Goal: Information Seeking & Learning: Learn about a topic

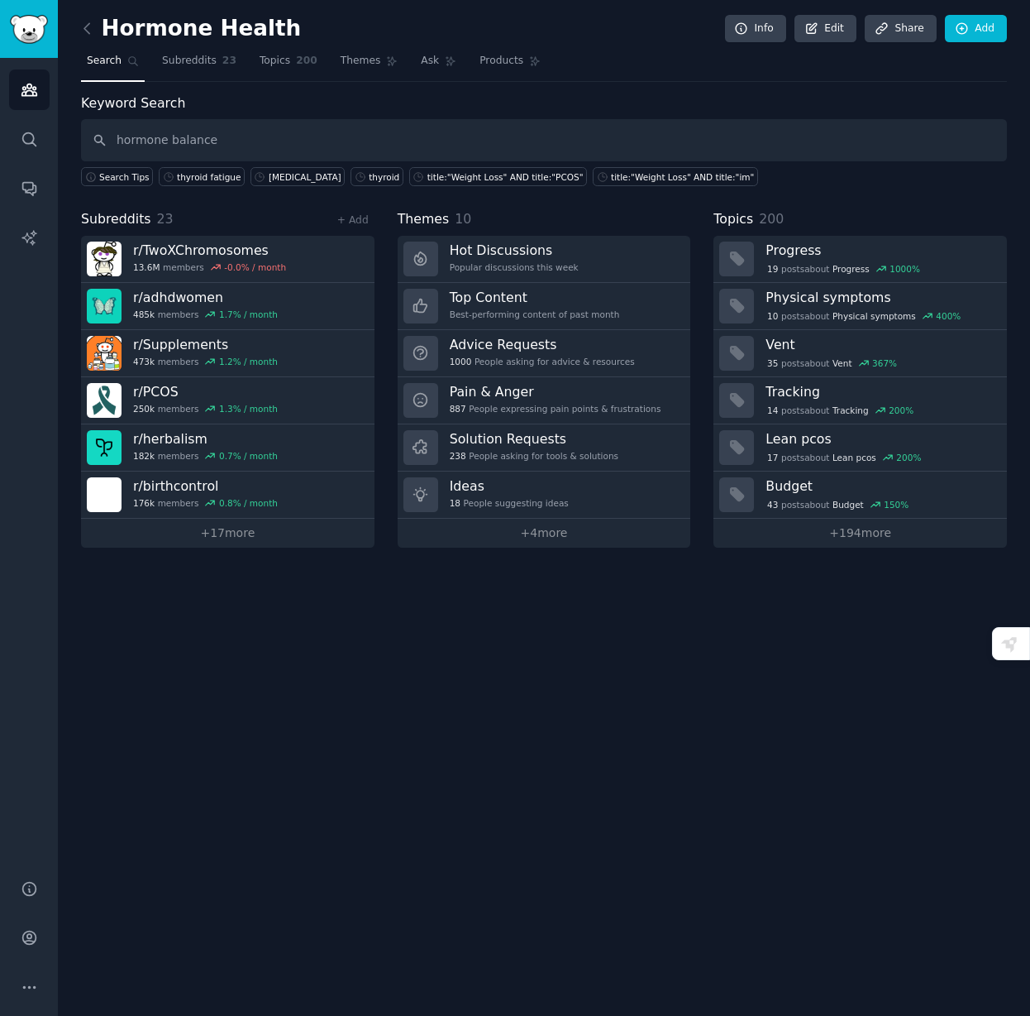
type input "hormone balance"
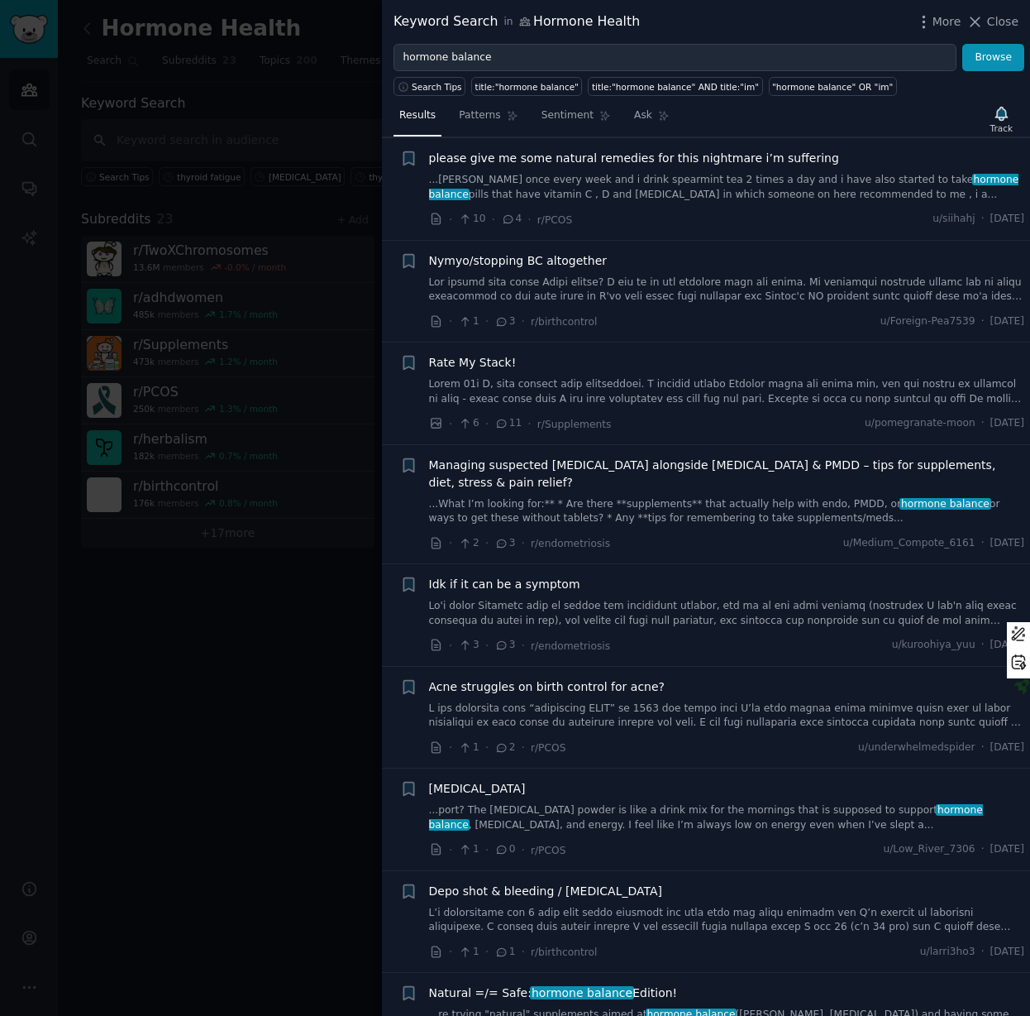
scroll to position [1354, 0]
click at [500, 464] on span "Managing suspected [MEDICAL_DATA] alongside [MEDICAL_DATA] & PMDD – tips for su…" at bounding box center [727, 473] width 596 height 35
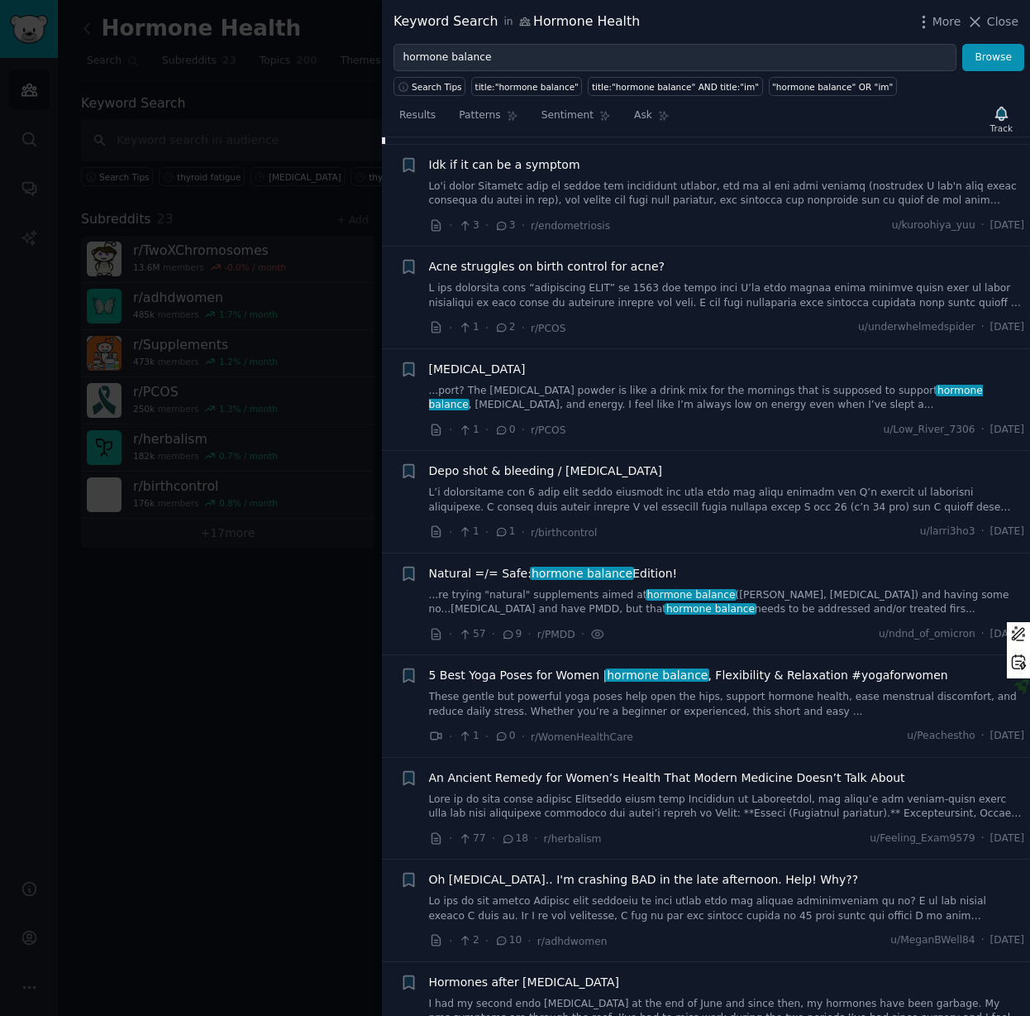
scroll to position [2527, 0]
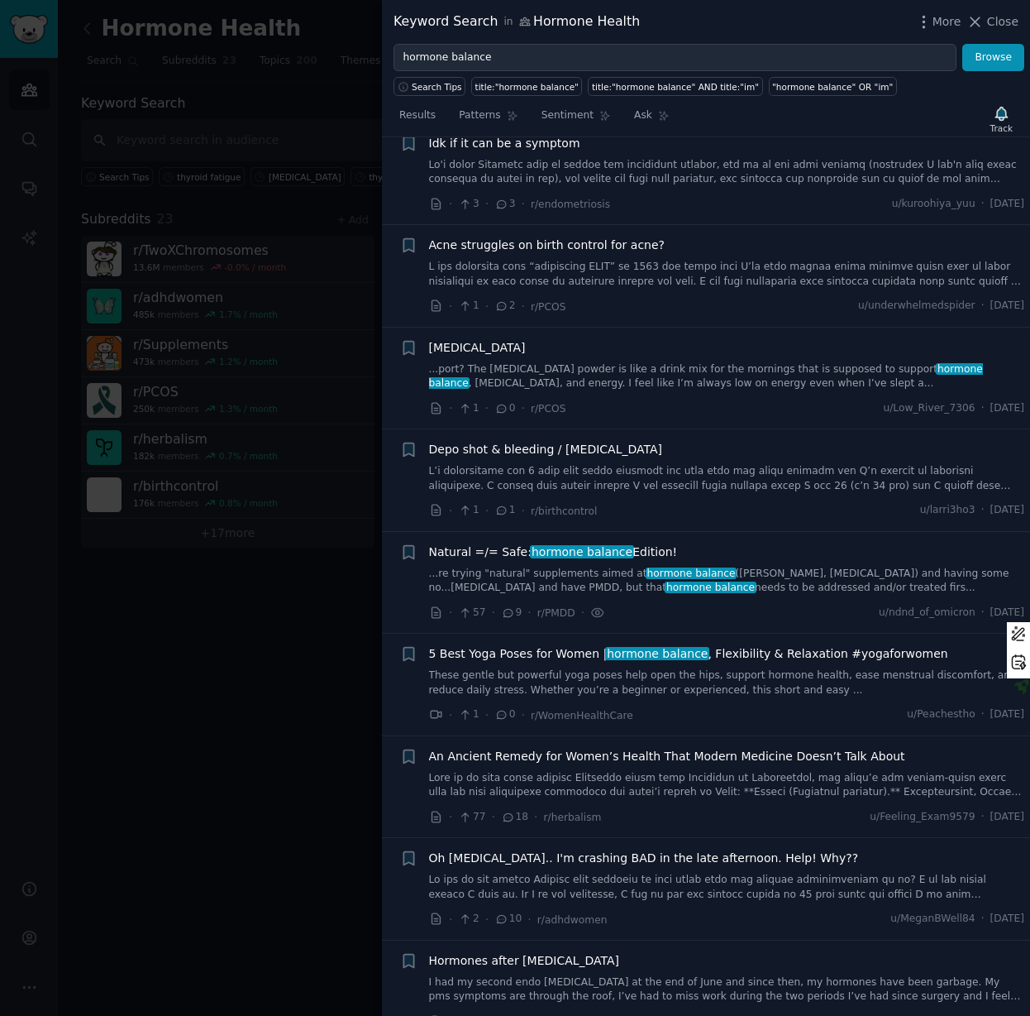
click at [494, 748] on span "An Ancient Remedy for Women’s Health That Modern Medicine Doesn’t Talk About" at bounding box center [667, 756] width 476 height 17
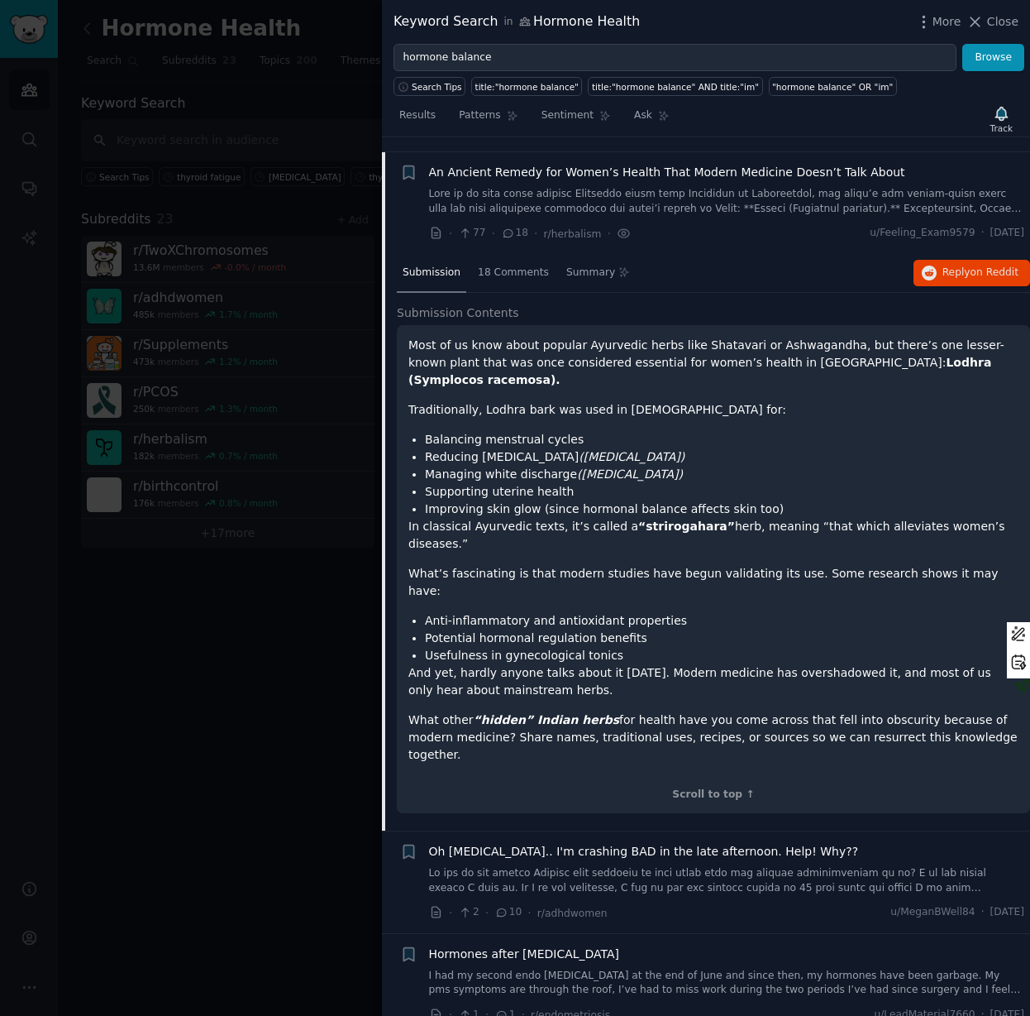
scroll to position [2393, 0]
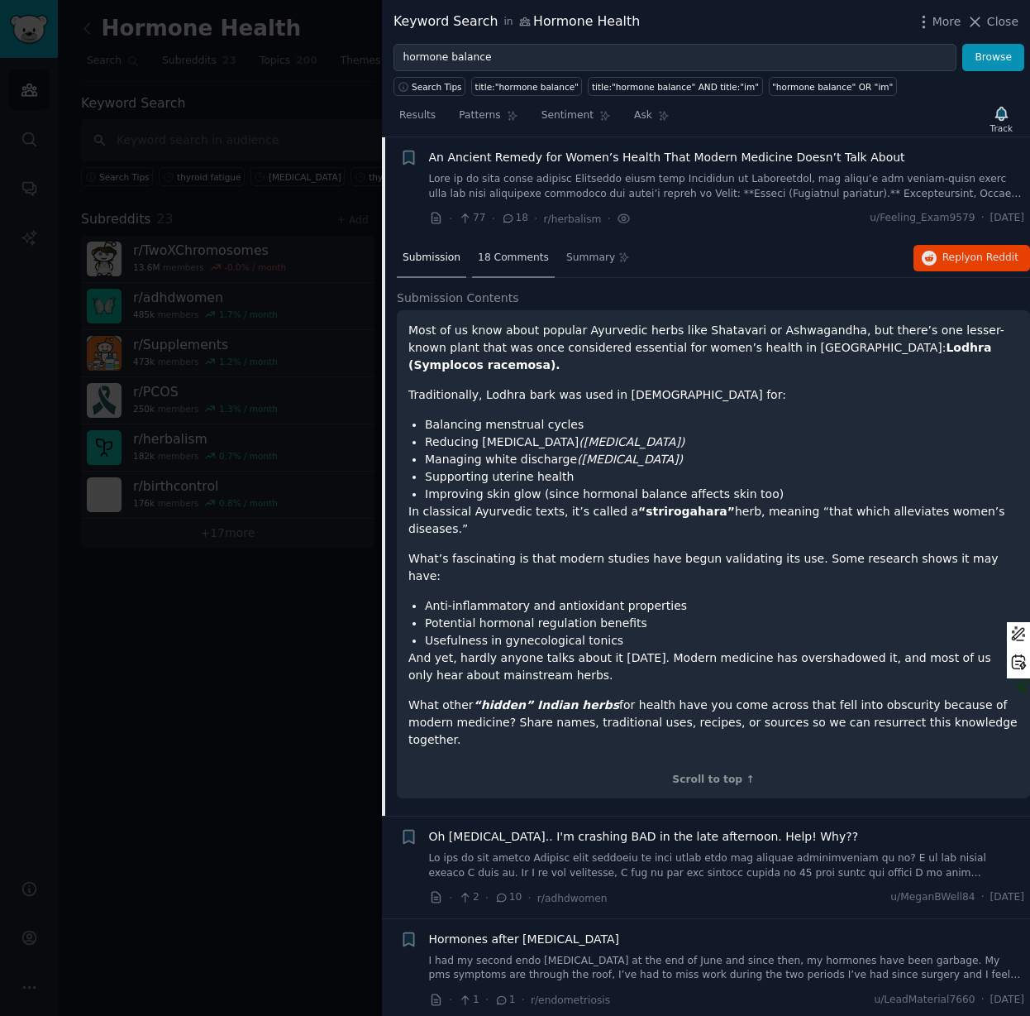
click at [481, 259] on span "18 Comments" at bounding box center [513, 258] width 71 height 15
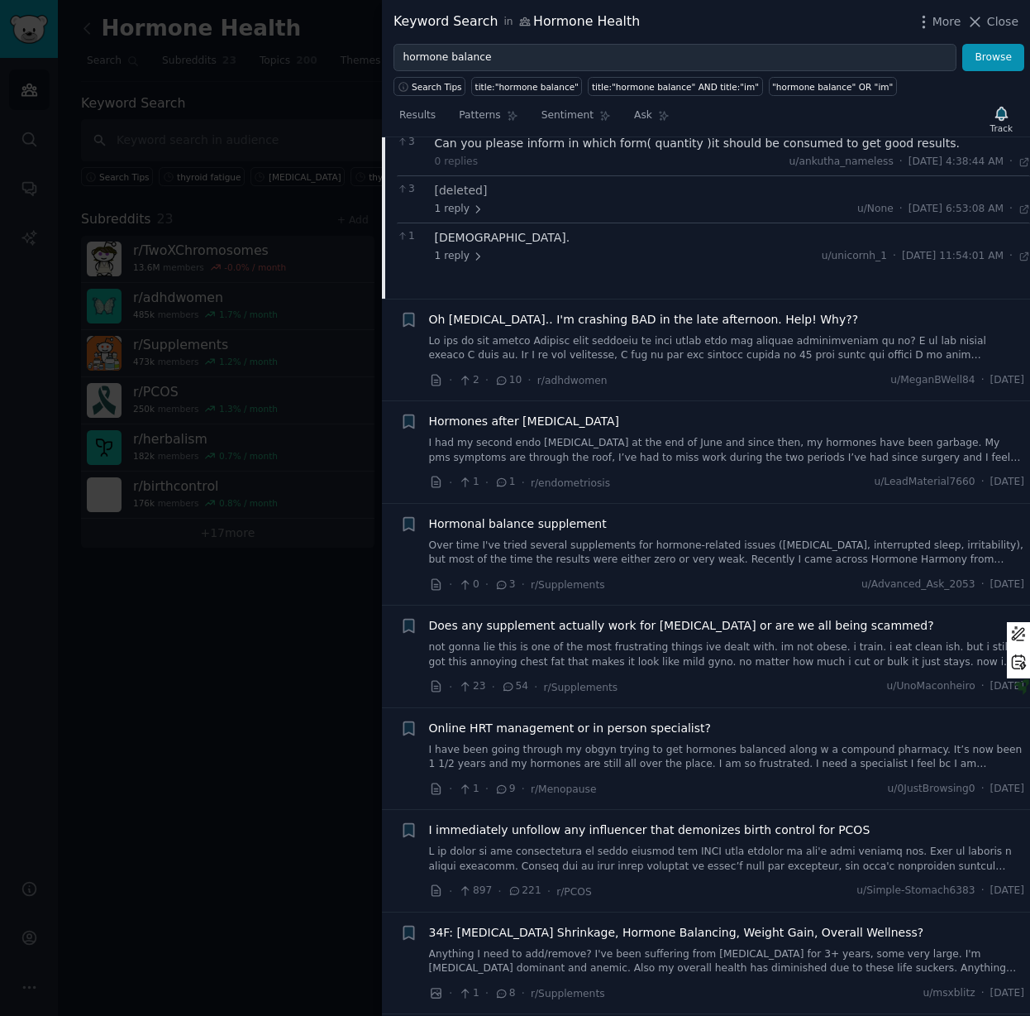
scroll to position [2837, 0]
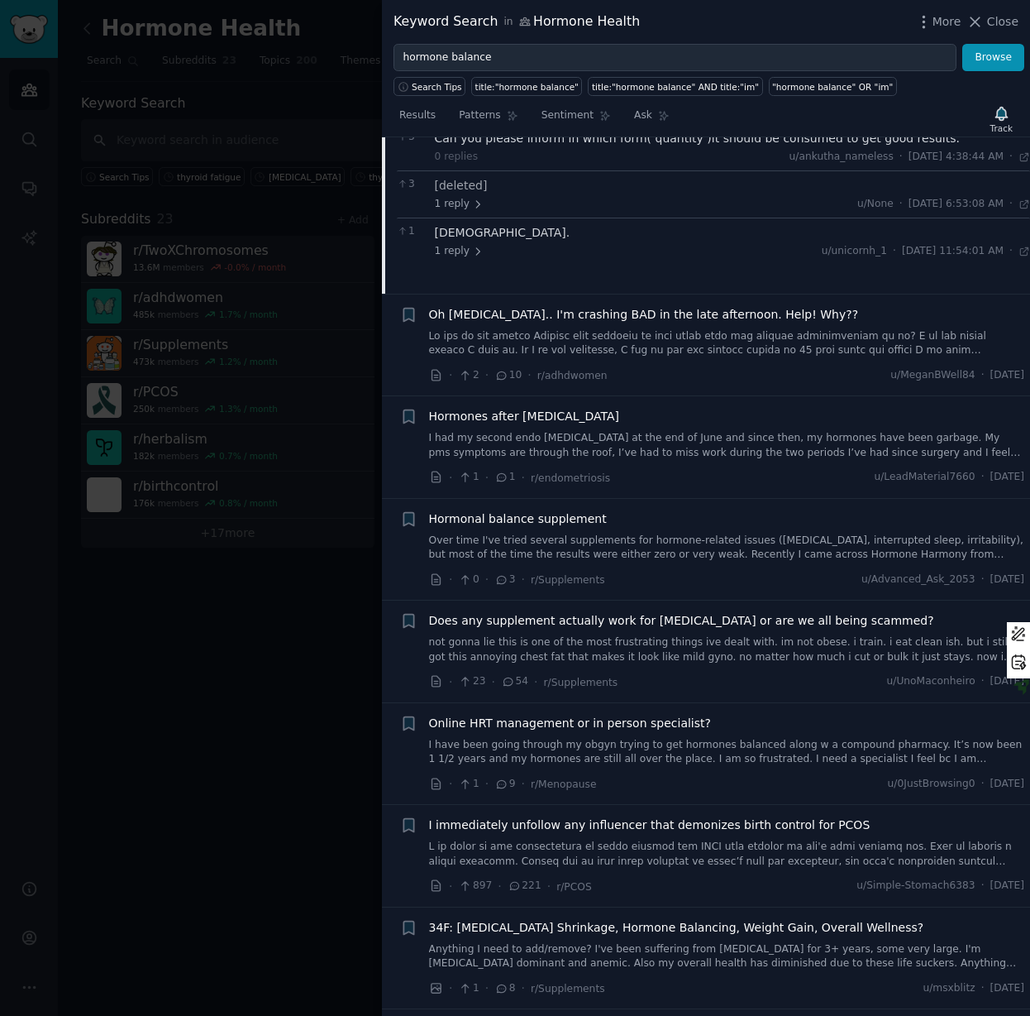
click at [527, 511] on span "Hormonal balance supplement" at bounding box center [518, 518] width 178 height 17
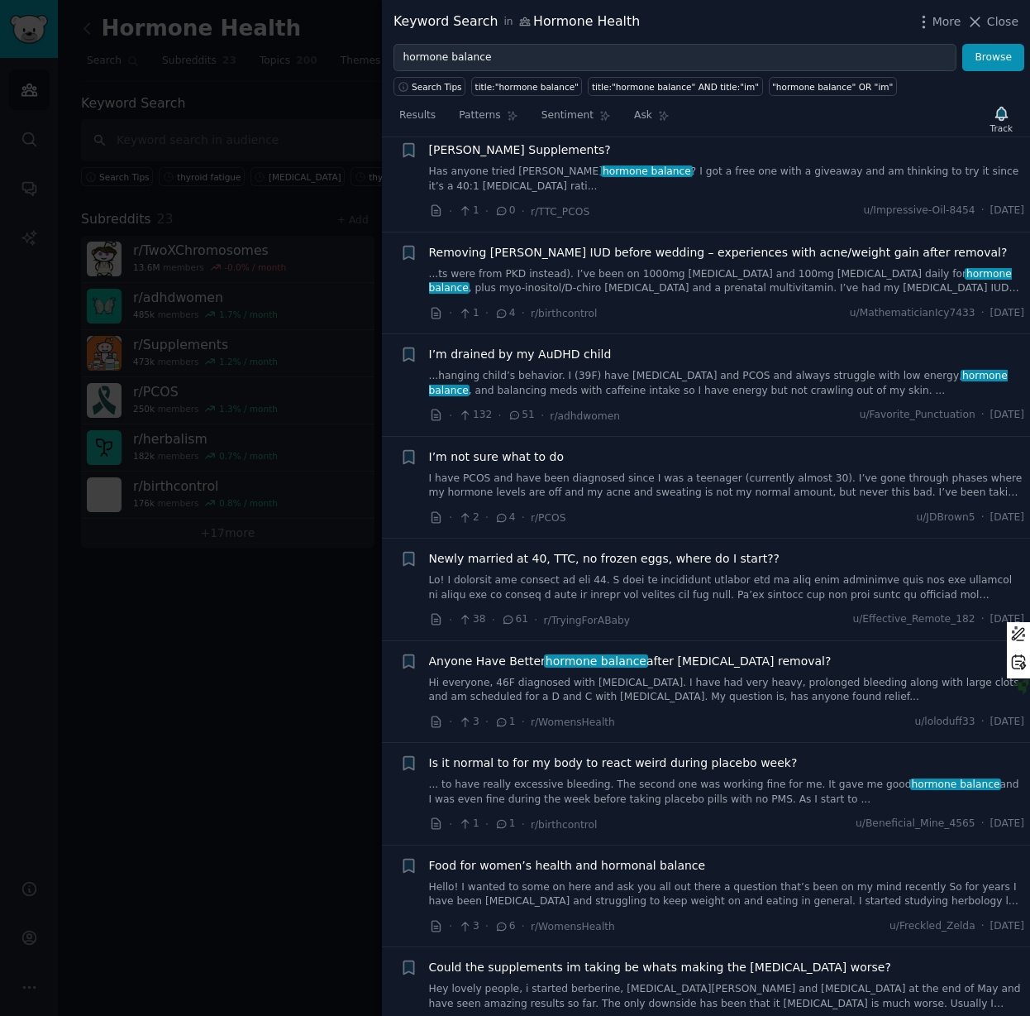
scroll to position [3916, 0]
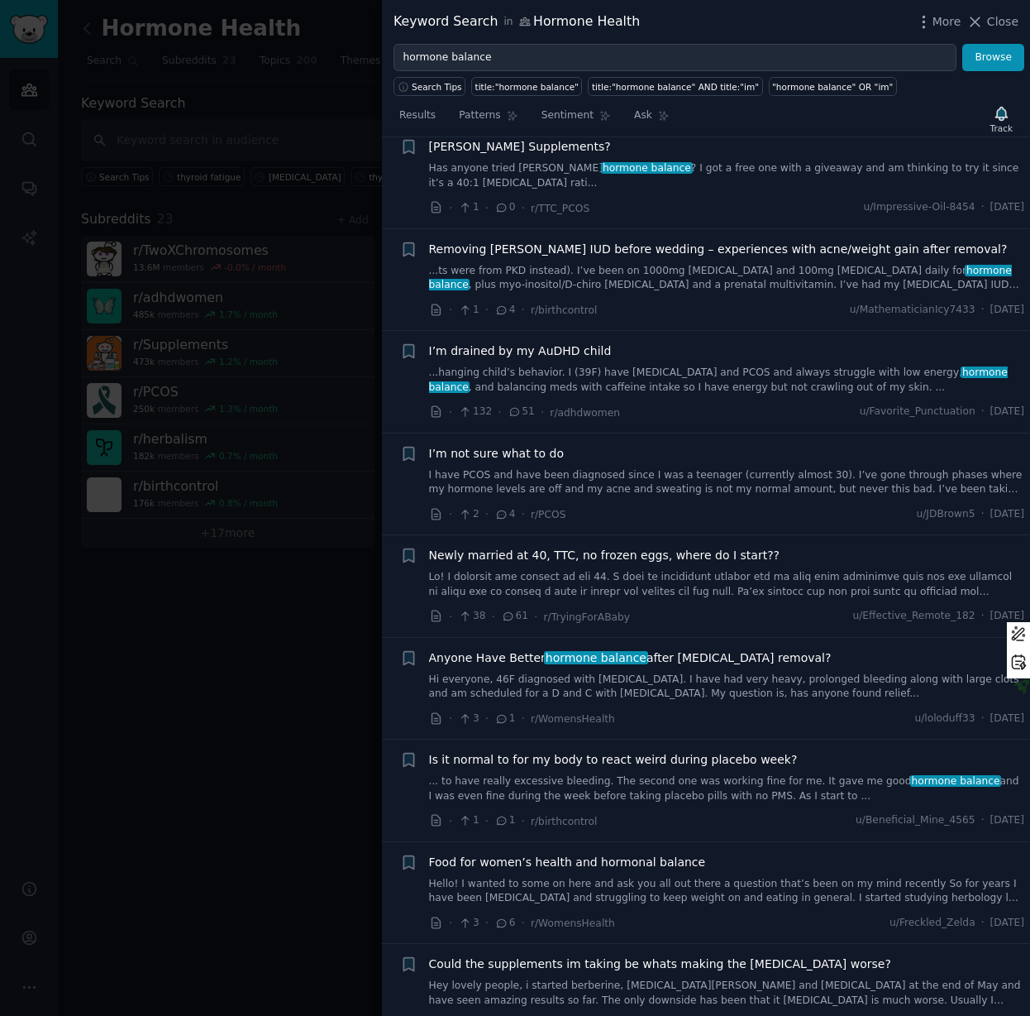
click at [613, 877] on link "Hello! I wanted to some on here and ask you all out there a question that’s bee…" at bounding box center [727, 891] width 596 height 29
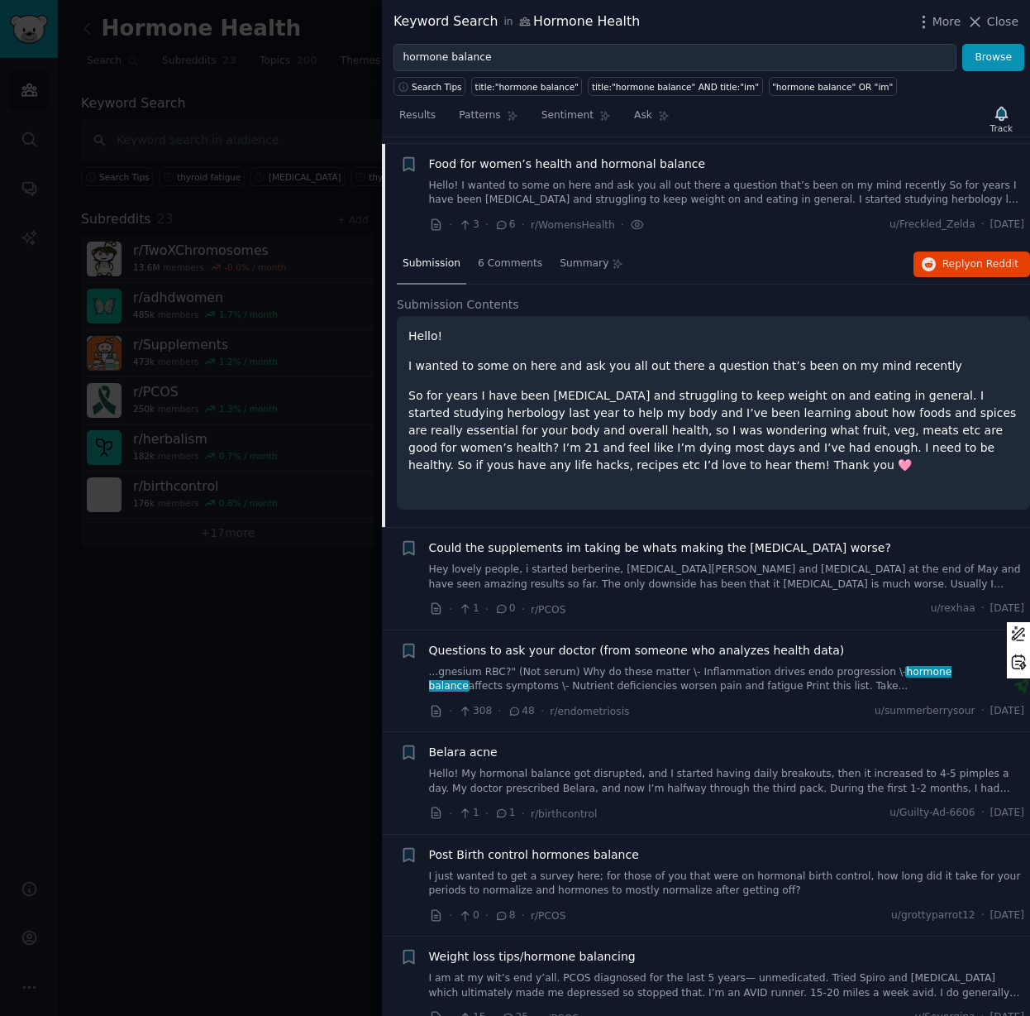
scroll to position [4333, 0]
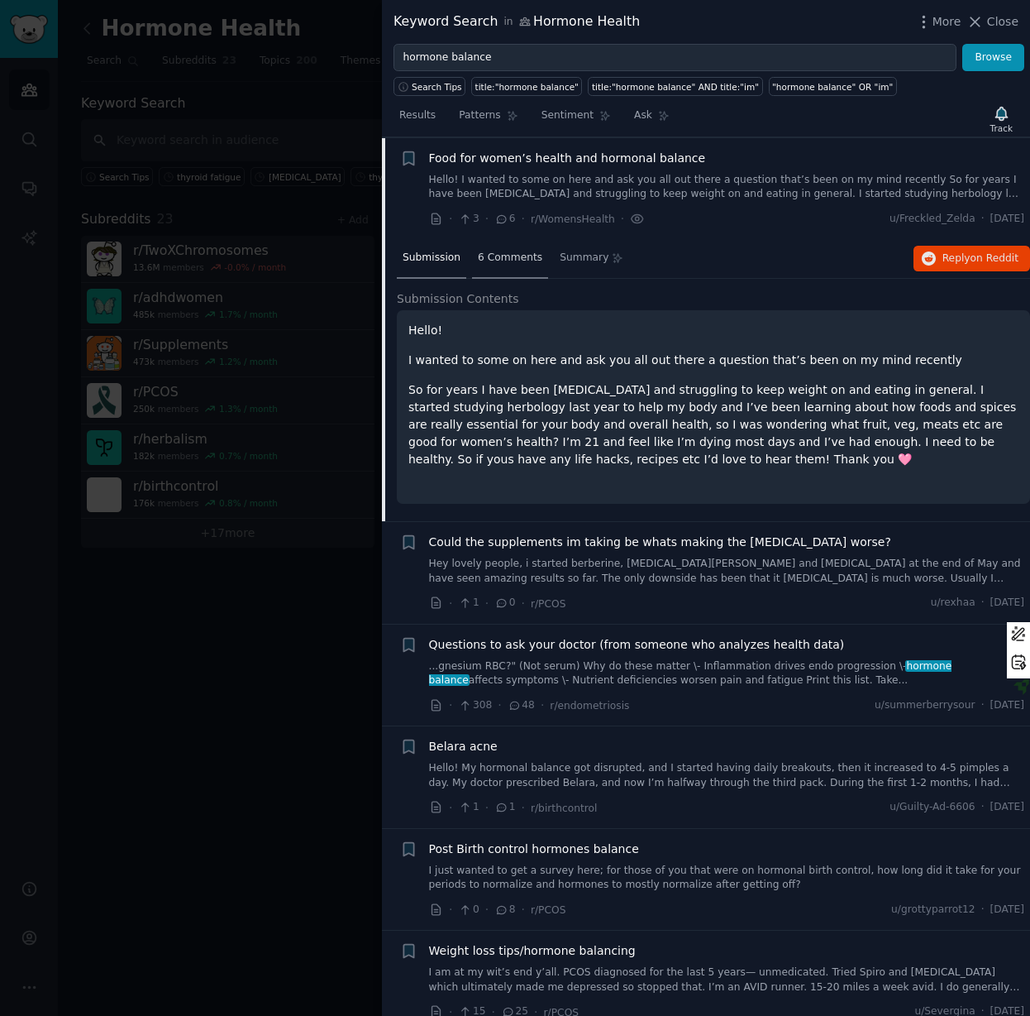
click at [520, 270] on div "6 Comments" at bounding box center [510, 259] width 76 height 40
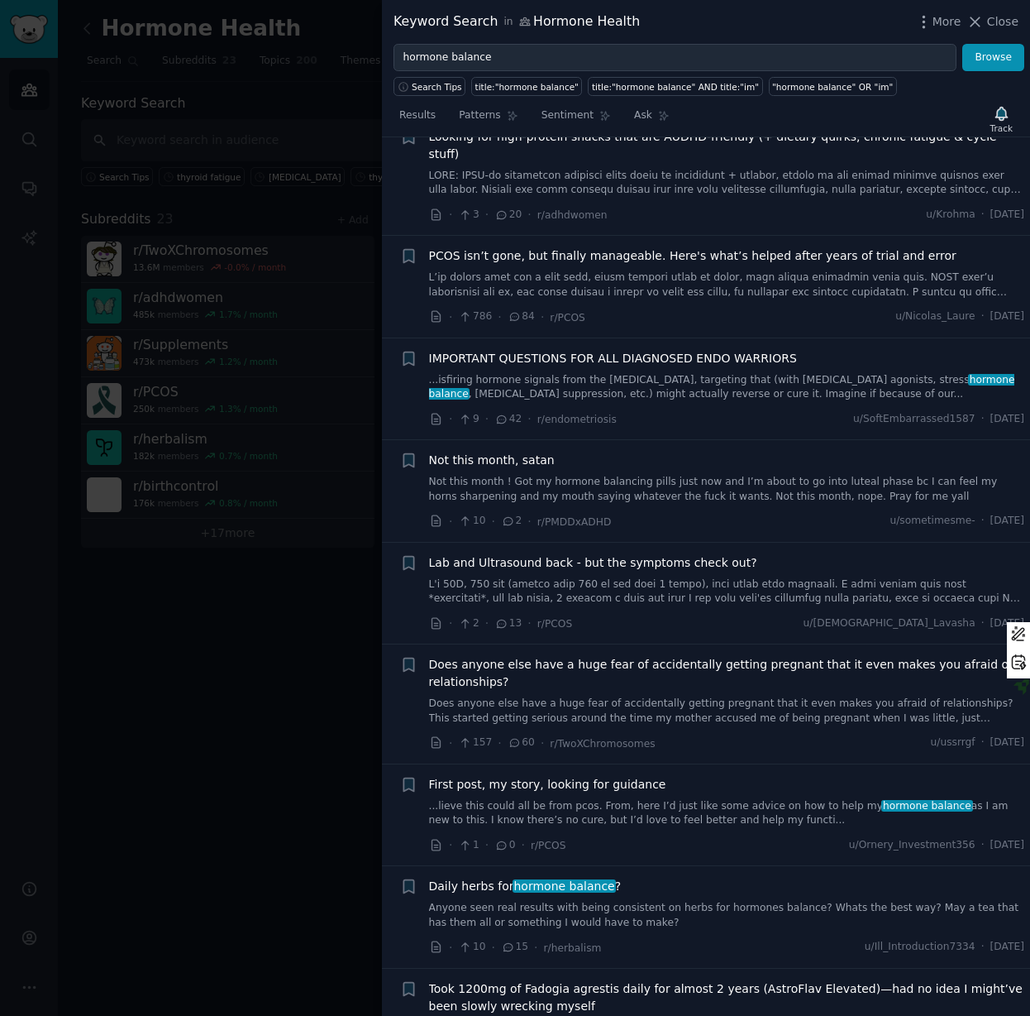
scroll to position [6526, 0]
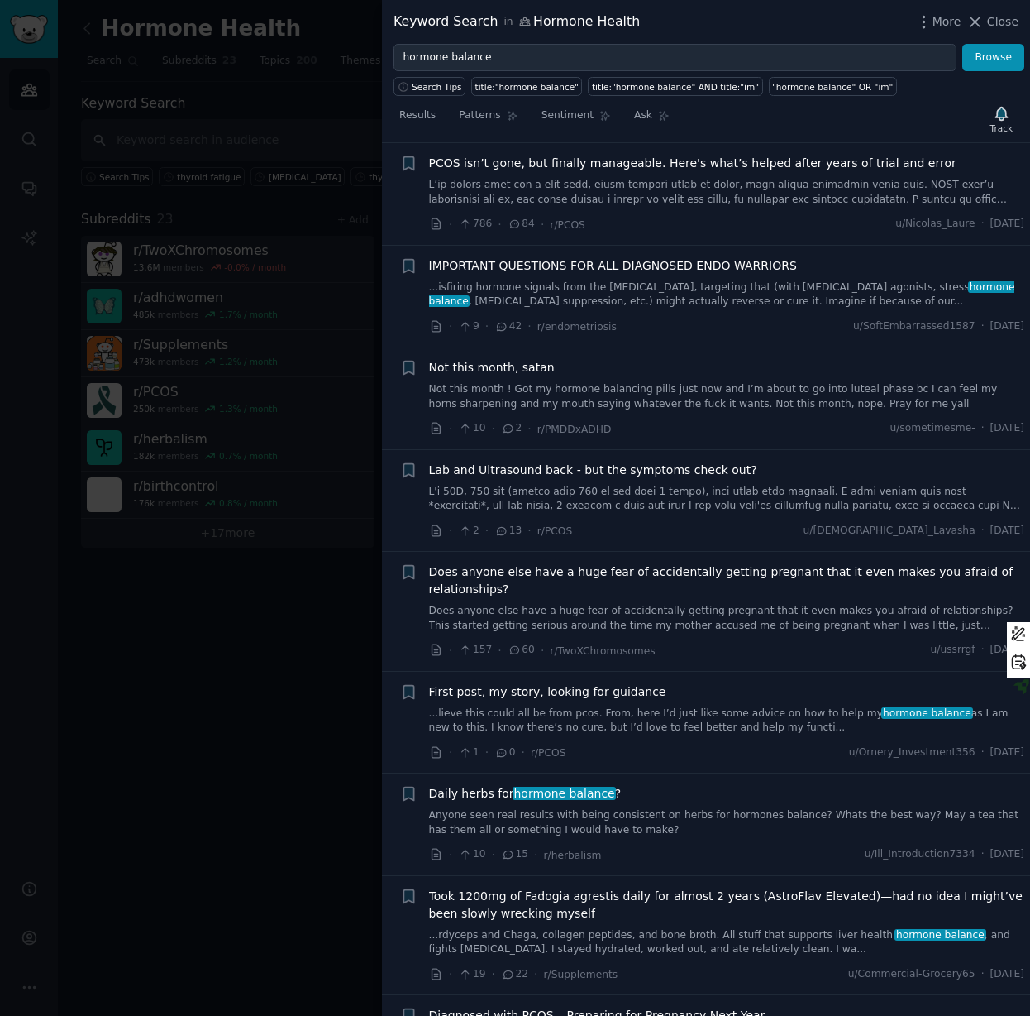
click at [562, 808] on link "Anyone seen real results with being consistent on herbs for hormones balance? W…" at bounding box center [727, 822] width 596 height 29
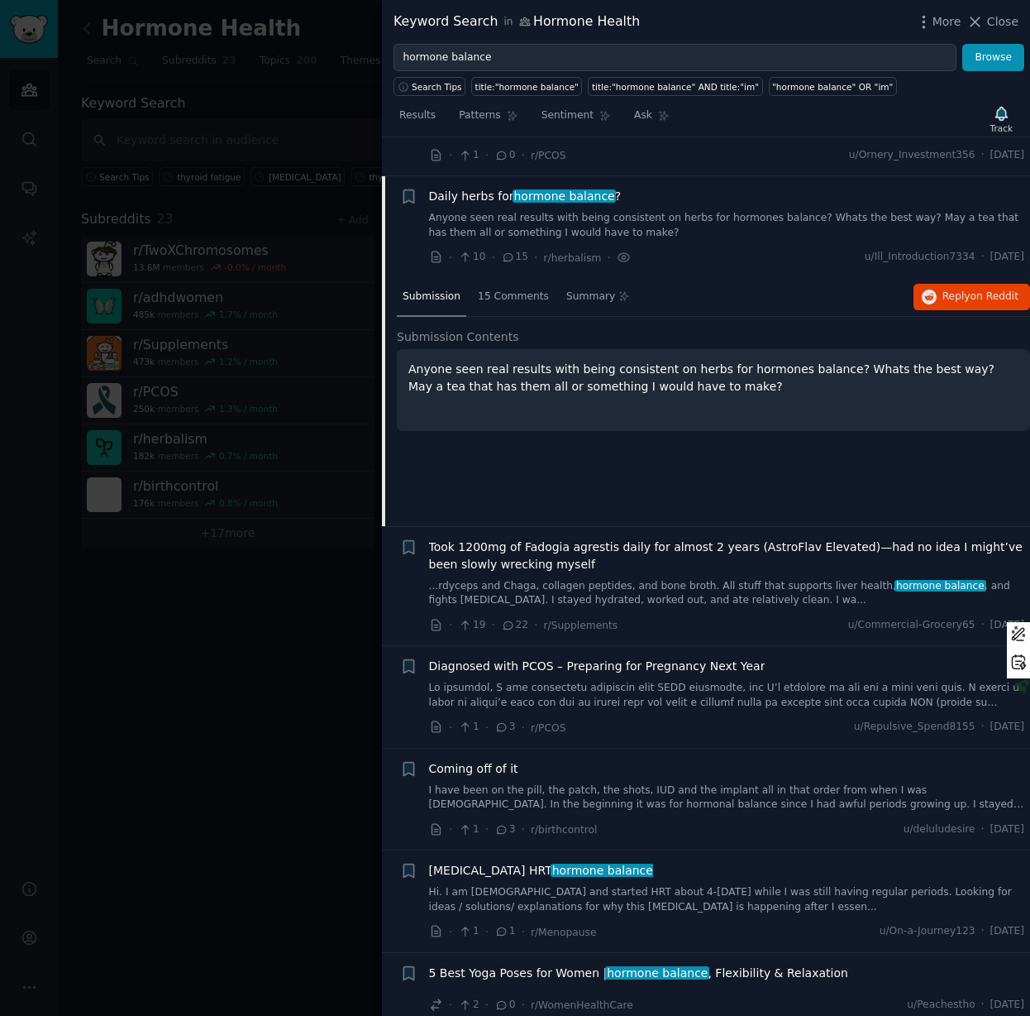
scroll to position [6788, 0]
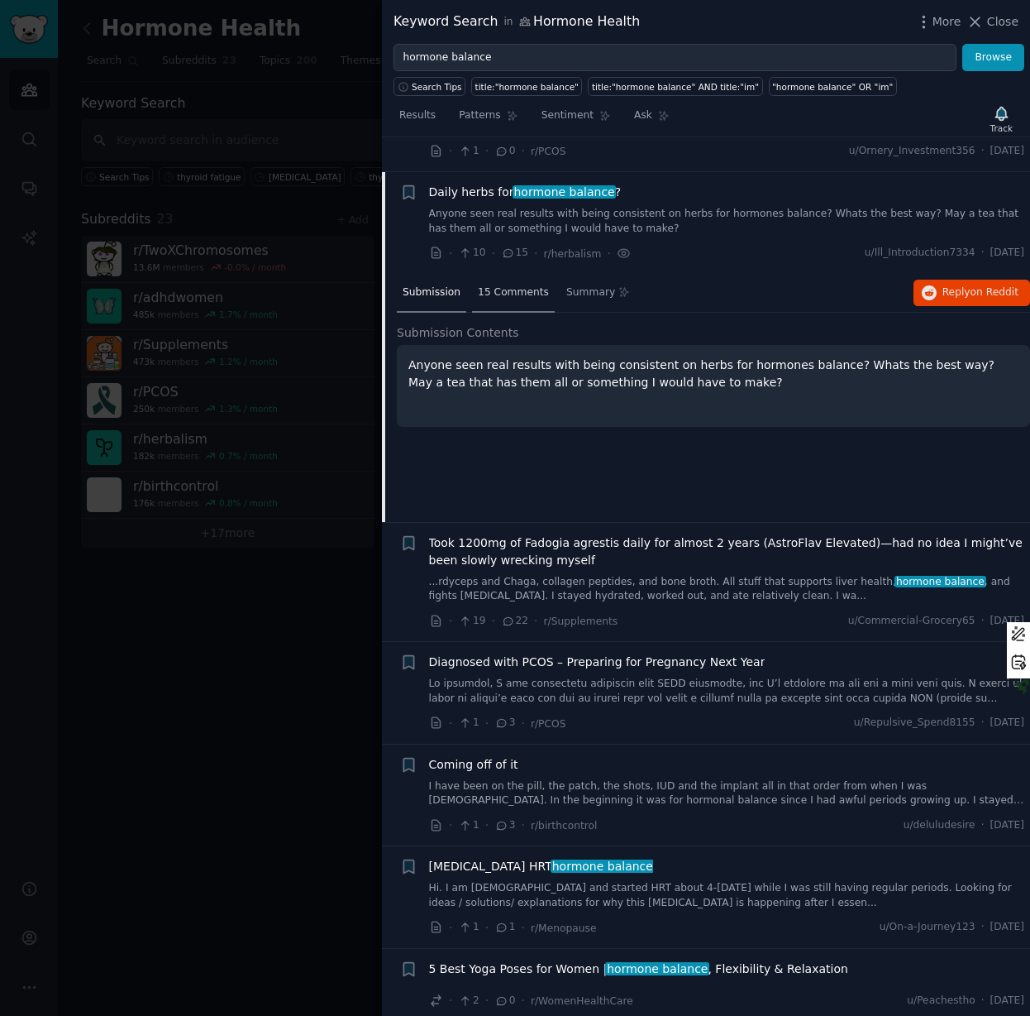
click at [517, 285] on span "15 Comments" at bounding box center [513, 292] width 71 height 15
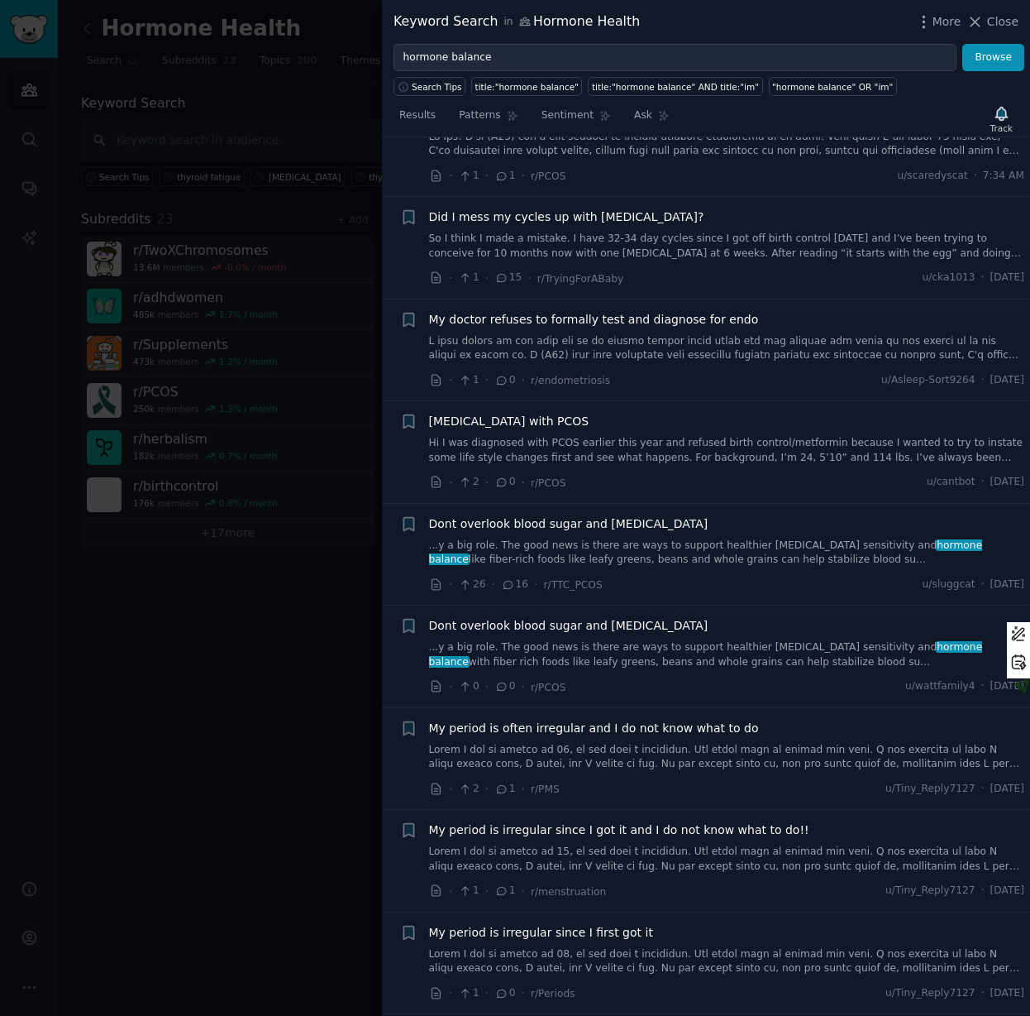
scroll to position [0, 0]
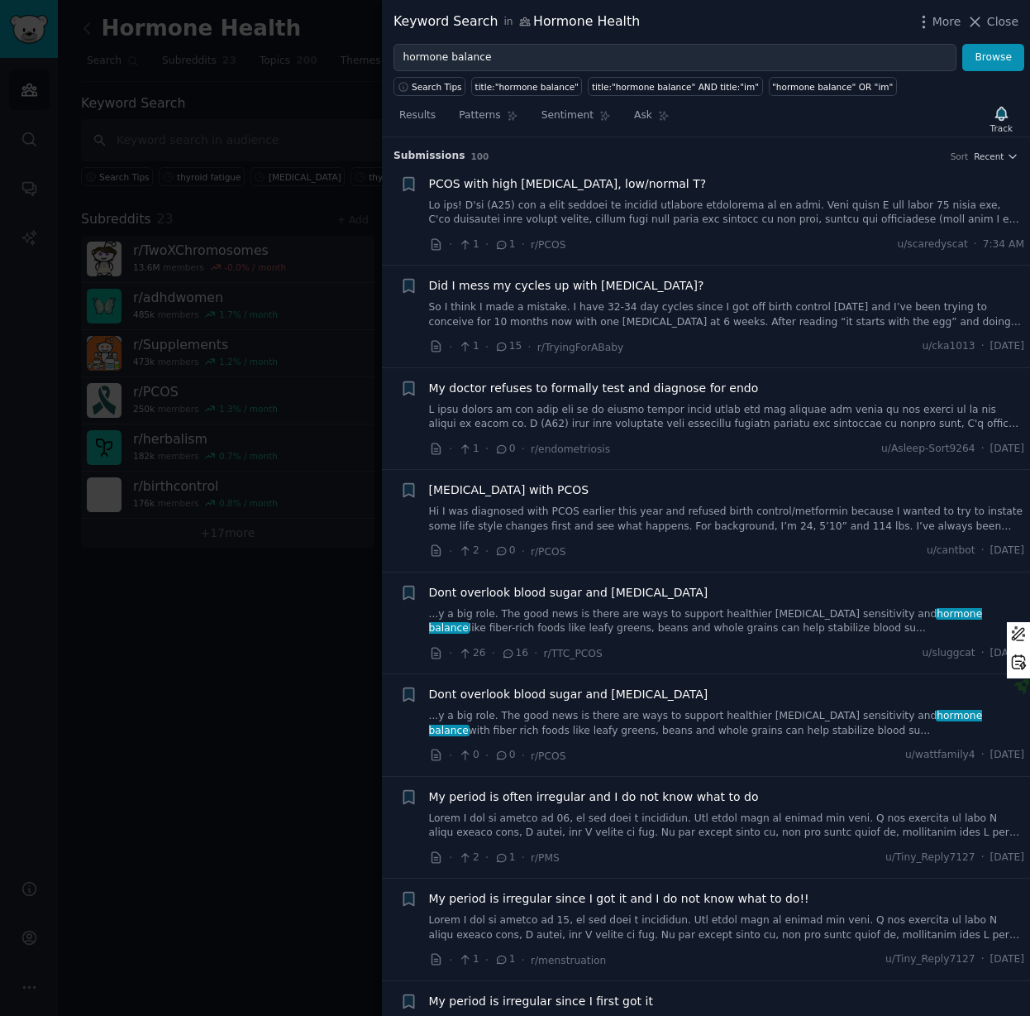
click at [626, 620] on link "...y a big role. The good news is there are ways to support healthier [MEDICAL_…" at bounding box center [727, 621] width 596 height 29
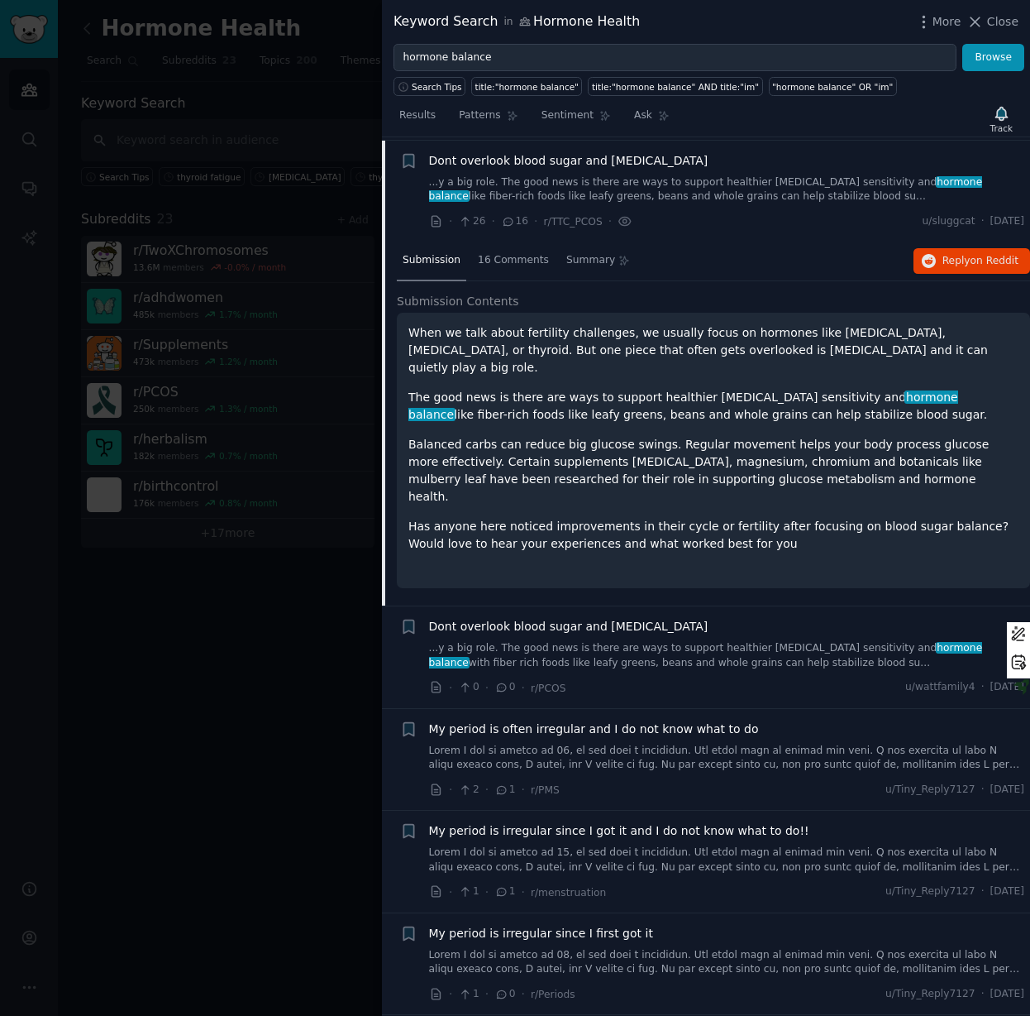
scroll to position [434, 0]
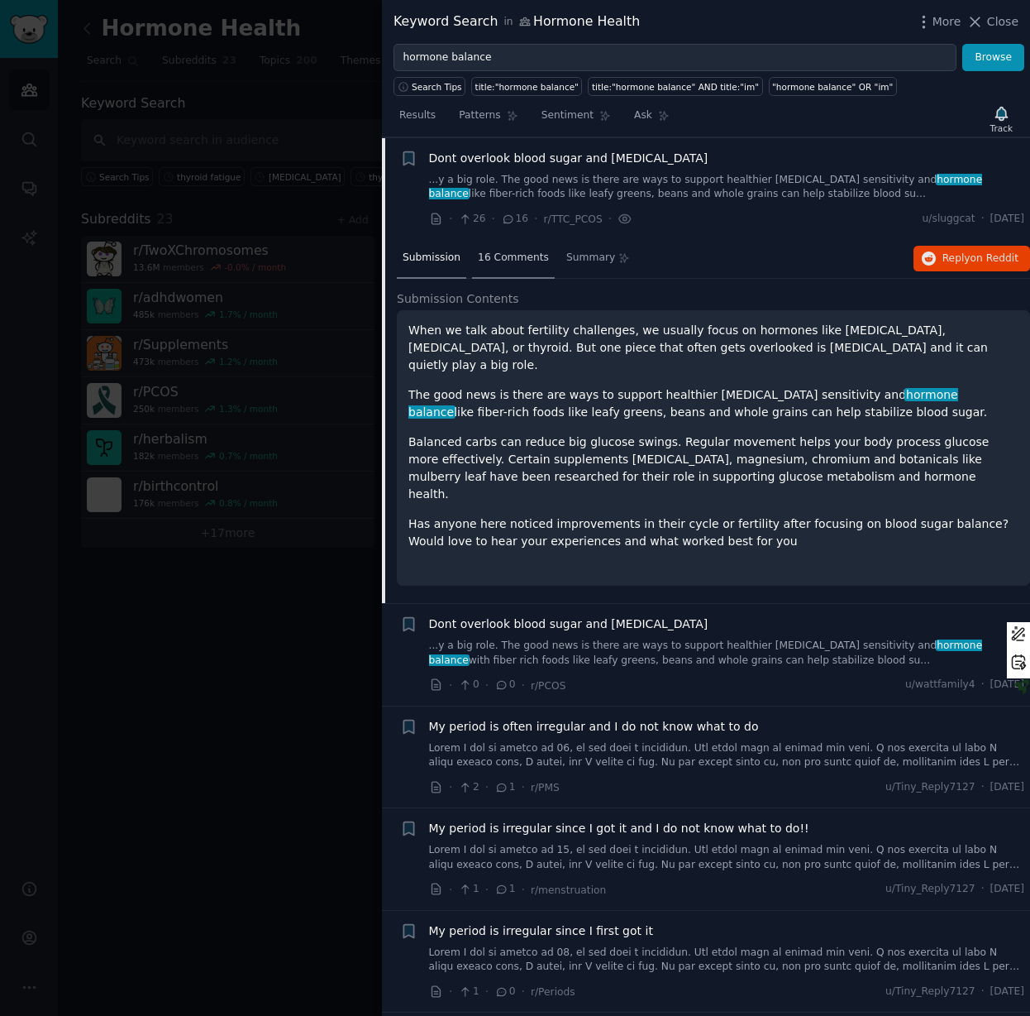
click at [513, 251] on span "16 Comments" at bounding box center [513, 258] width 71 height 15
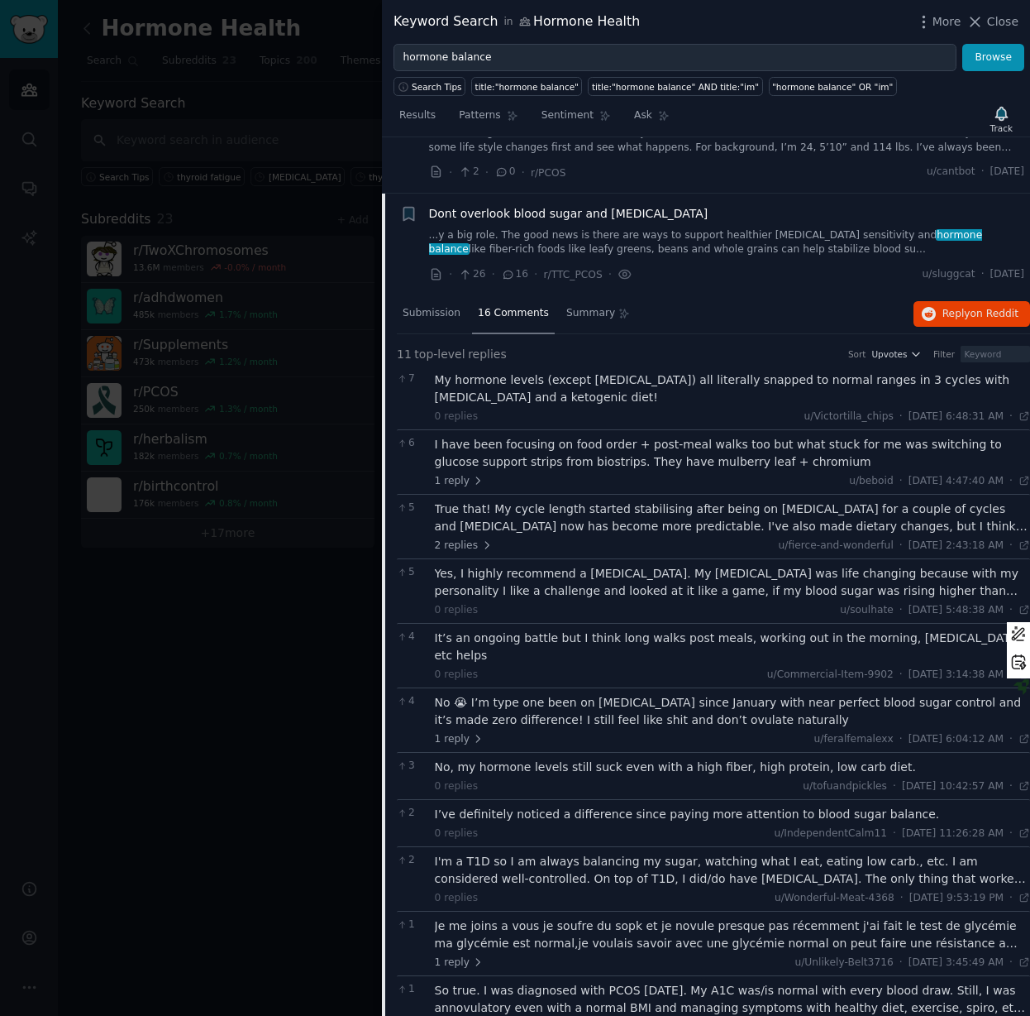
scroll to position [0, 0]
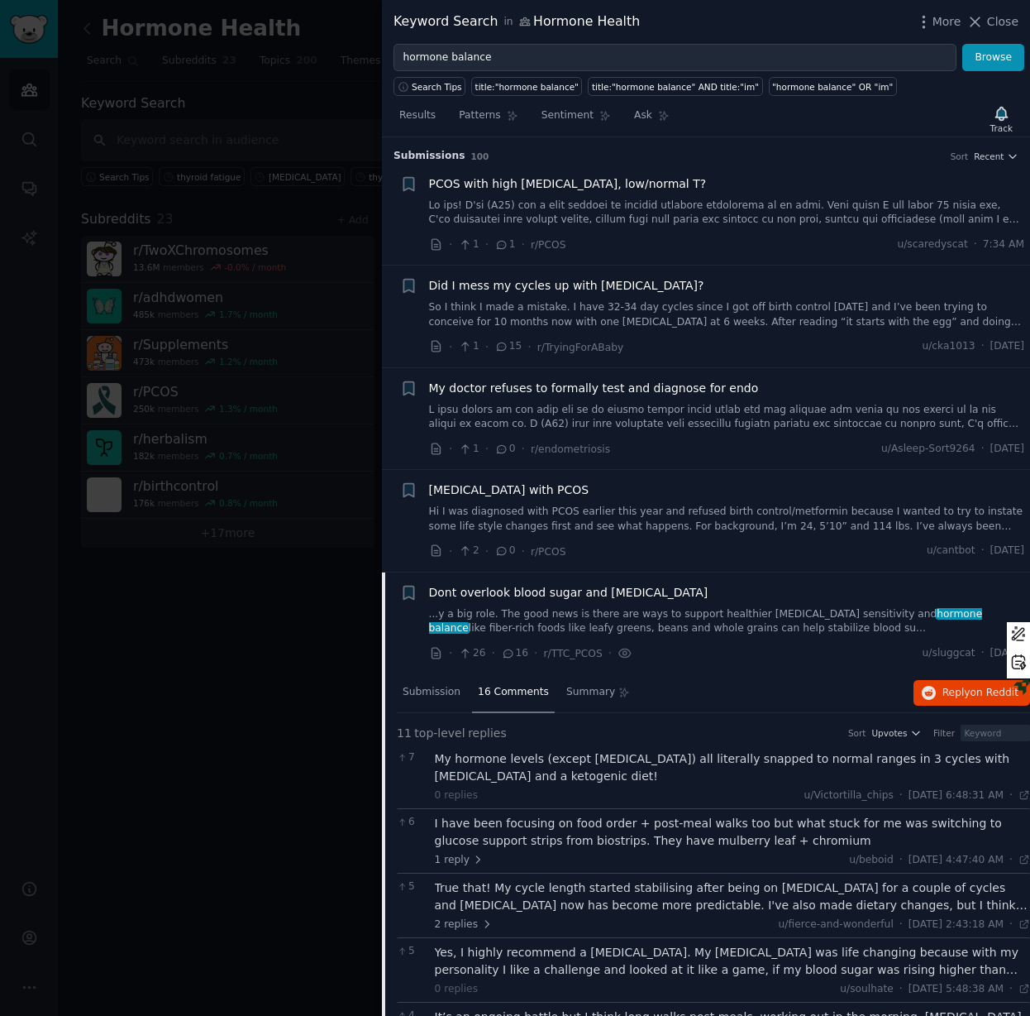
click at [684, 299] on div "Did I mess my cycles up with [MEDICAL_DATA]? So I think I made a mistake. I hav…" at bounding box center [727, 303] width 596 height 52
click at [576, 289] on span "Did I mess my cycles up with [MEDICAL_DATA]?" at bounding box center [566, 285] width 275 height 17
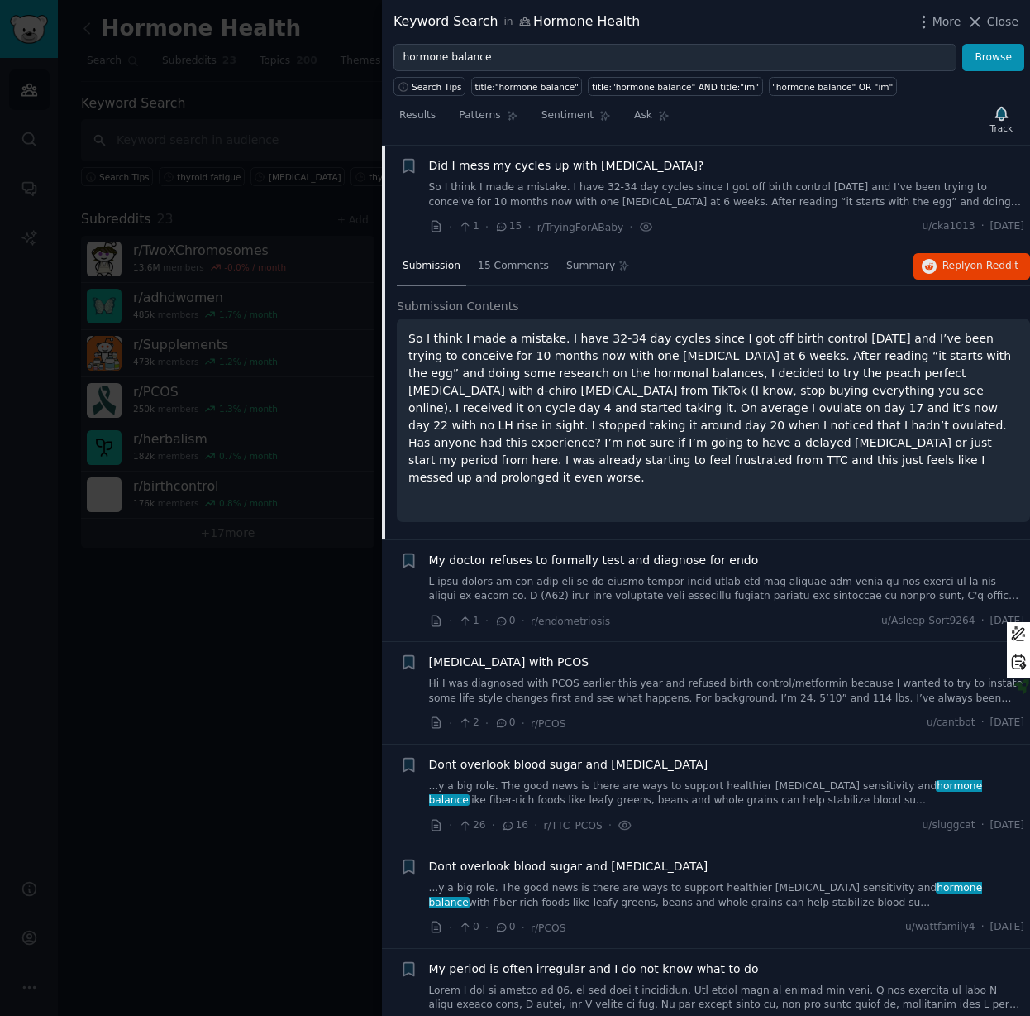
scroll to position [128, 0]
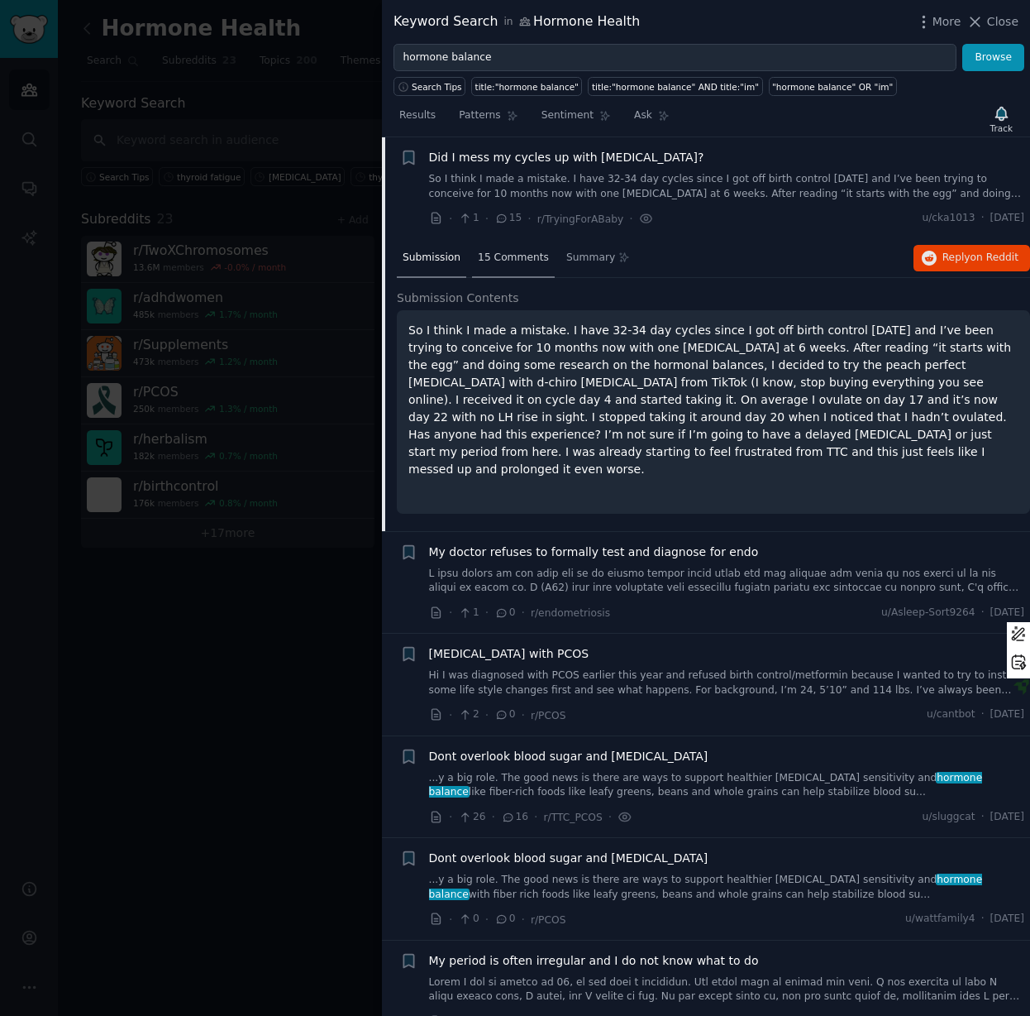
click at [500, 261] on span "15 Comments" at bounding box center [513, 258] width 71 height 15
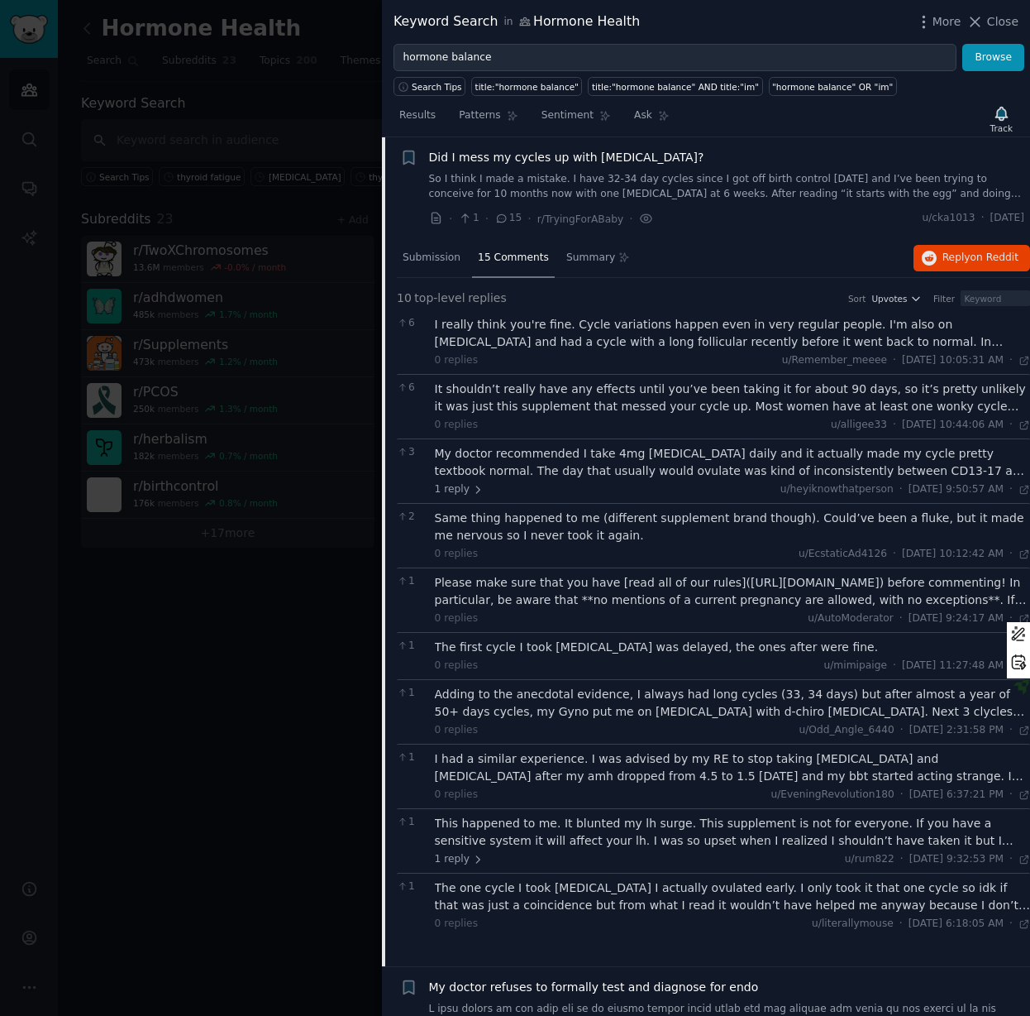
drag, startPoint x: 1003, startPoint y: 19, endPoint x: 667, endPoint y: 134, distance: 355.7
click at [1003, 19] on span "Close" at bounding box center [1002, 21] width 31 height 17
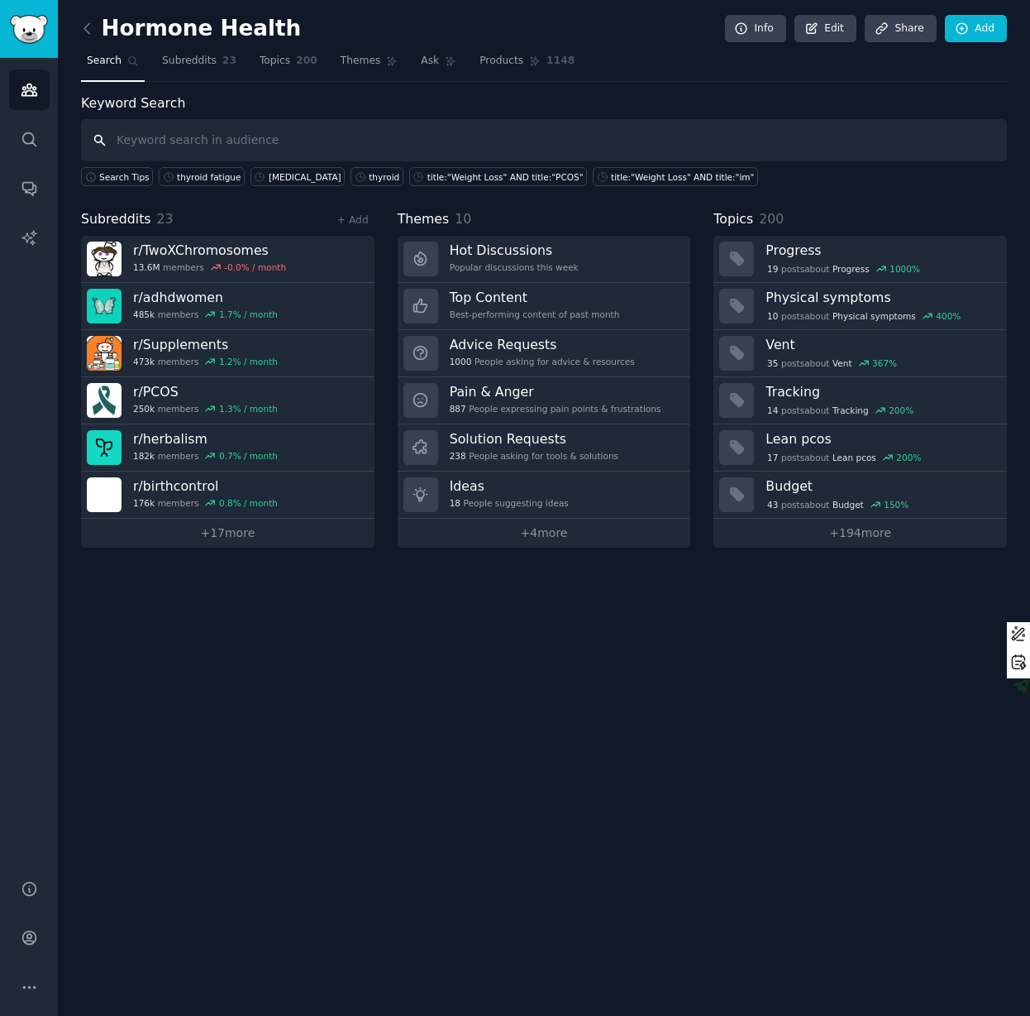
click at [193, 140] on input "text" at bounding box center [544, 140] width 926 height 42
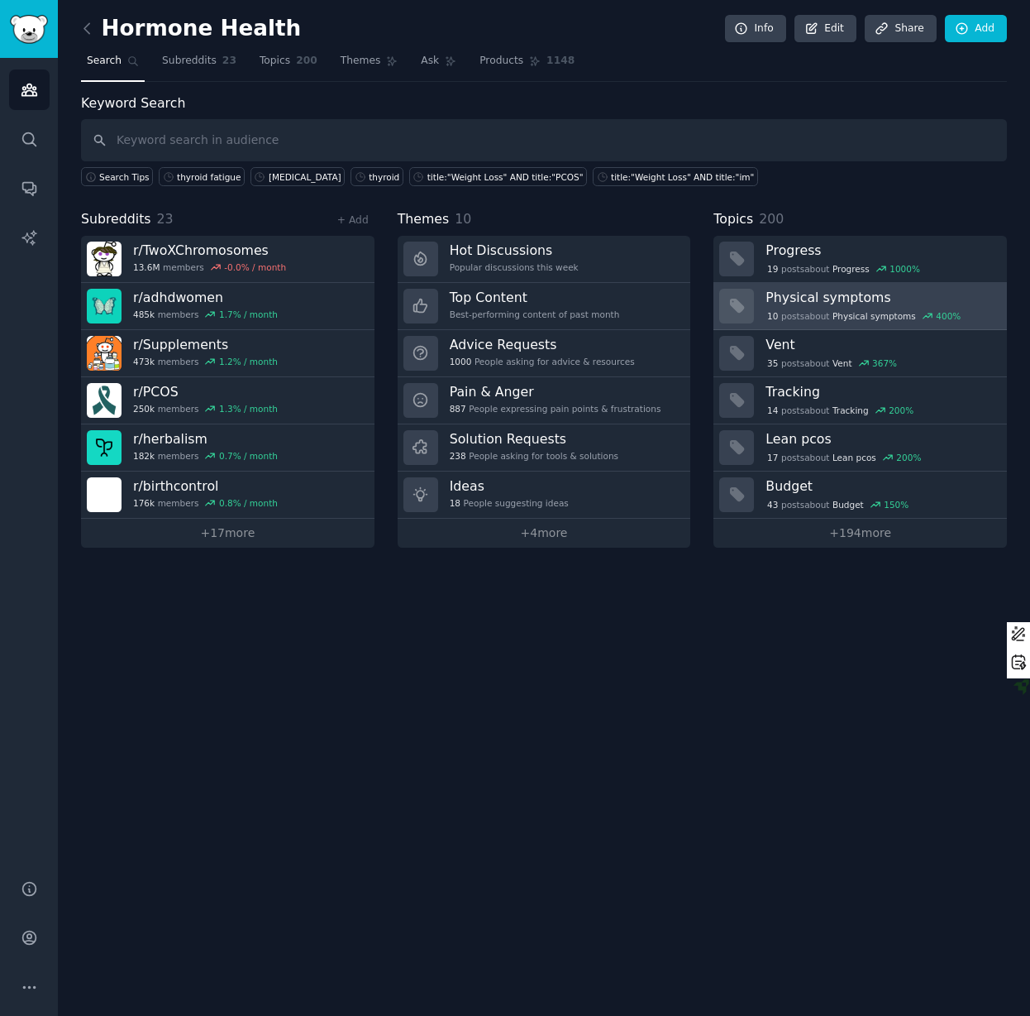
click at [882, 303] on h3 "Physical symptoms" at bounding box center [881, 297] width 230 height 17
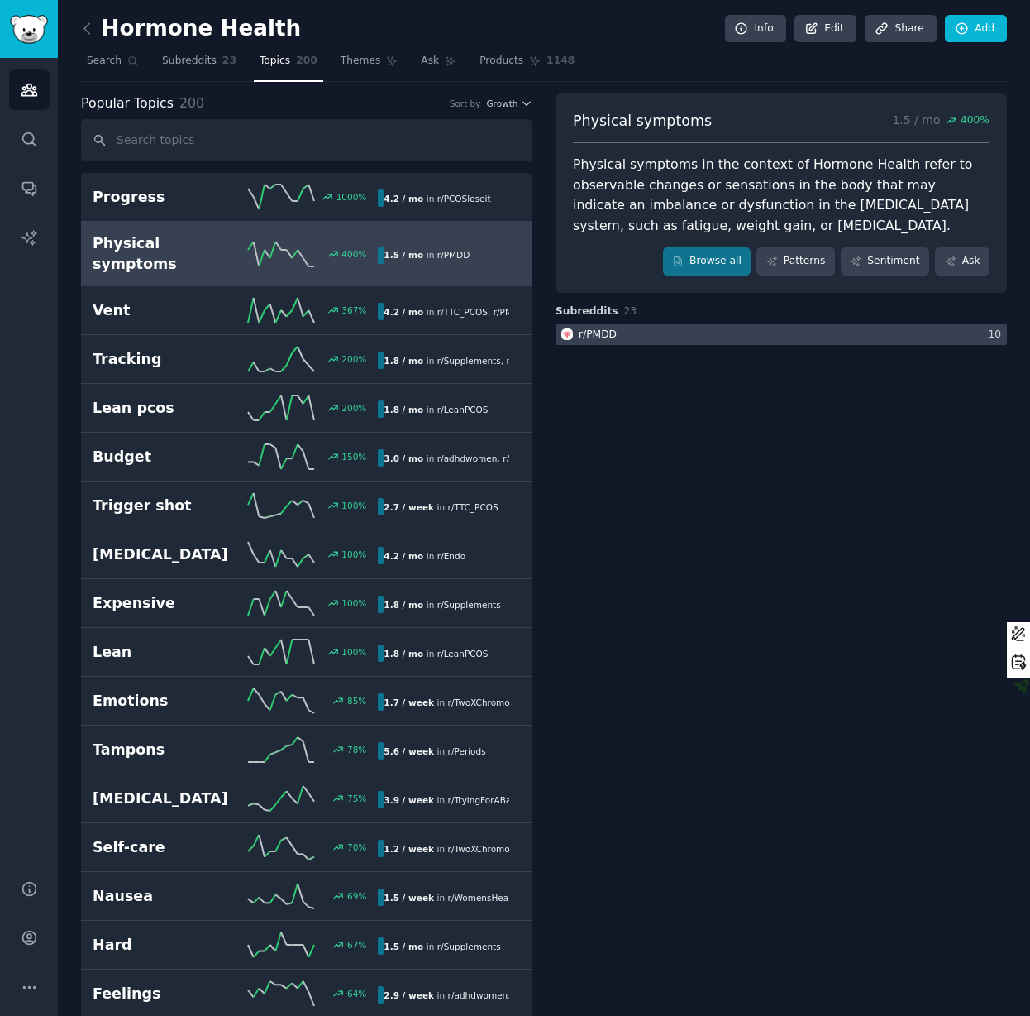
click at [696, 334] on div at bounding box center [782, 334] width 452 height 21
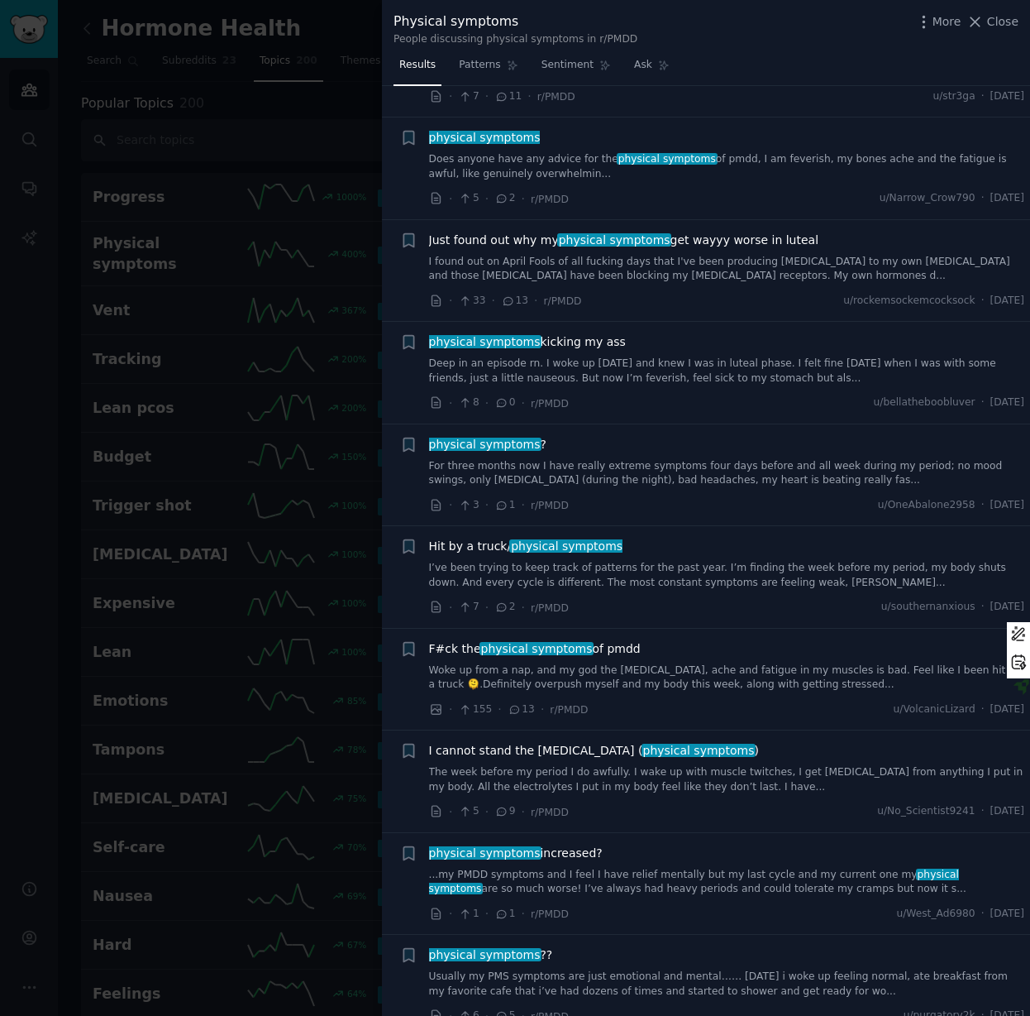
scroll to position [1240, 0]
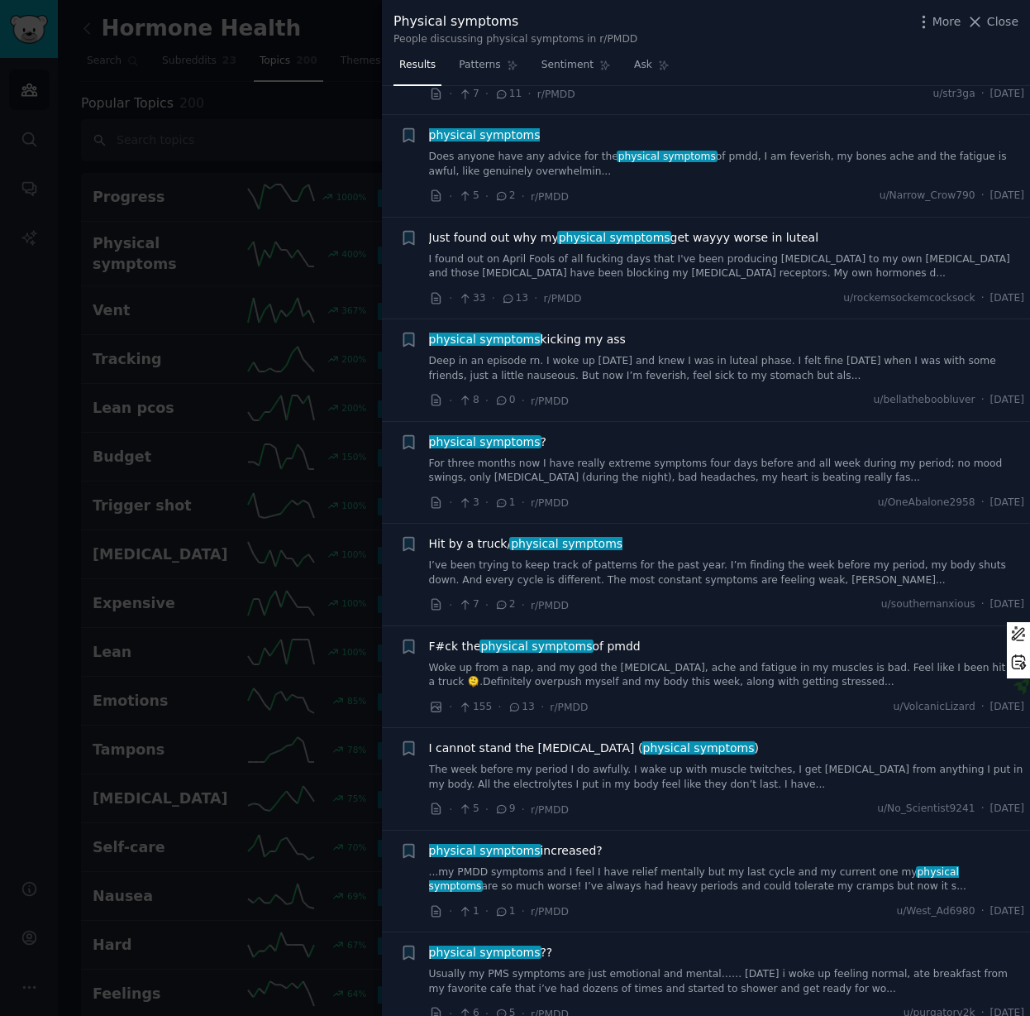
click at [709, 229] on span "Just found out why my physical symptoms get wayyy worse in luteal" at bounding box center [624, 237] width 390 height 17
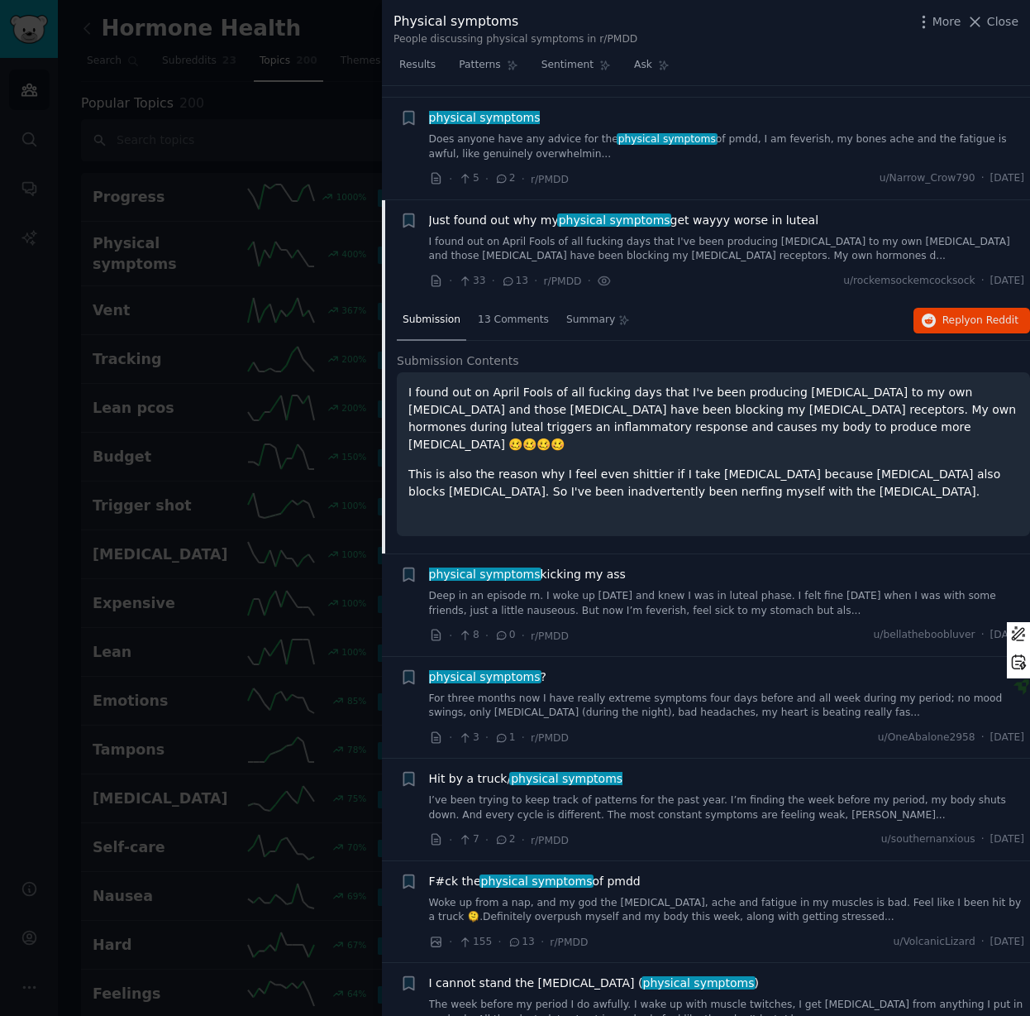
scroll to position [1354, 0]
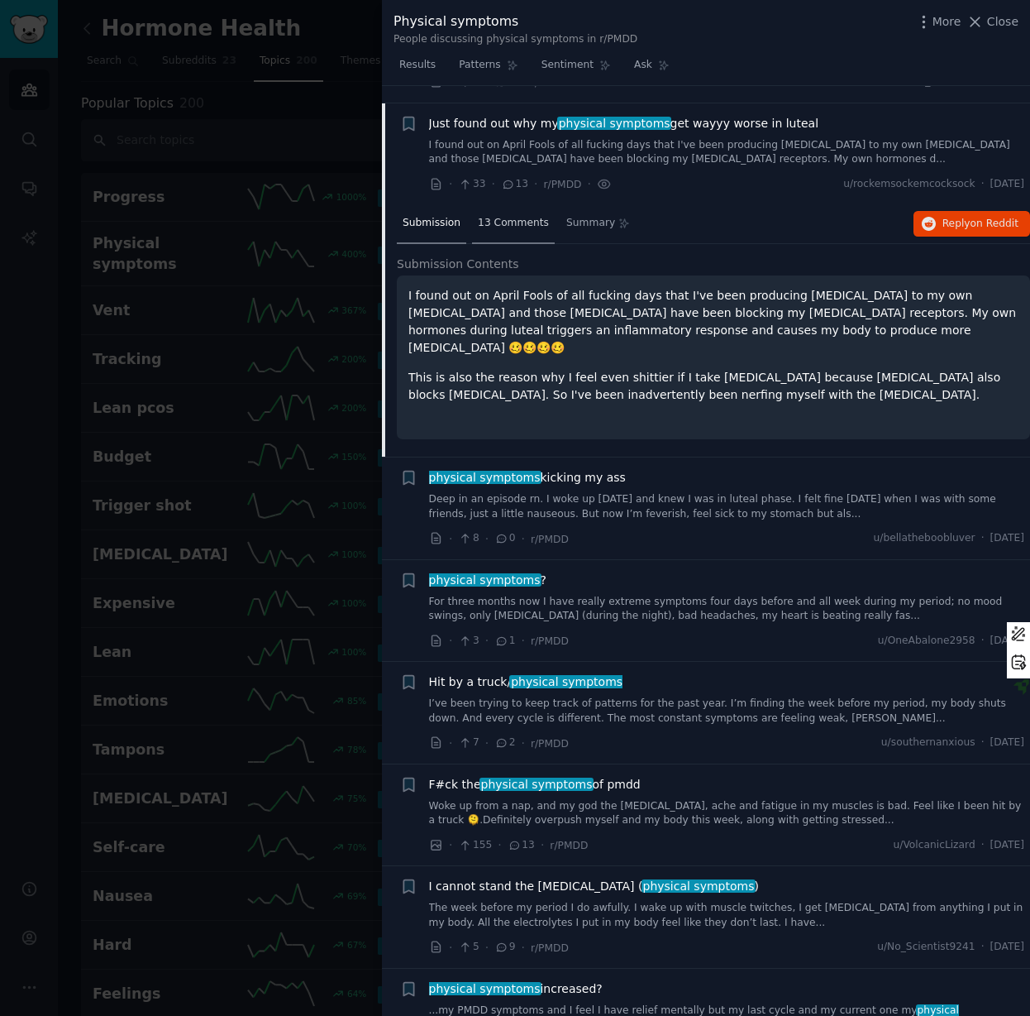
click at [502, 216] on span "13 Comments" at bounding box center [513, 223] width 71 height 15
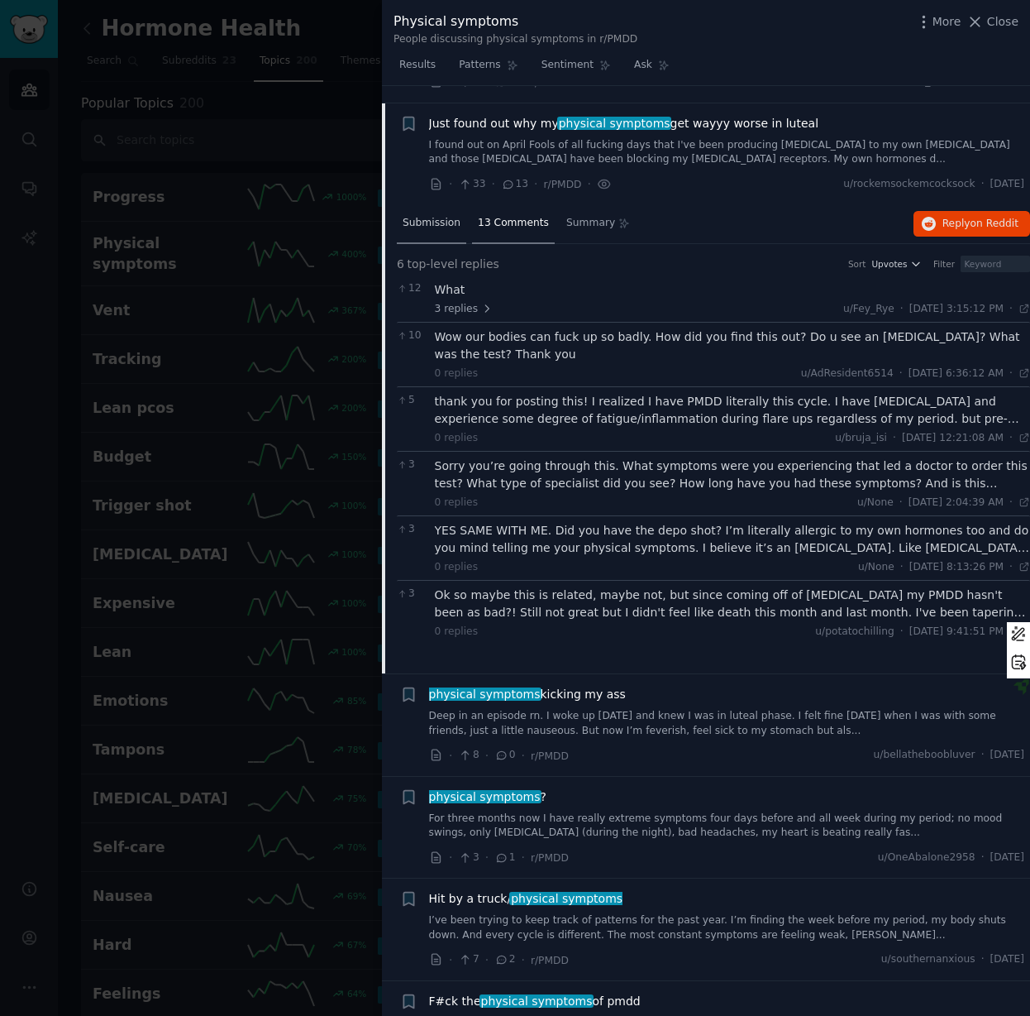
click at [419, 216] on span "Submission" at bounding box center [432, 223] width 58 height 15
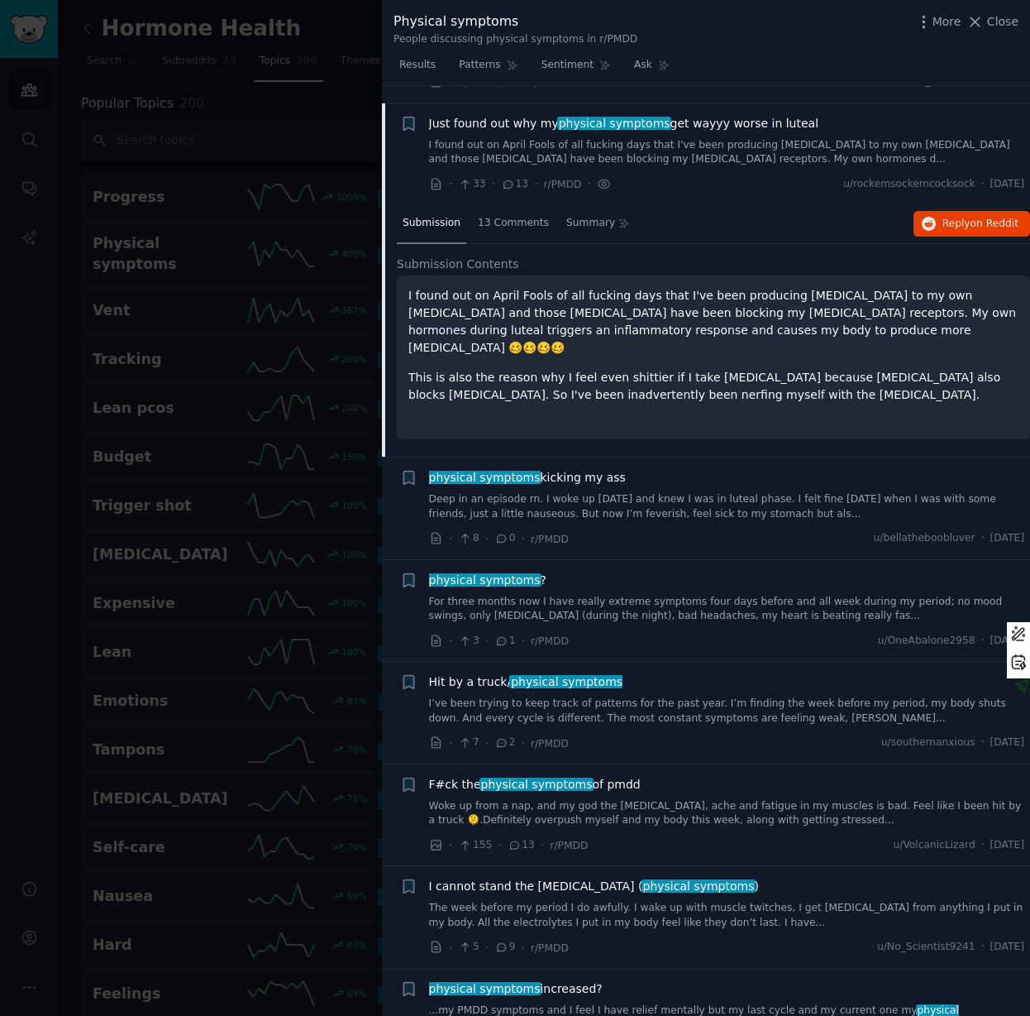
click at [791, 901] on link "The week before my period I do awfully. I wake up with muscle twitches, I get […" at bounding box center [727, 915] width 596 height 29
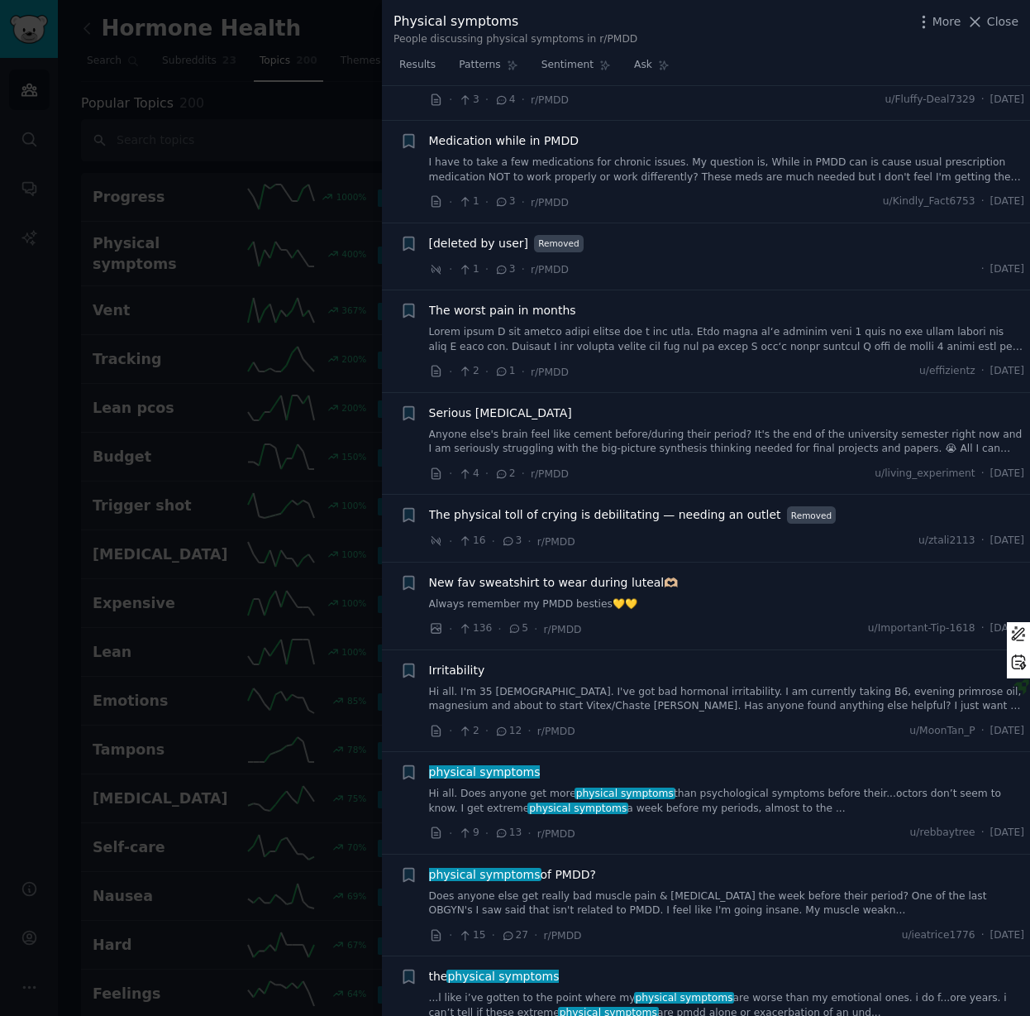
scroll to position [2793, 0]
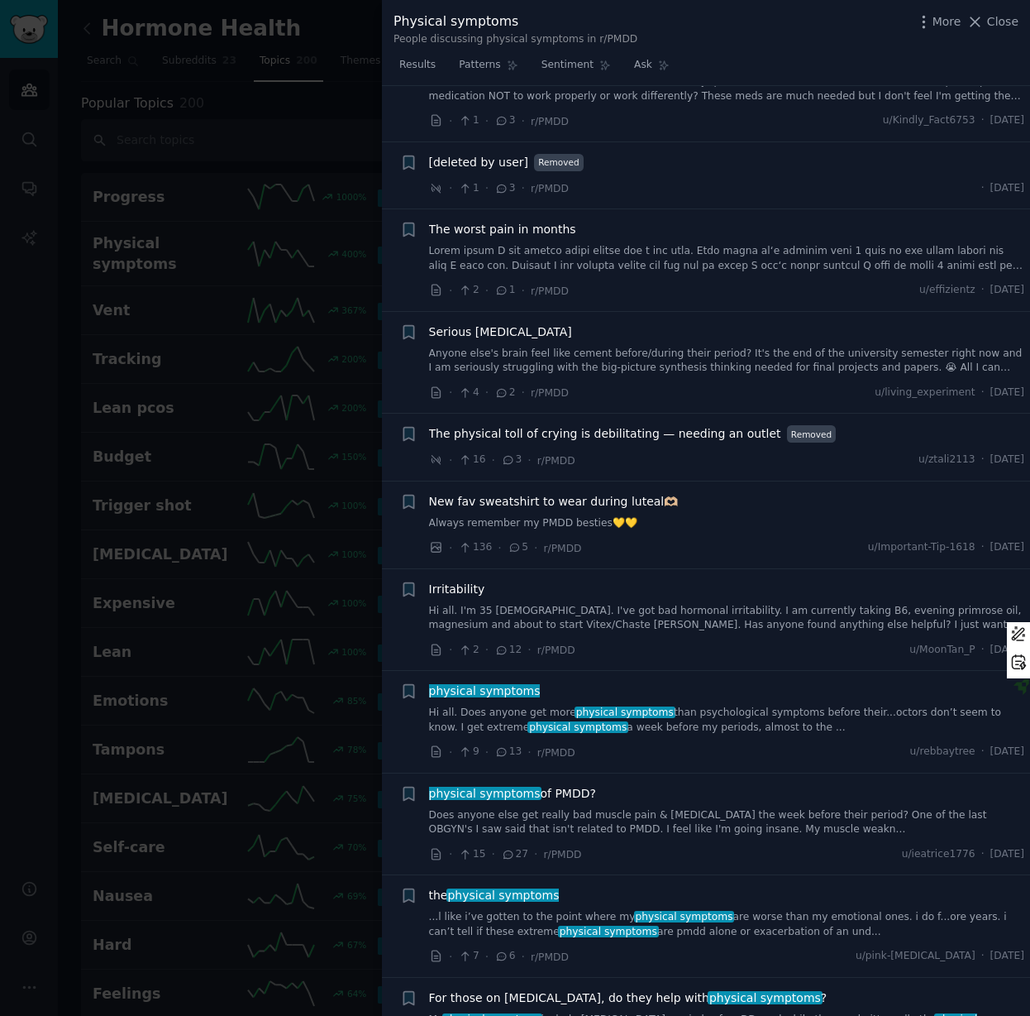
click at [762, 584] on div "Irritability Hi all. I'm 35 [DEMOGRAPHIC_DATA]. I've got bad hormonal irritabil…" at bounding box center [727, 607] width 596 height 52
click at [752, 347] on link "Anyone else's brain feel like cement before/during their period? It's the end o…" at bounding box center [727, 361] width 596 height 29
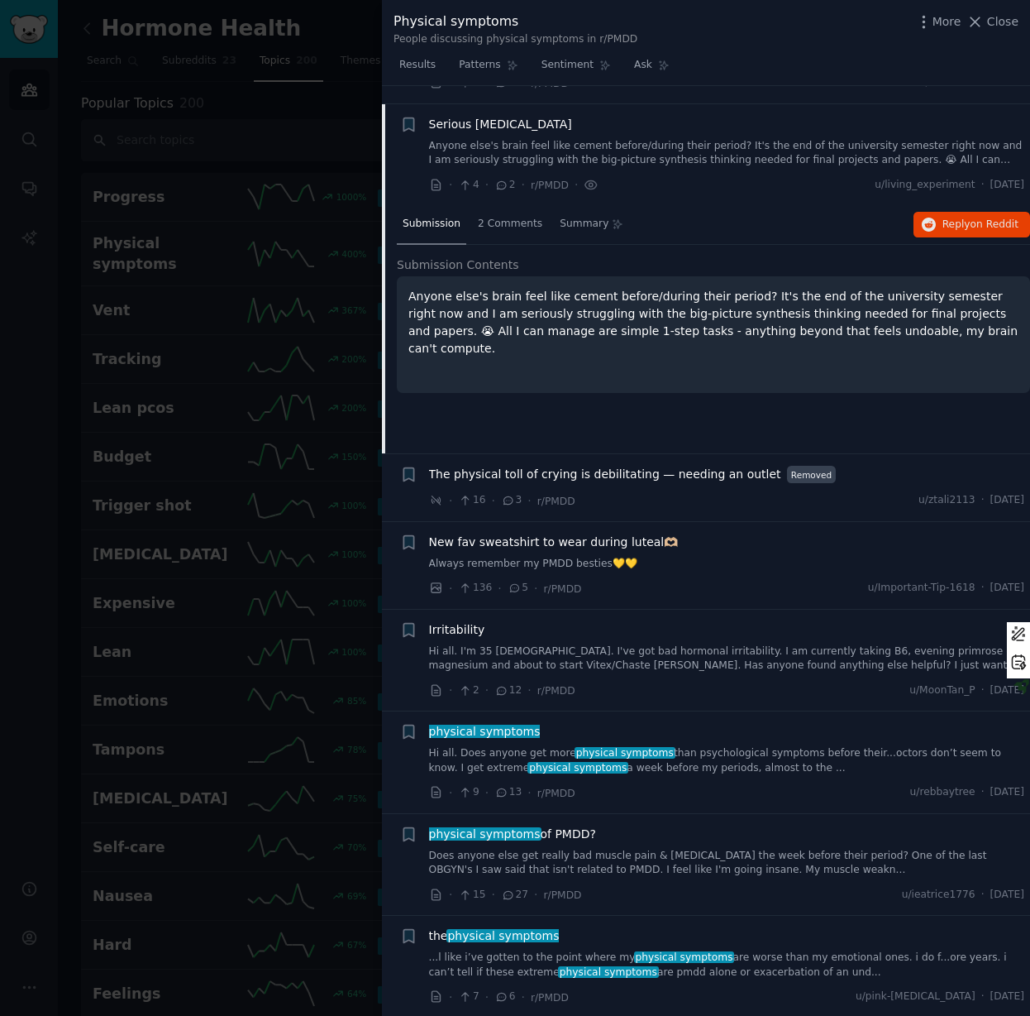
scroll to position [2749, 0]
click at [508, 213] on div "2 Comments" at bounding box center [510, 224] width 76 height 40
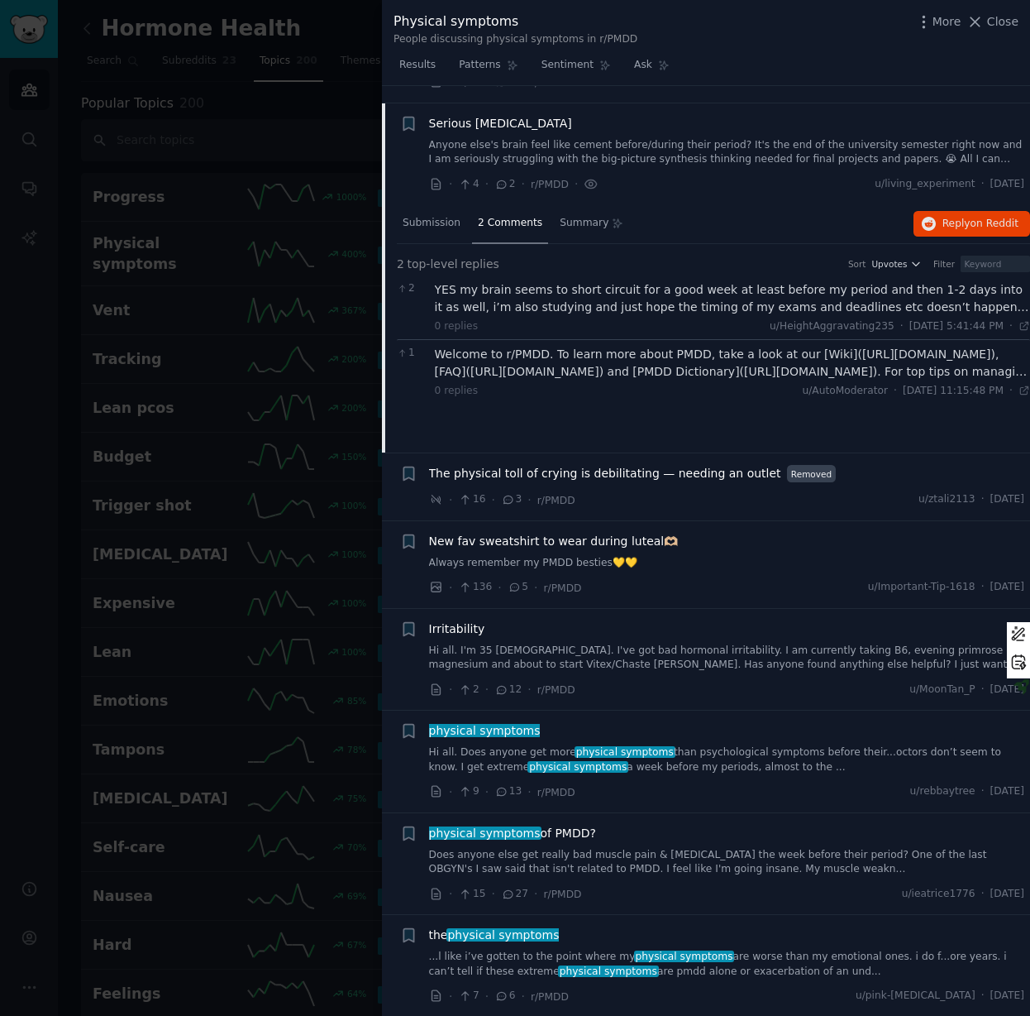
click at [704, 643] on link "Hi all. I'm 35 [DEMOGRAPHIC_DATA]. I've got bad hormonal irritability. I am cur…" at bounding box center [727, 657] width 596 height 29
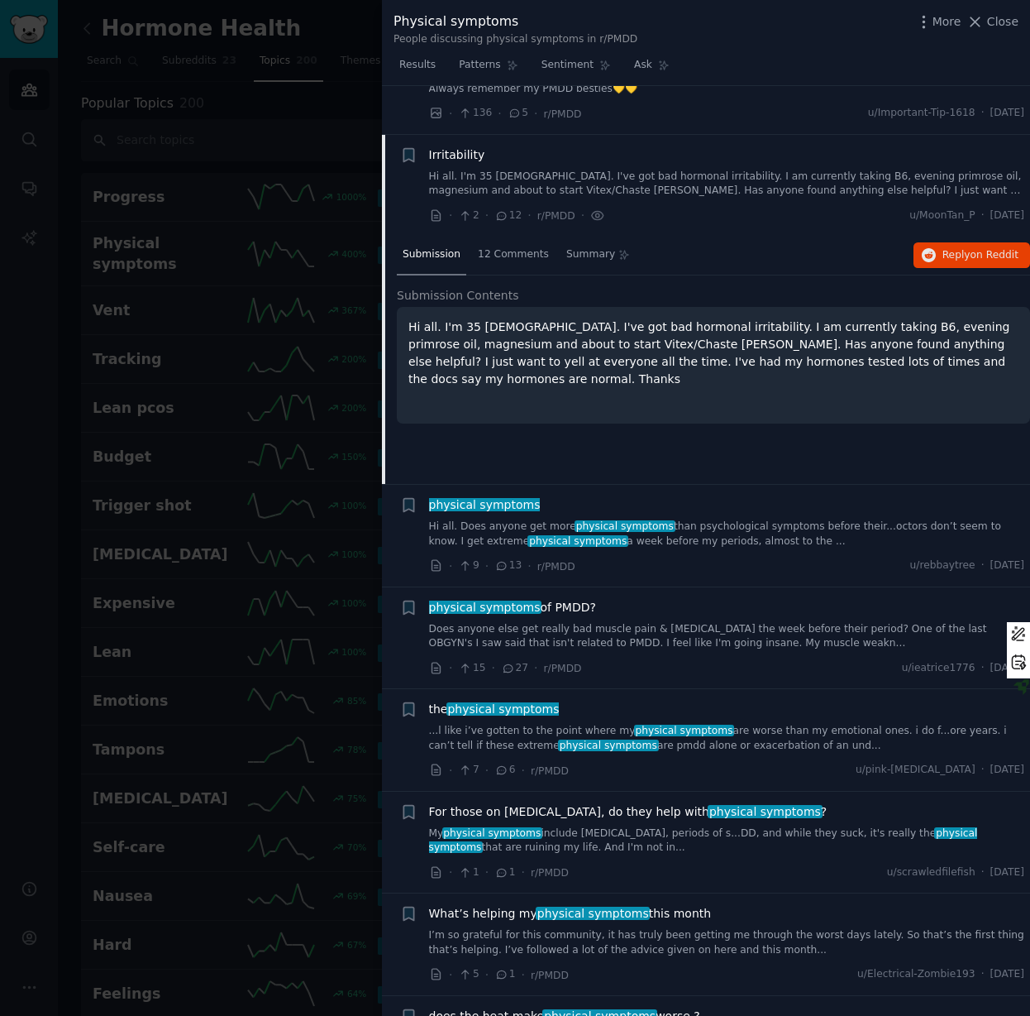
scroll to position [3006, 0]
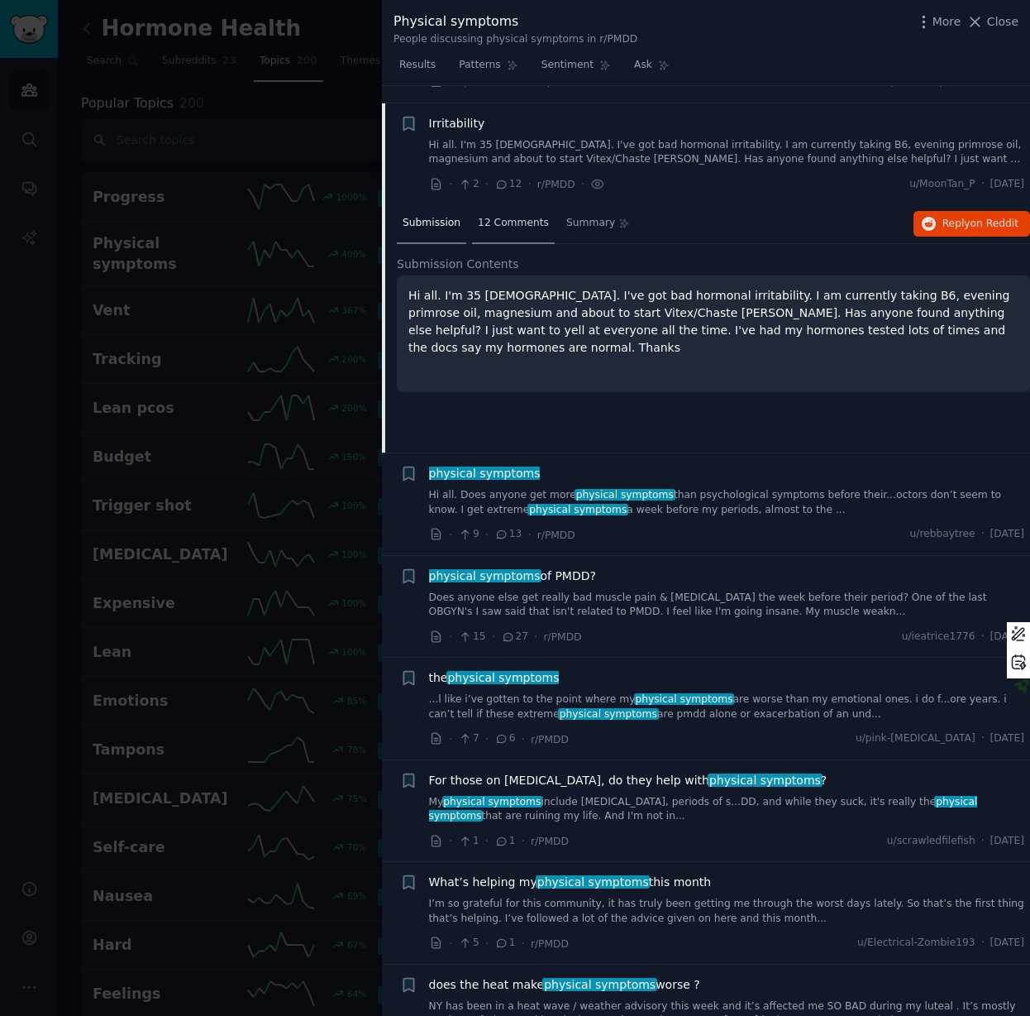
click at [519, 216] on span "12 Comments" at bounding box center [513, 223] width 71 height 15
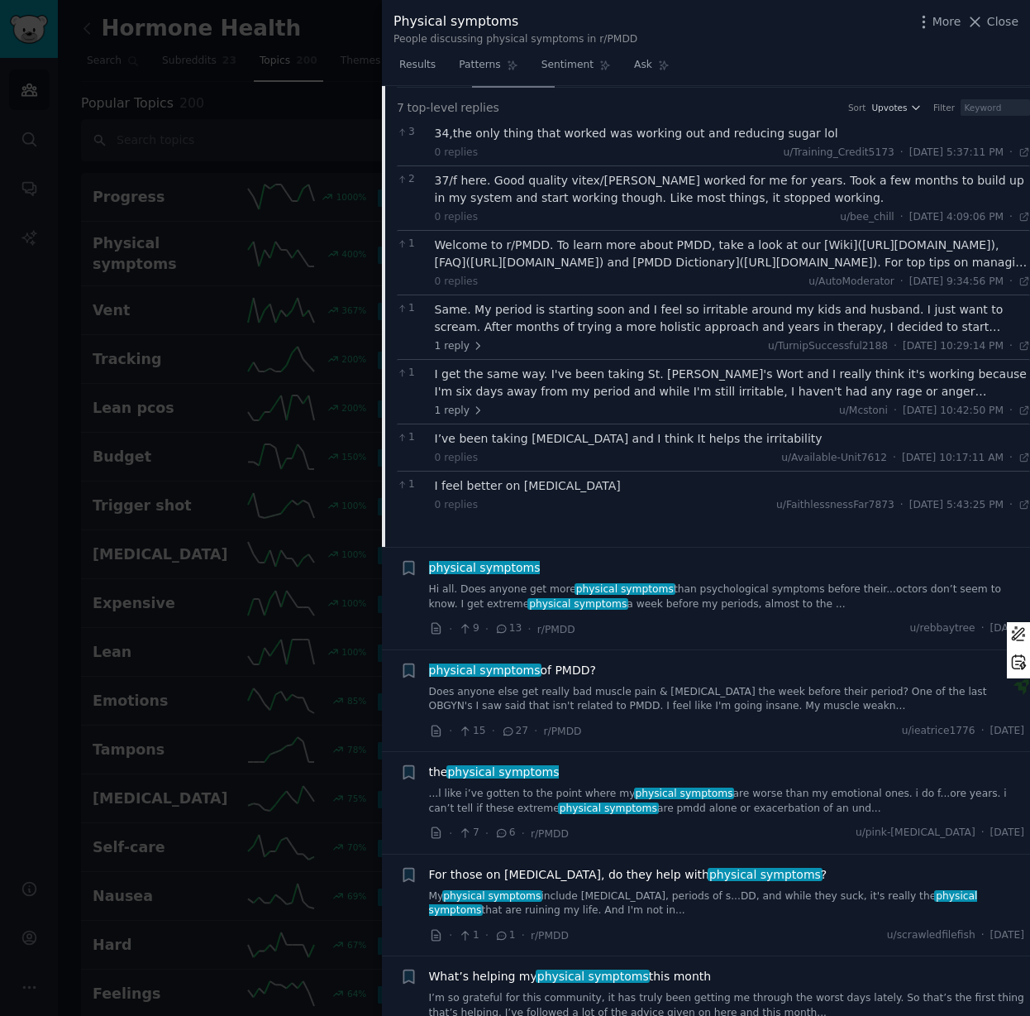
scroll to position [3164, 0]
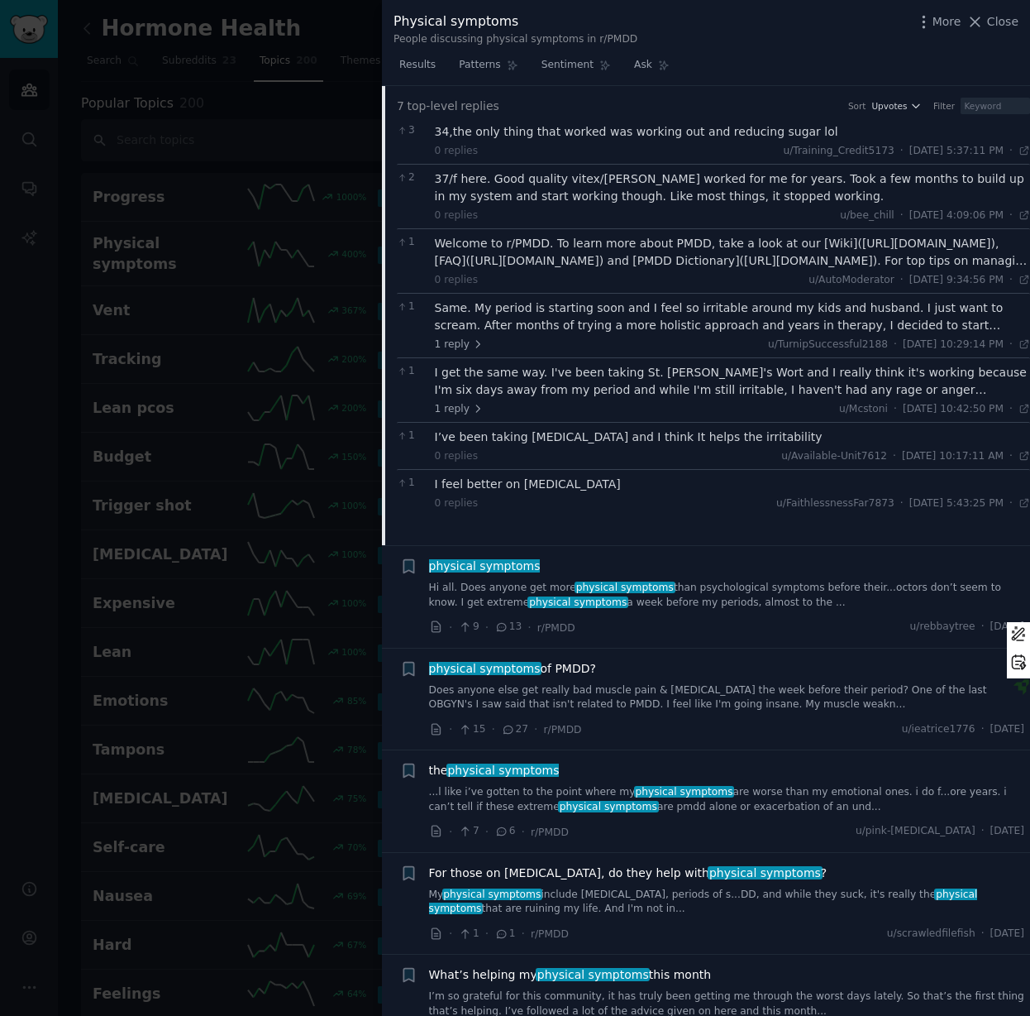
click at [690, 619] on div "· 9 · 13 · r/PMDD u/rebbaytree · [DATE]" at bounding box center [727, 627] width 596 height 17
click at [663, 581] on link "Hi all. Does anyone get more physical symptoms than psychological symptoms befo…" at bounding box center [727, 595] width 596 height 29
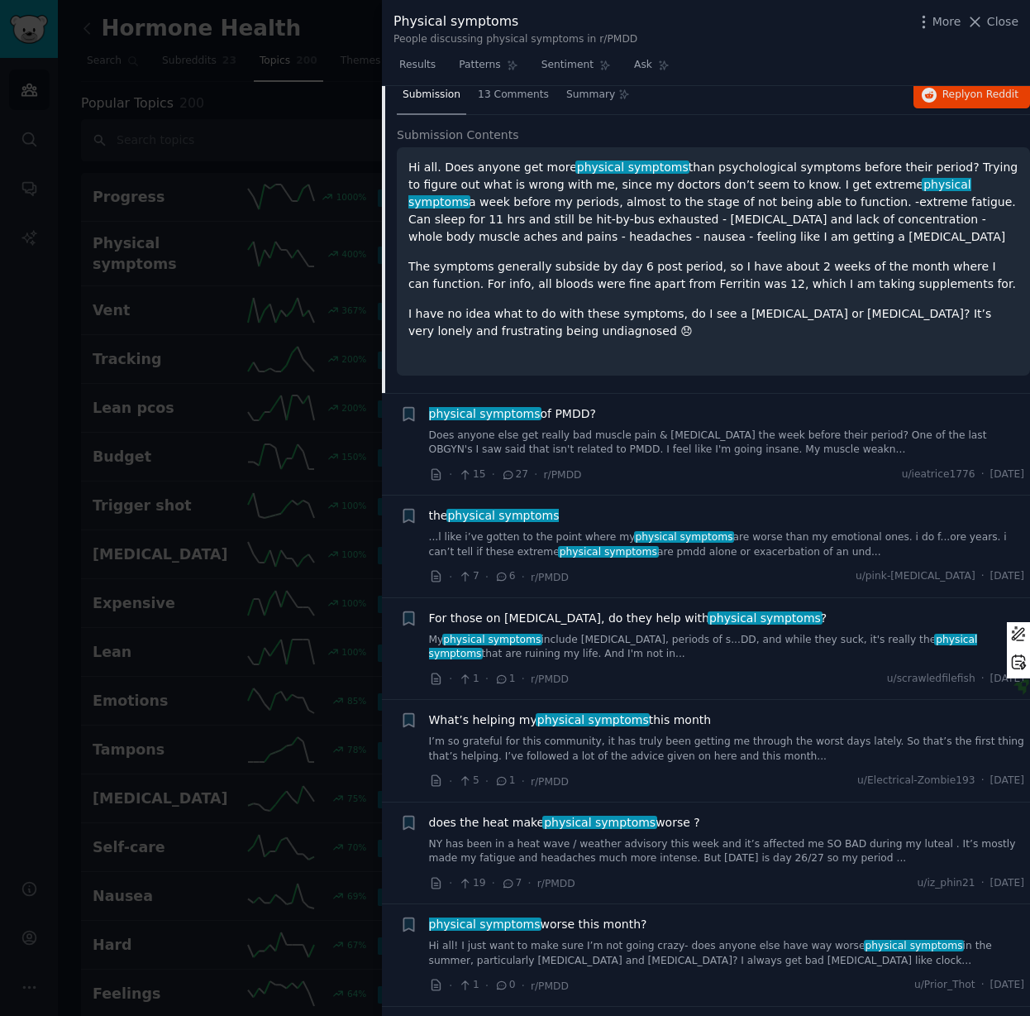
scroll to position [3240, 0]
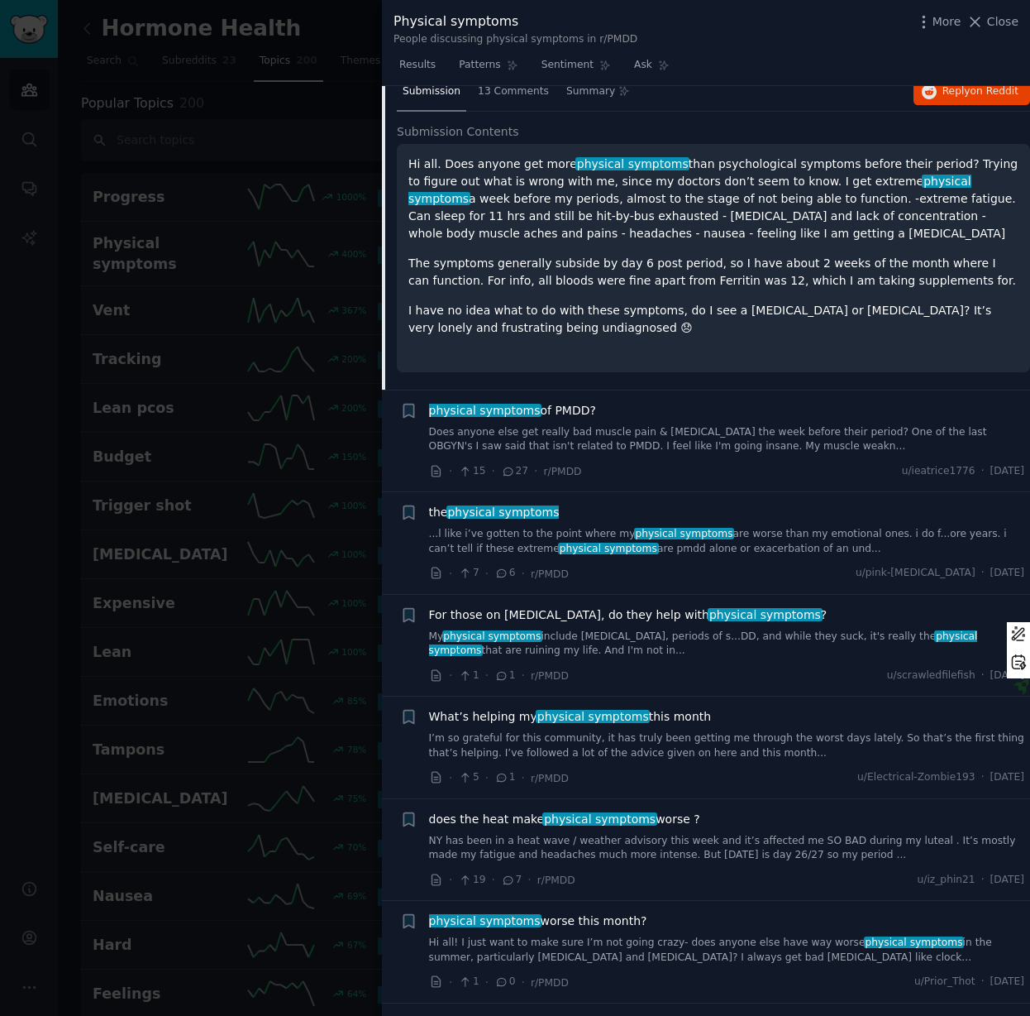
click at [632, 731] on link "I’m so grateful for this community, it has truly been getting me through the wo…" at bounding box center [727, 745] width 596 height 29
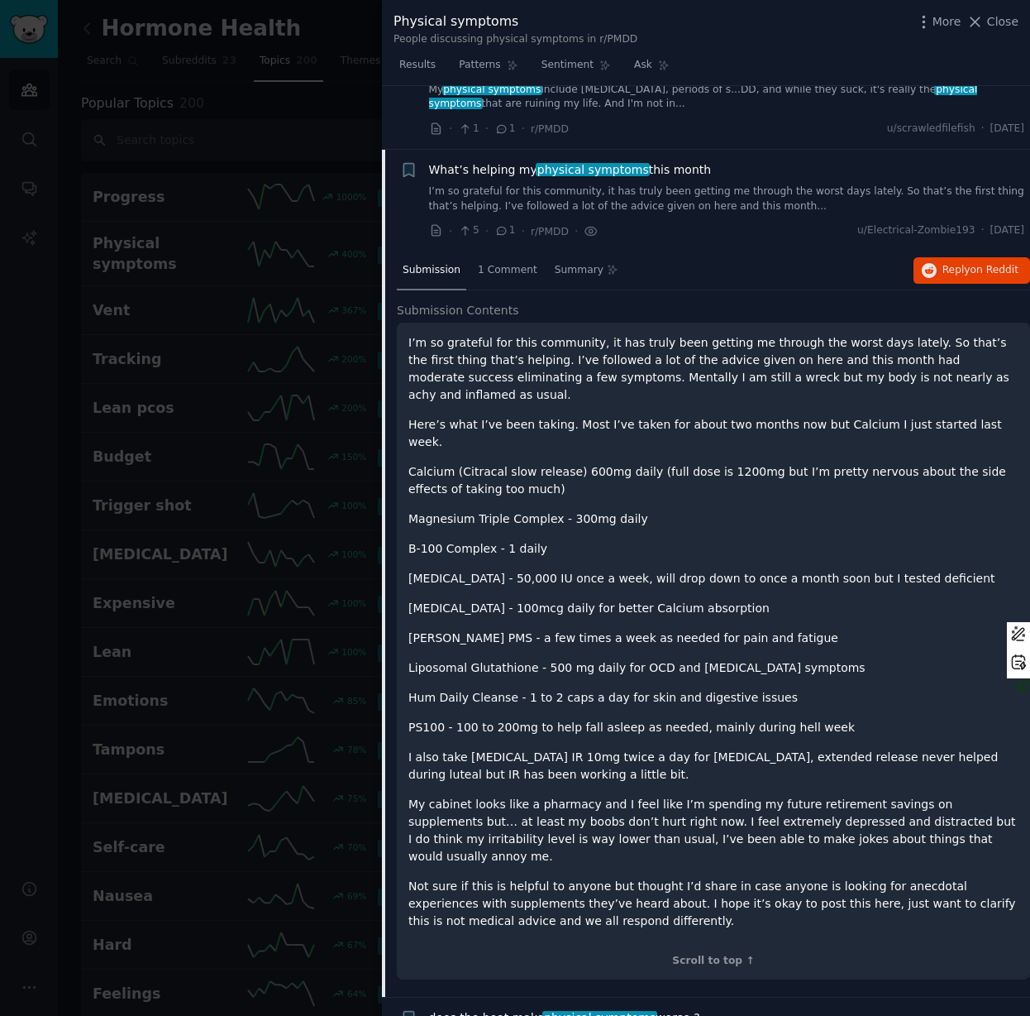
scroll to position [3517, 0]
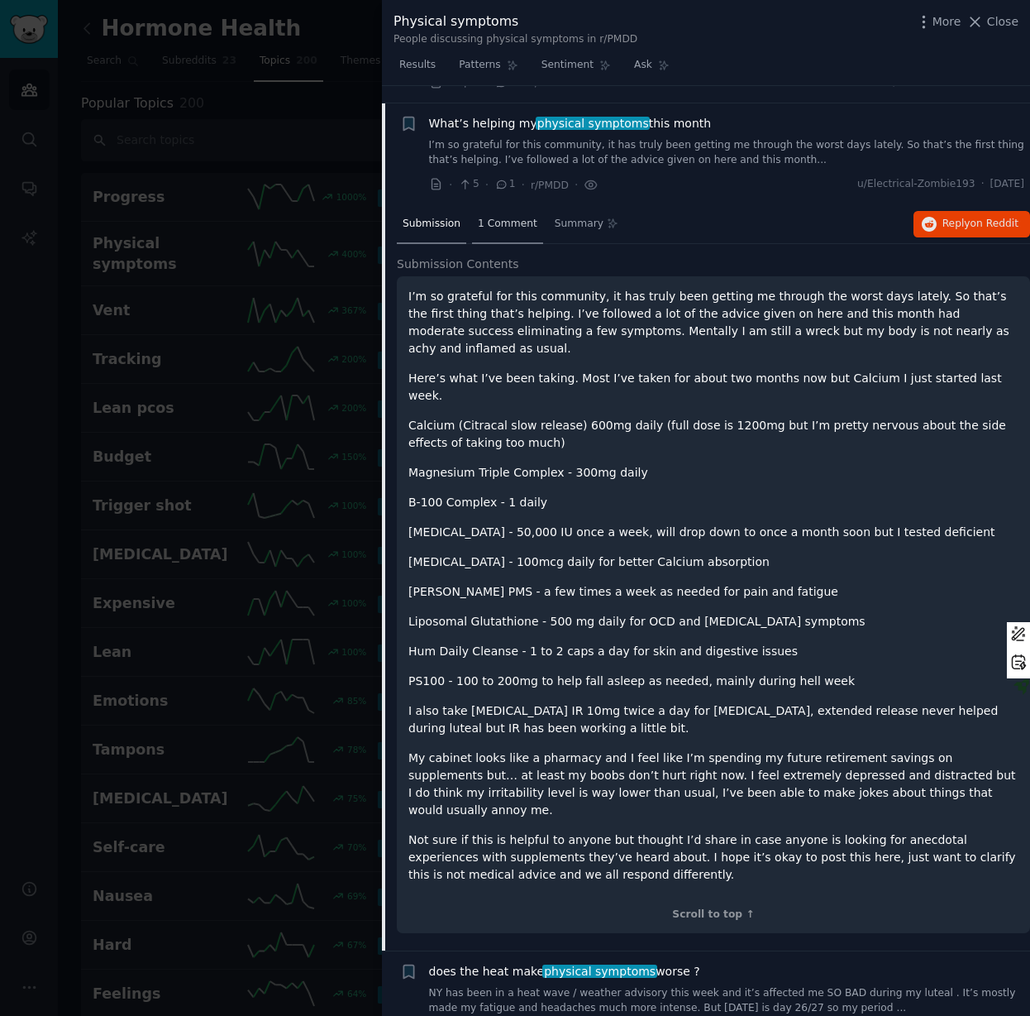
click at [495, 217] on span "1 Comment" at bounding box center [508, 224] width 60 height 15
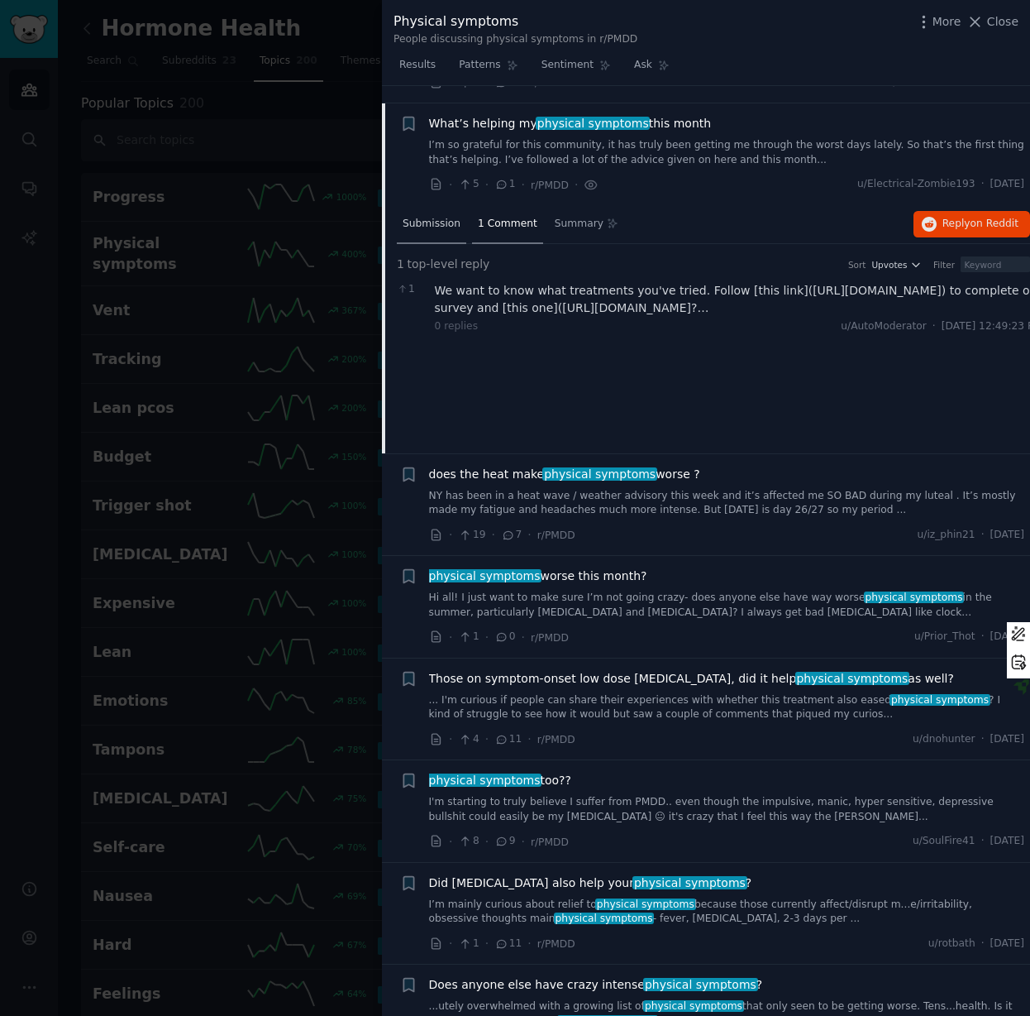
click at [403, 217] on span "Submission" at bounding box center [432, 224] width 58 height 15
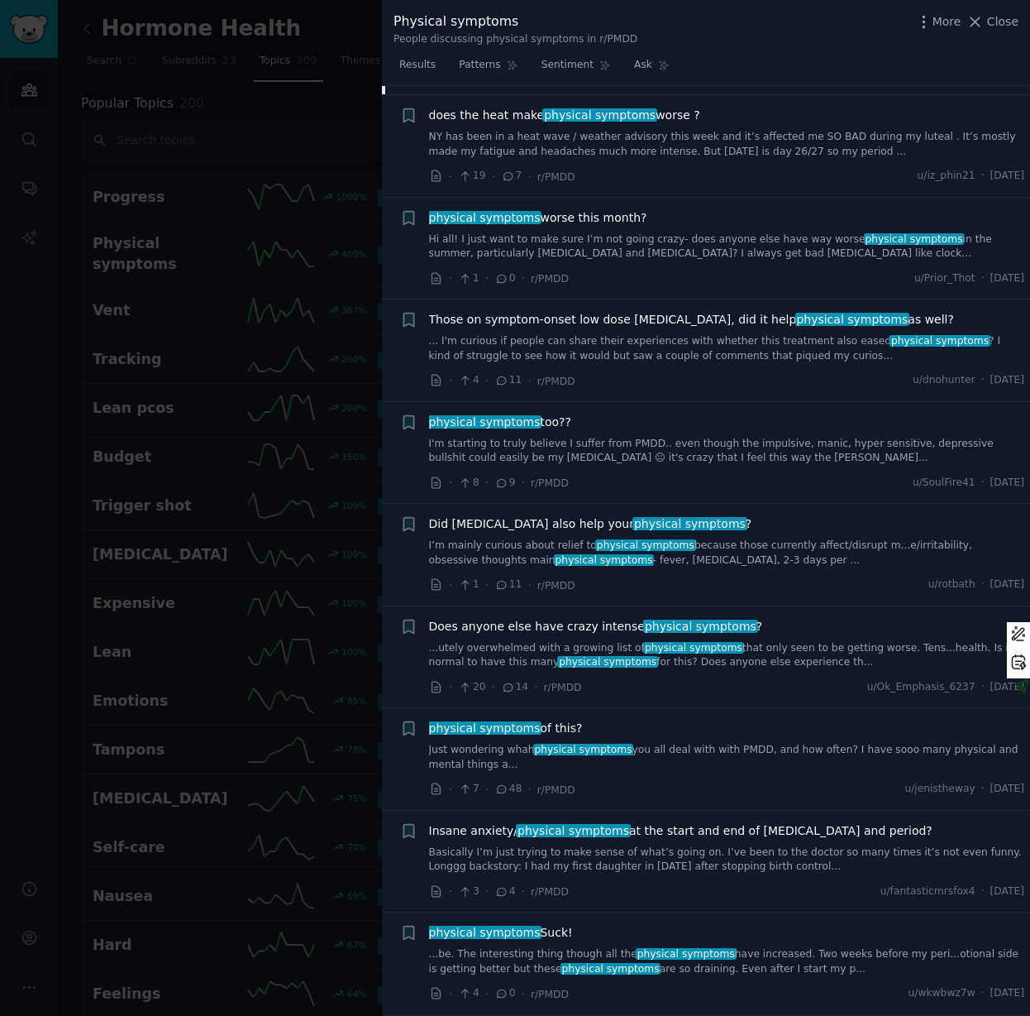
scroll to position [4415, 0]
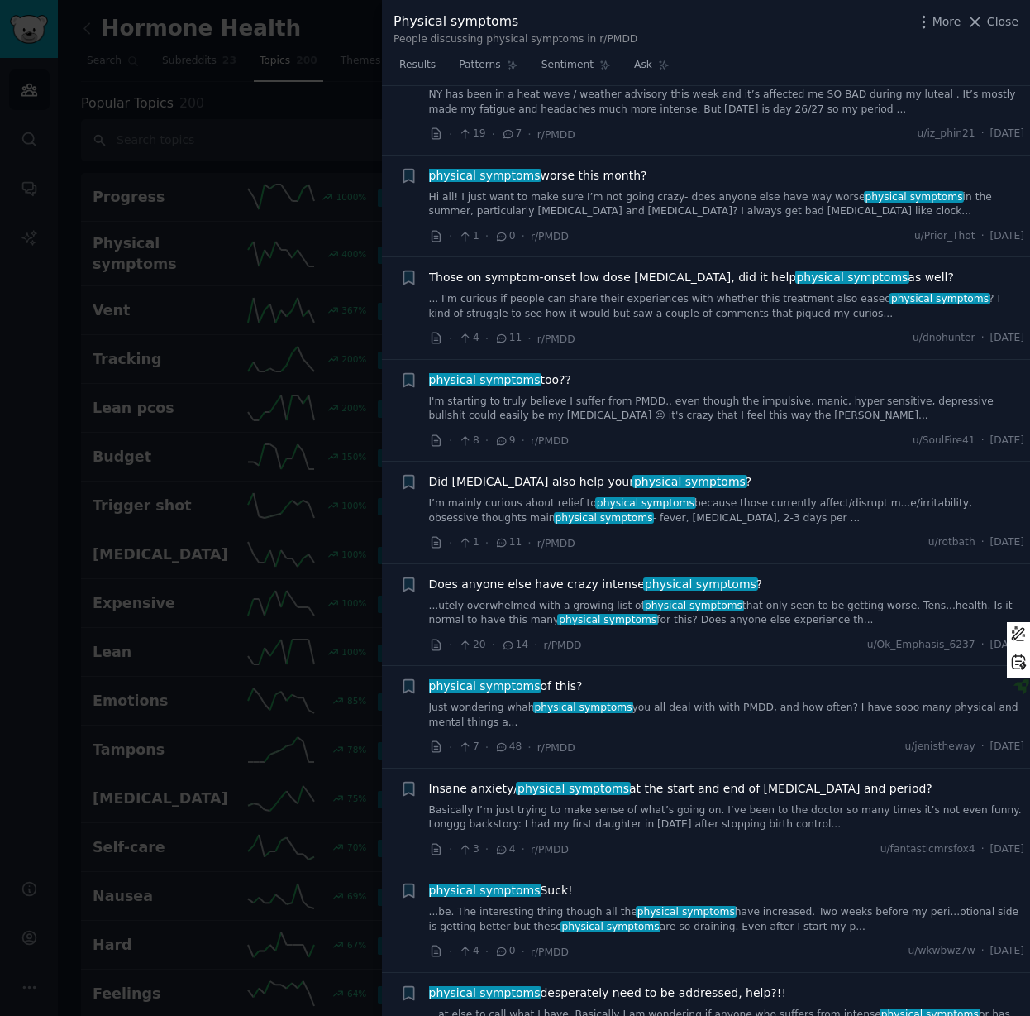
click at [763, 599] on link "...utely overwhelmed with a growing list of physical symptoms that only seen to…" at bounding box center [727, 613] width 596 height 29
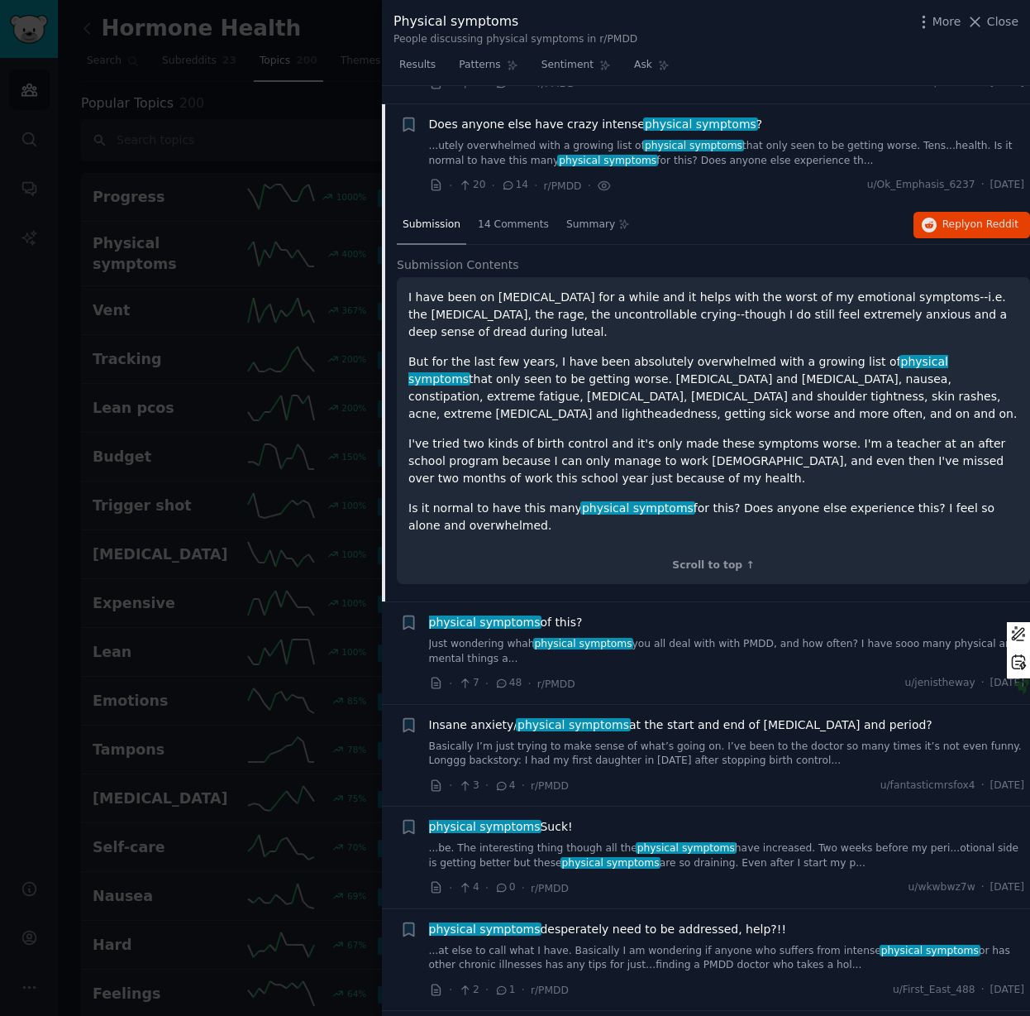
scroll to position [4129, 0]
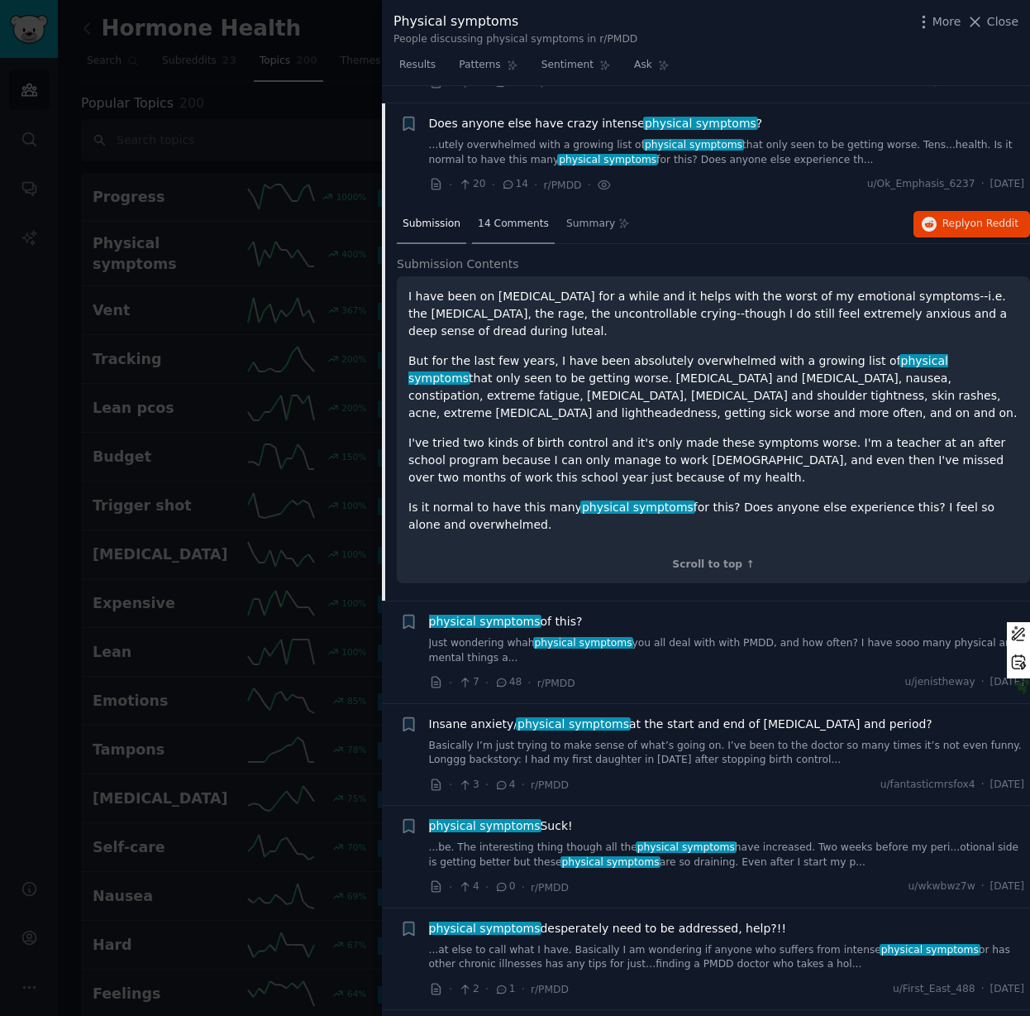
click at [474, 205] on div "14 Comments" at bounding box center [513, 225] width 83 height 40
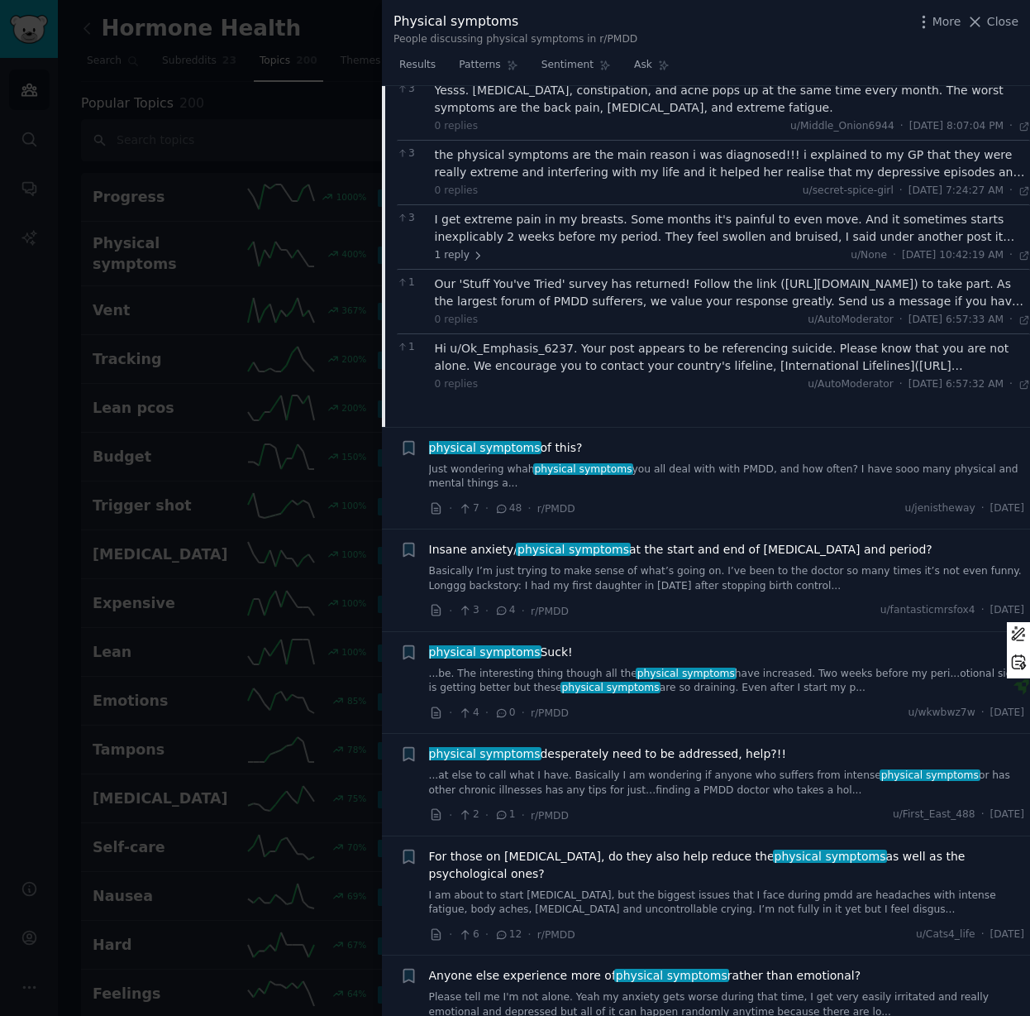
scroll to position [4853, 0]
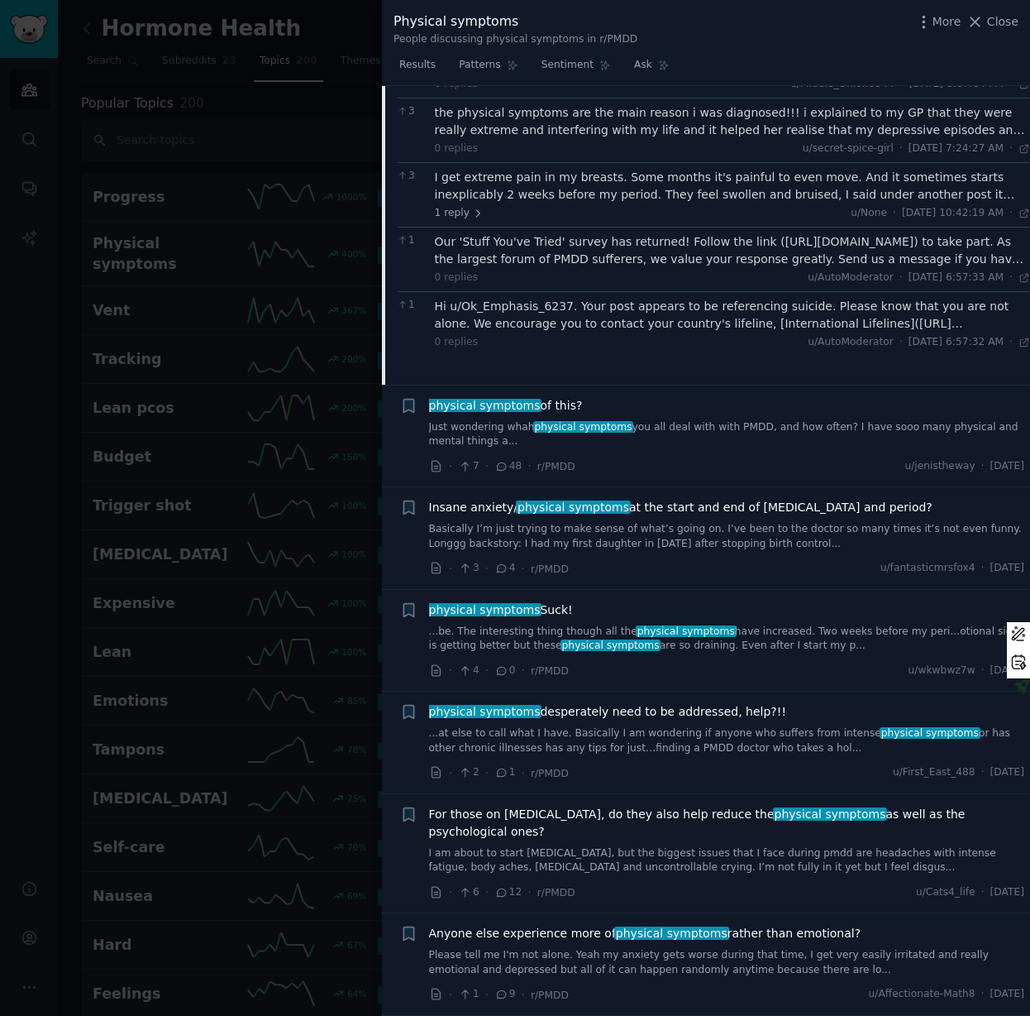
click at [747, 420] on link "Just wondering whah physical symptoms you all deal with with PMDD, and how ofte…" at bounding box center [727, 434] width 596 height 29
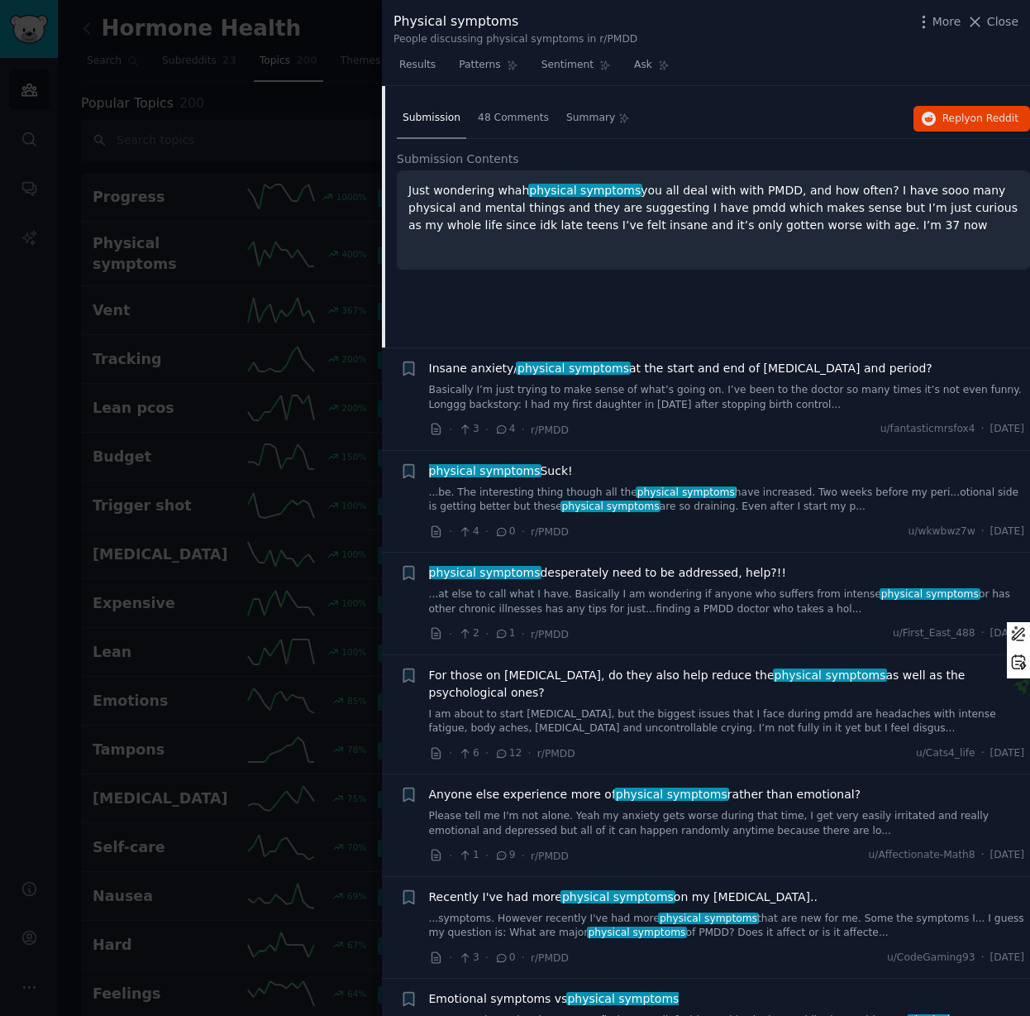
scroll to position [4232, 0]
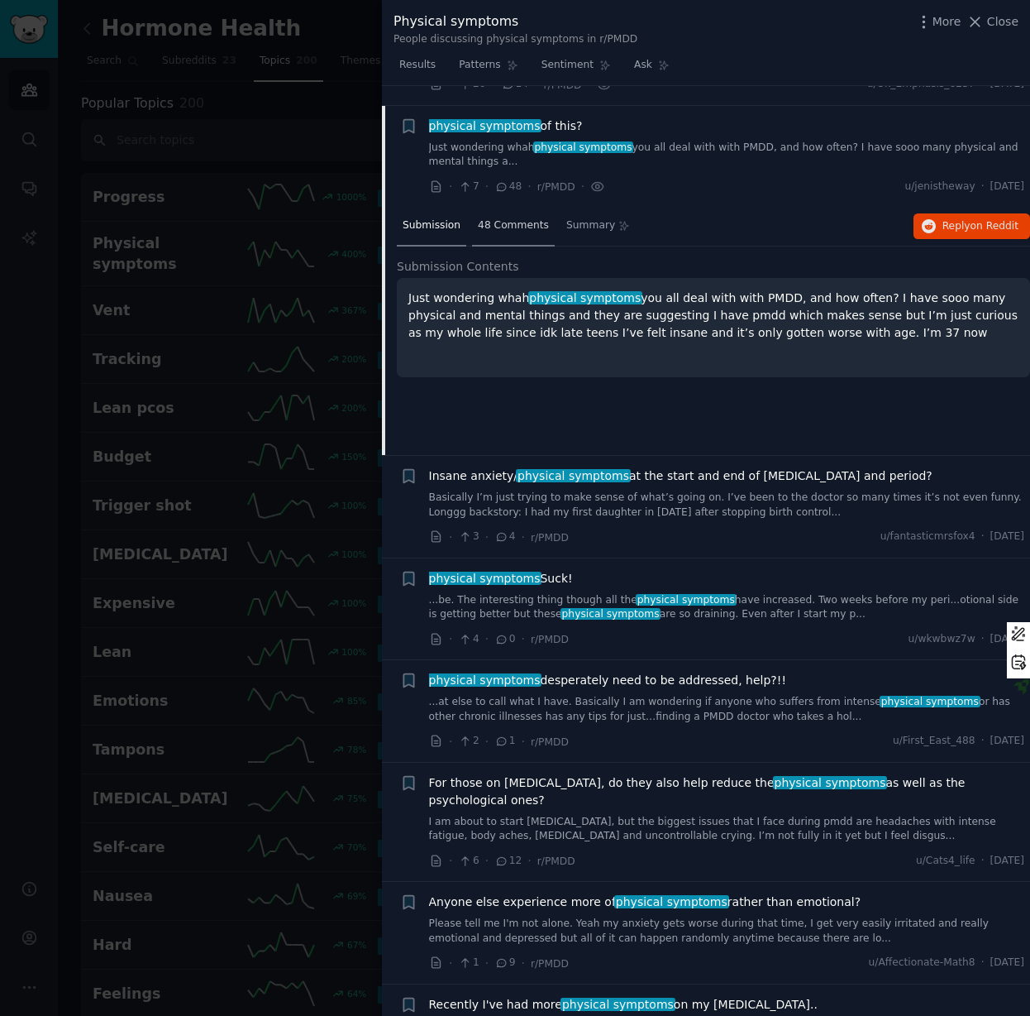
click at [509, 218] on span "48 Comments" at bounding box center [513, 225] width 71 height 15
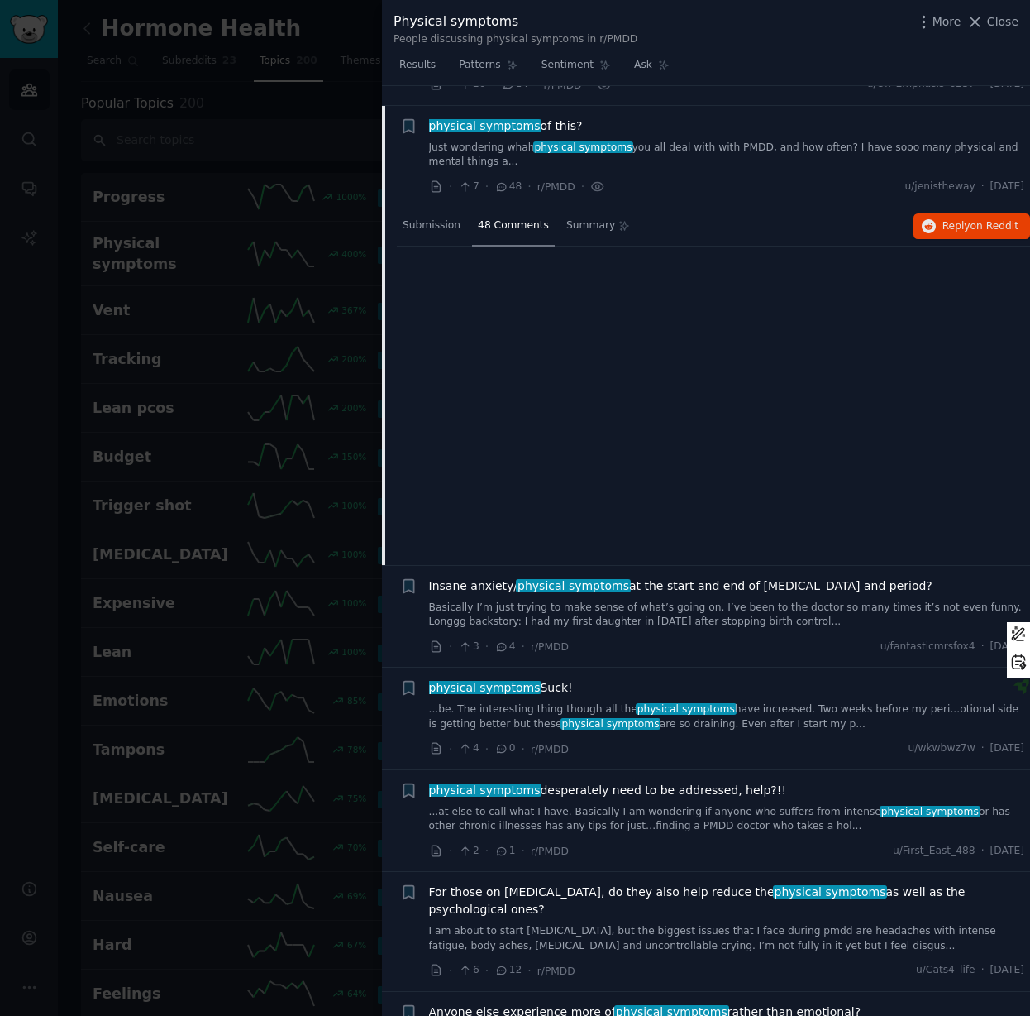
scroll to position [4230, 0]
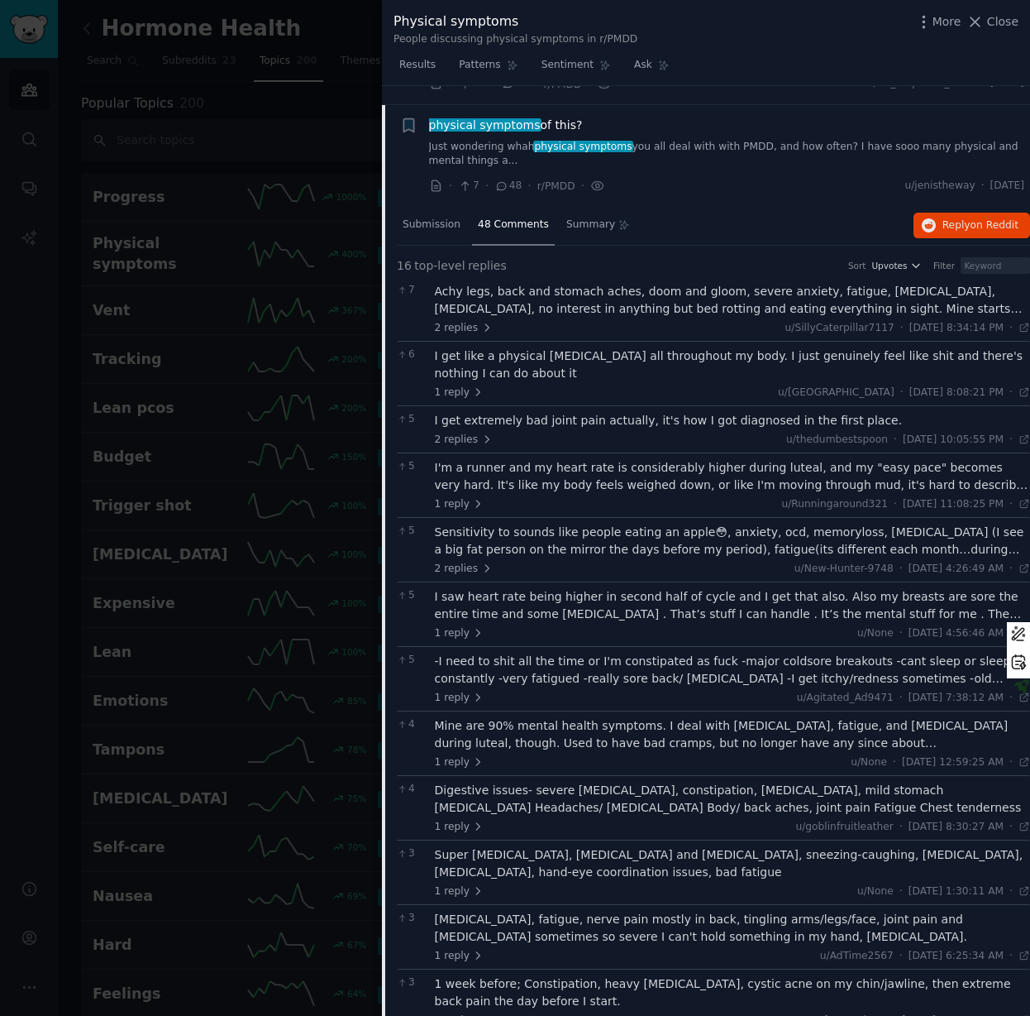
click at [681, 321] on div "2 replies u/SillyCaterpillar7117 · [DATE] 8:34:14 PM Fri 3/1/2024 ·" at bounding box center [733, 328] width 596 height 15
click at [657, 283] on div "Achy legs, back and stomach aches, doom and gloom, severe anxiety, fatigue, [ME…" at bounding box center [733, 300] width 596 height 35
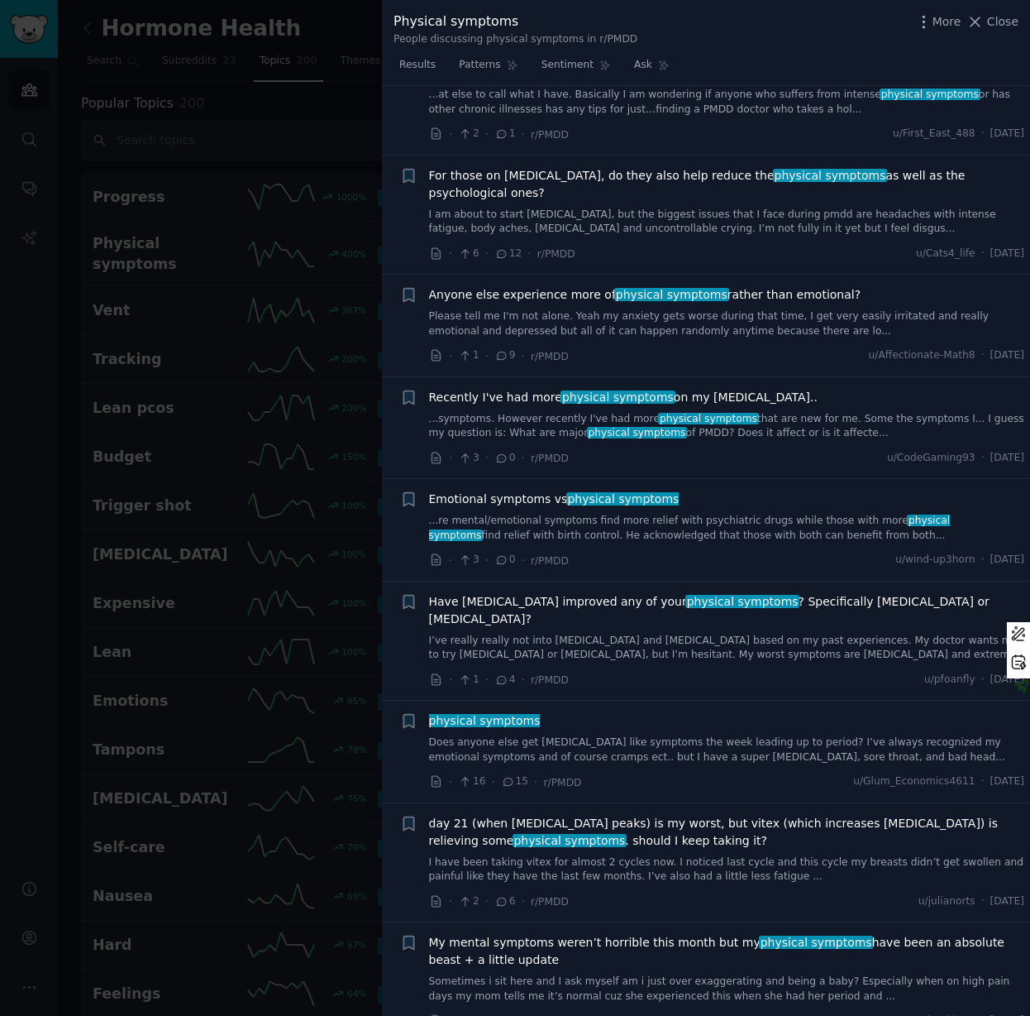
scroll to position [5856, 0]
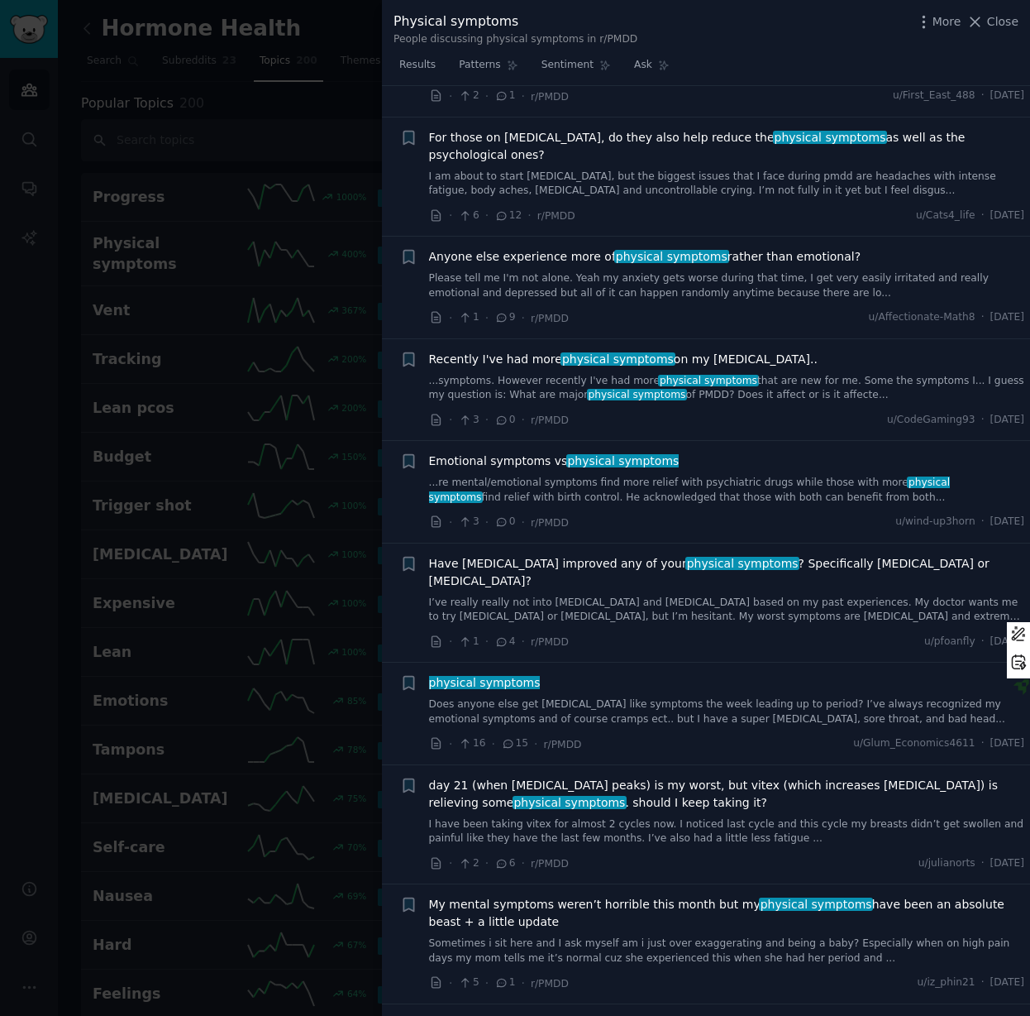
click at [640, 697] on link "Does anyone else get [MEDICAL_DATA] like symptoms the week leading up to period…" at bounding box center [727, 711] width 596 height 29
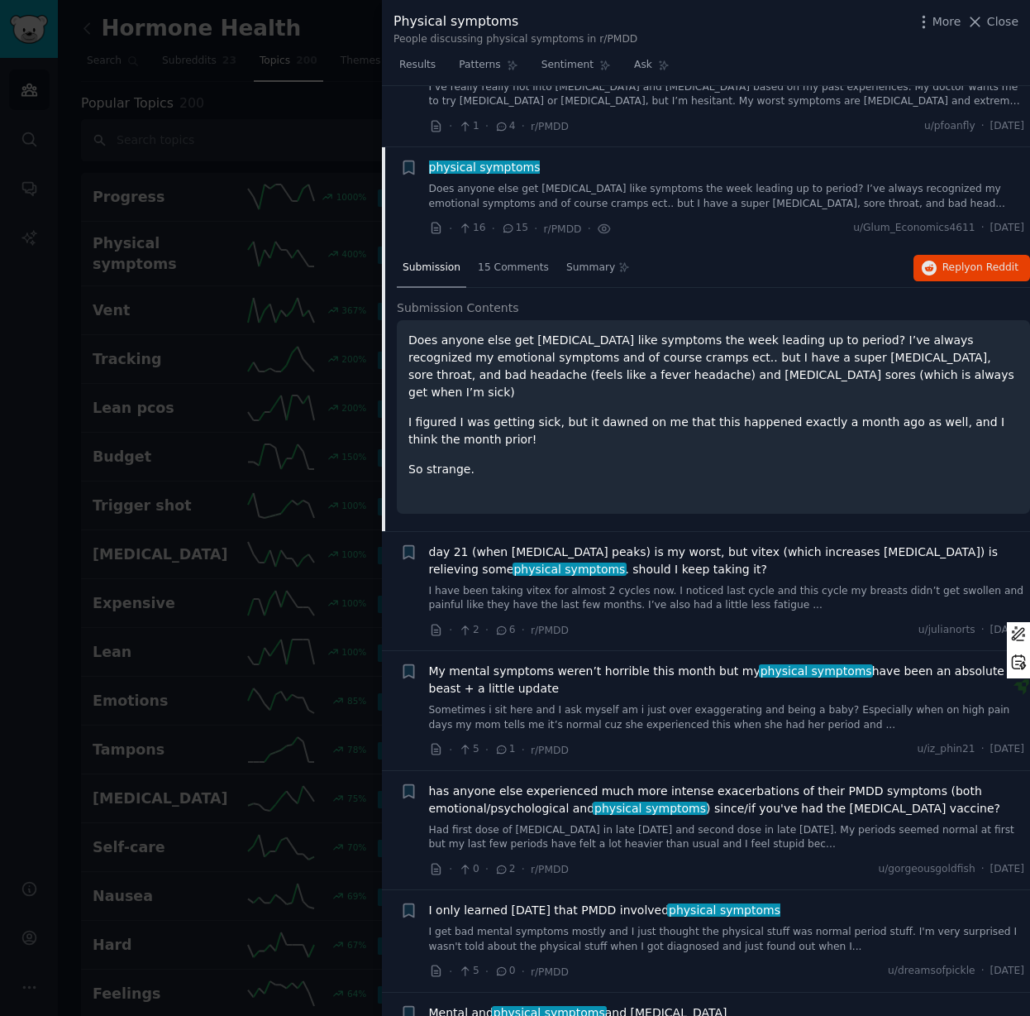
scroll to position [5151, 0]
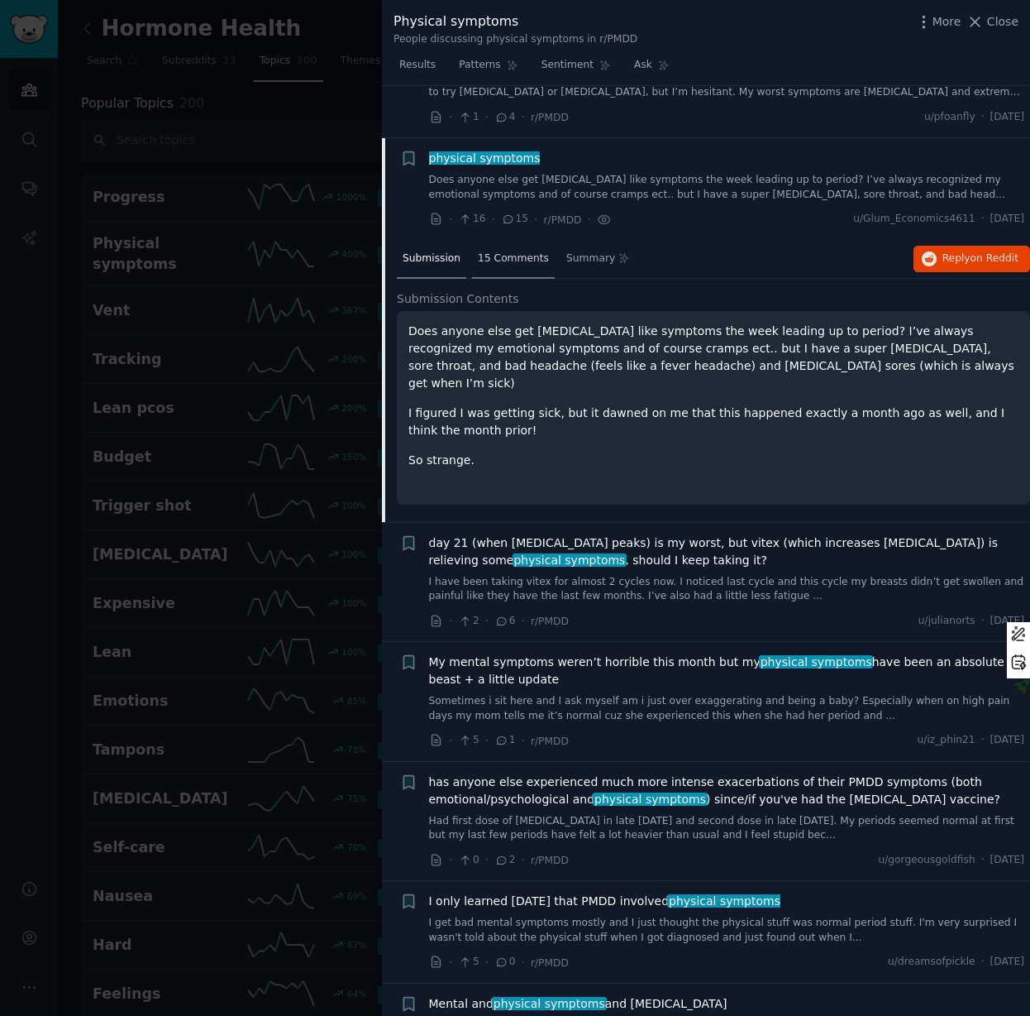
click at [494, 251] on span "15 Comments" at bounding box center [513, 258] width 71 height 15
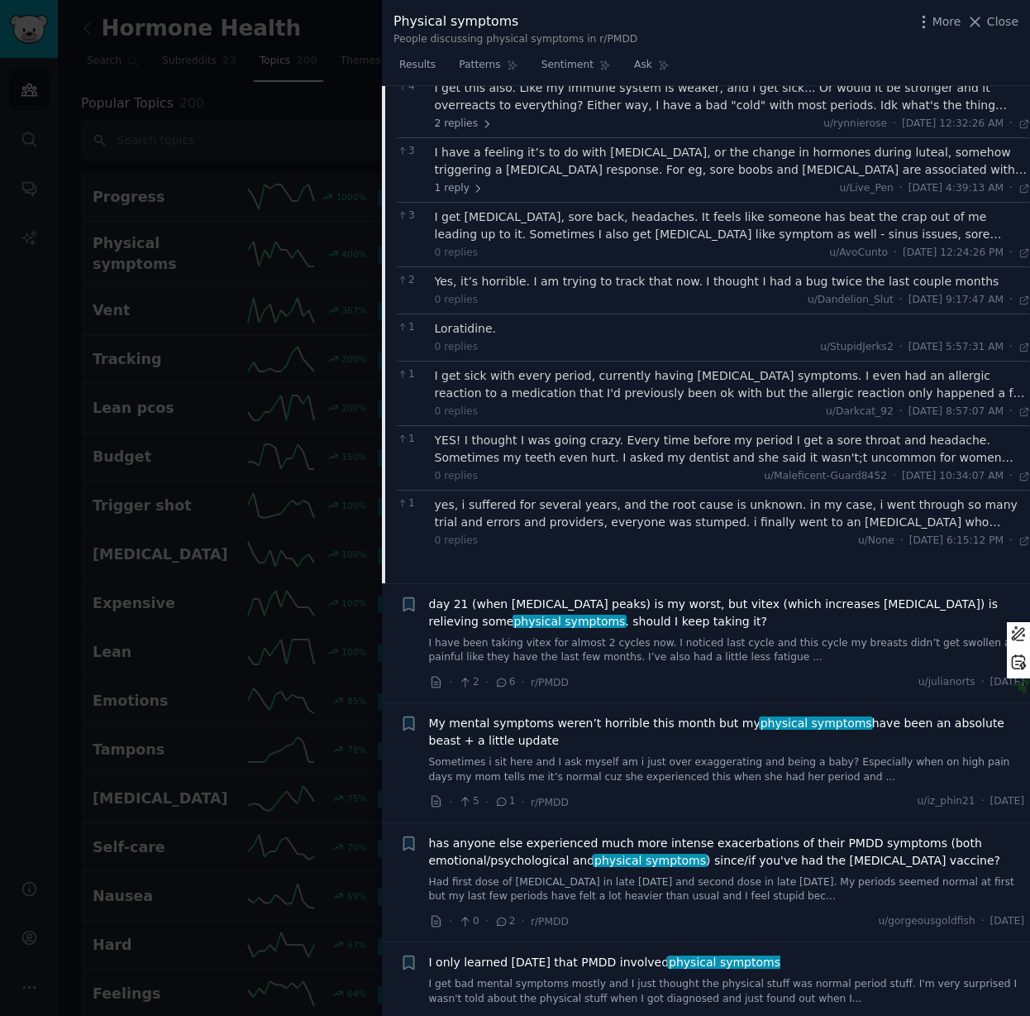
scroll to position [5541, 0]
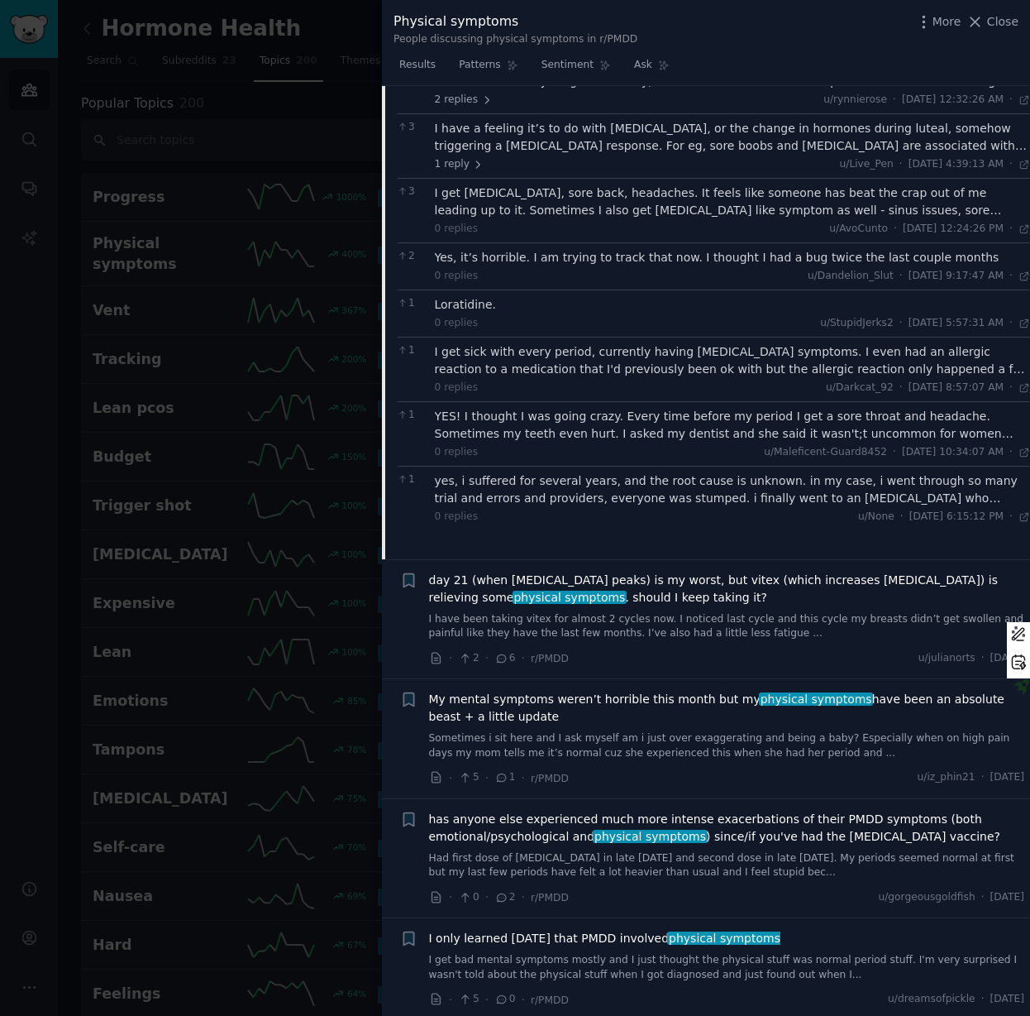
click at [671, 571] on span "day 21 (when [MEDICAL_DATA] peaks) is my worst, but vitex (which increases [MED…" at bounding box center [727, 588] width 596 height 35
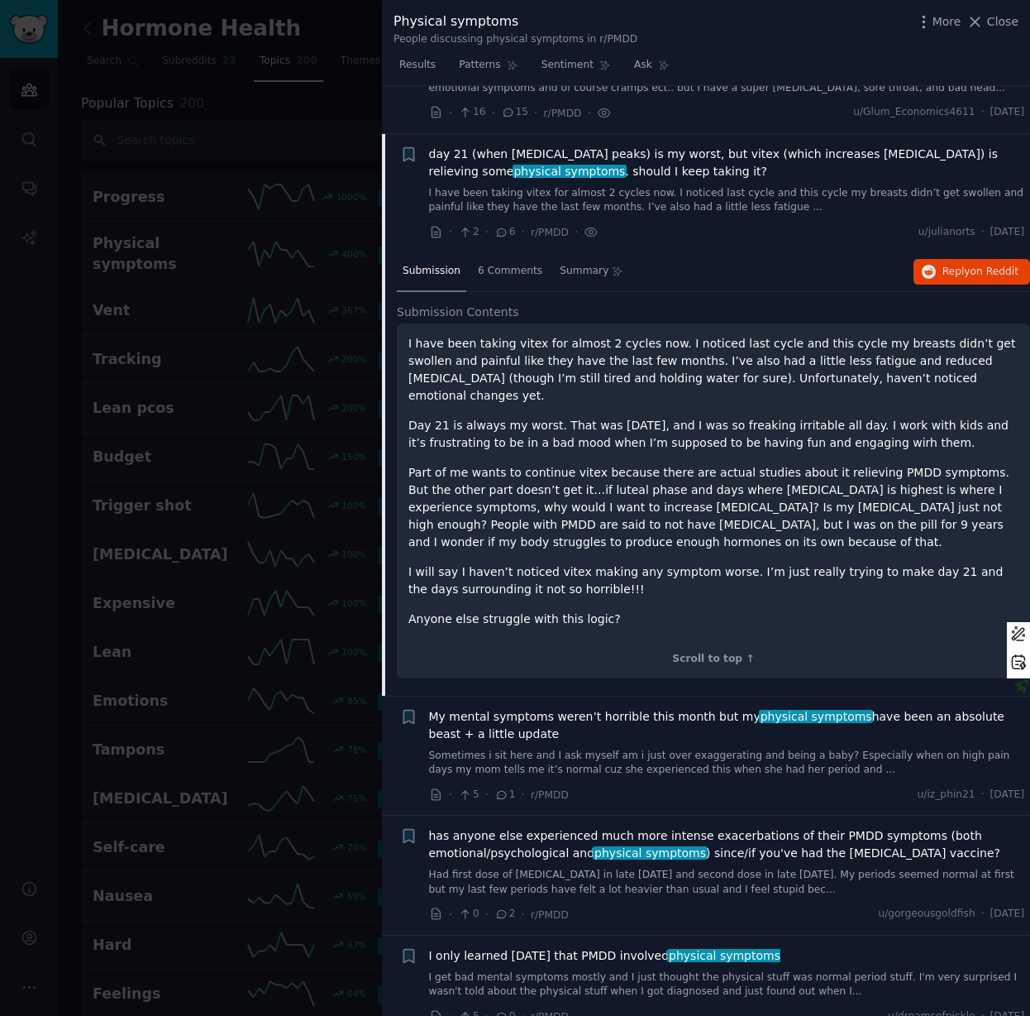
scroll to position [5253, 0]
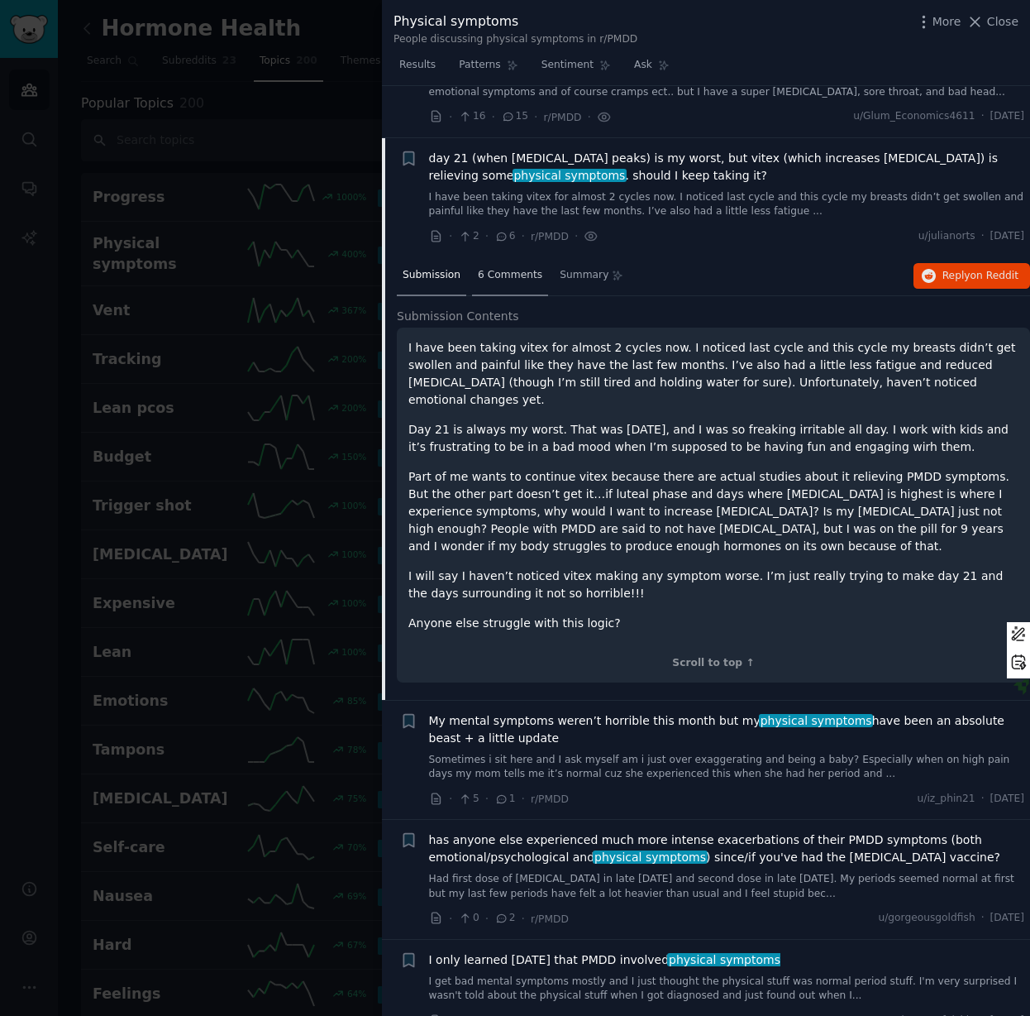
click at [500, 268] on span "6 Comments" at bounding box center [510, 275] width 65 height 15
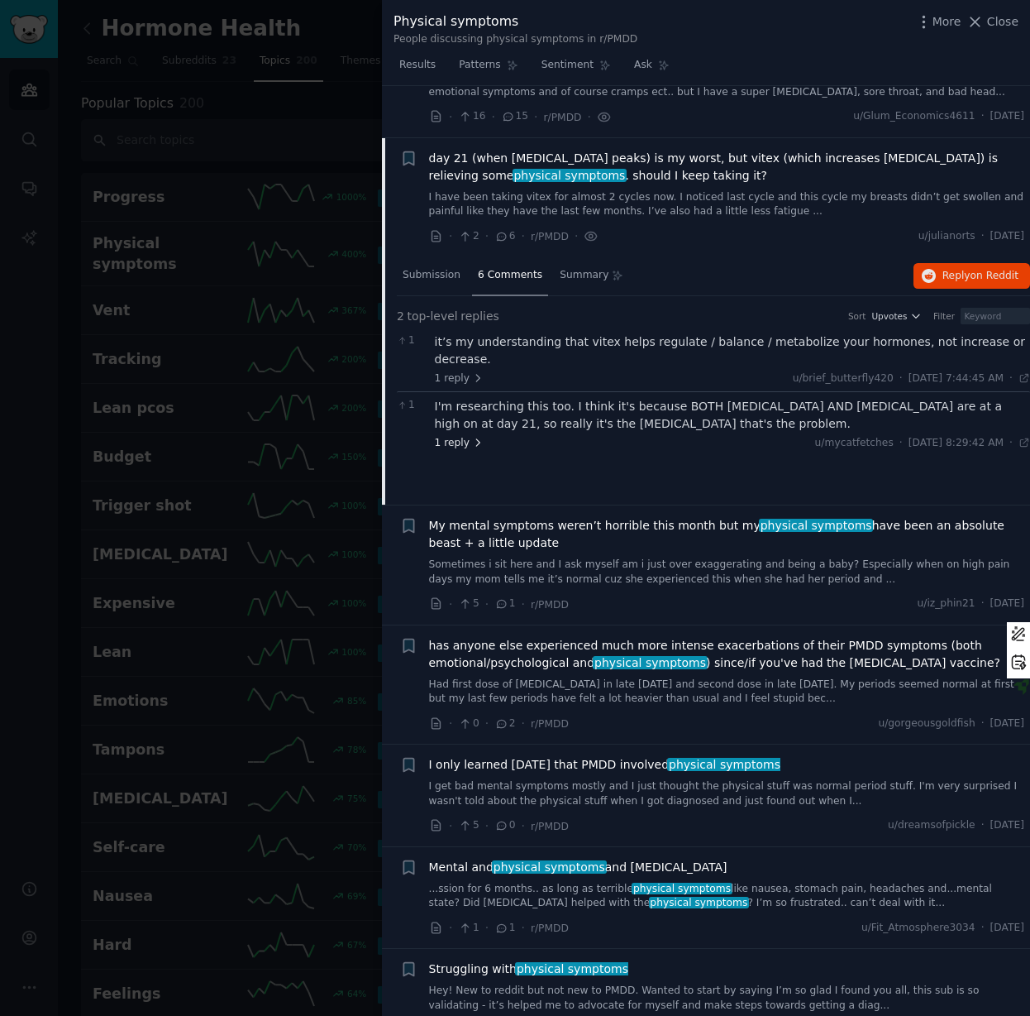
click at [472, 437] on icon at bounding box center [478, 443] width 12 height 12
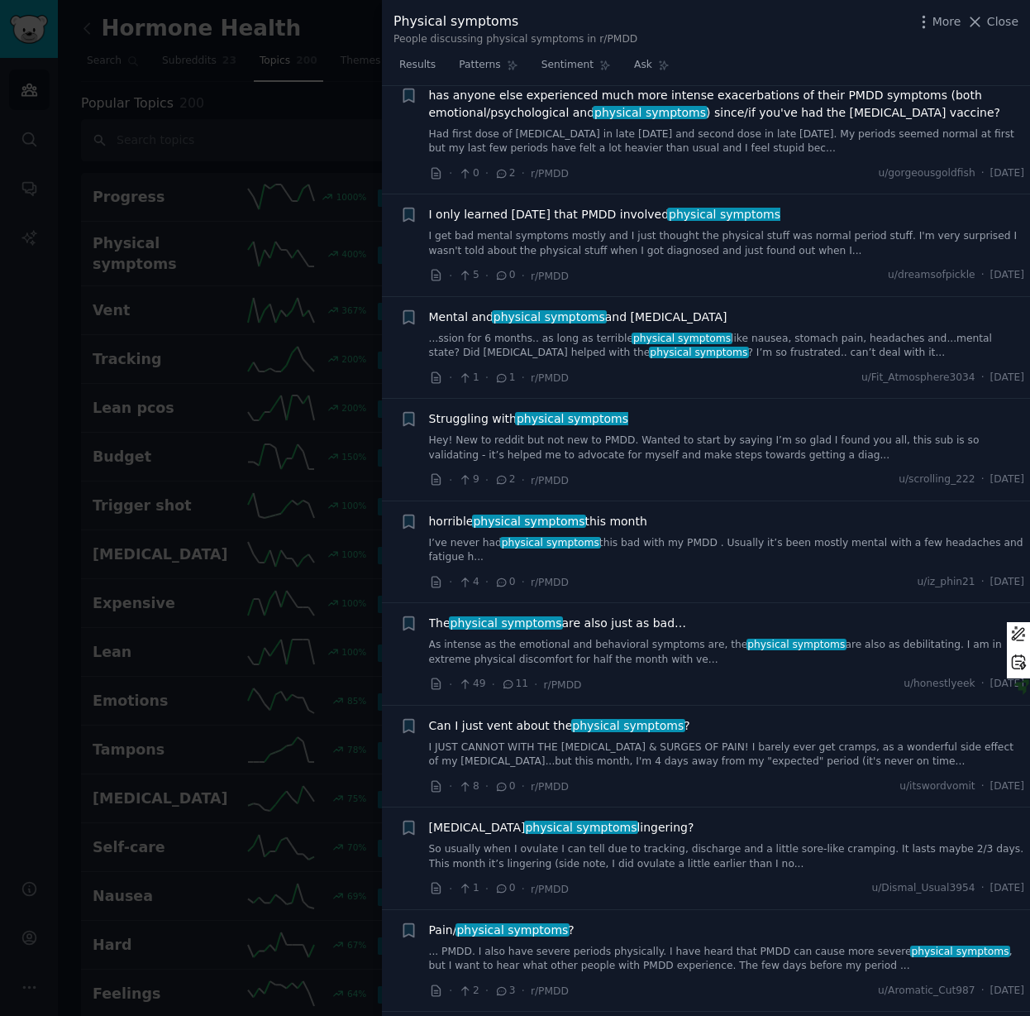
scroll to position [6003, 0]
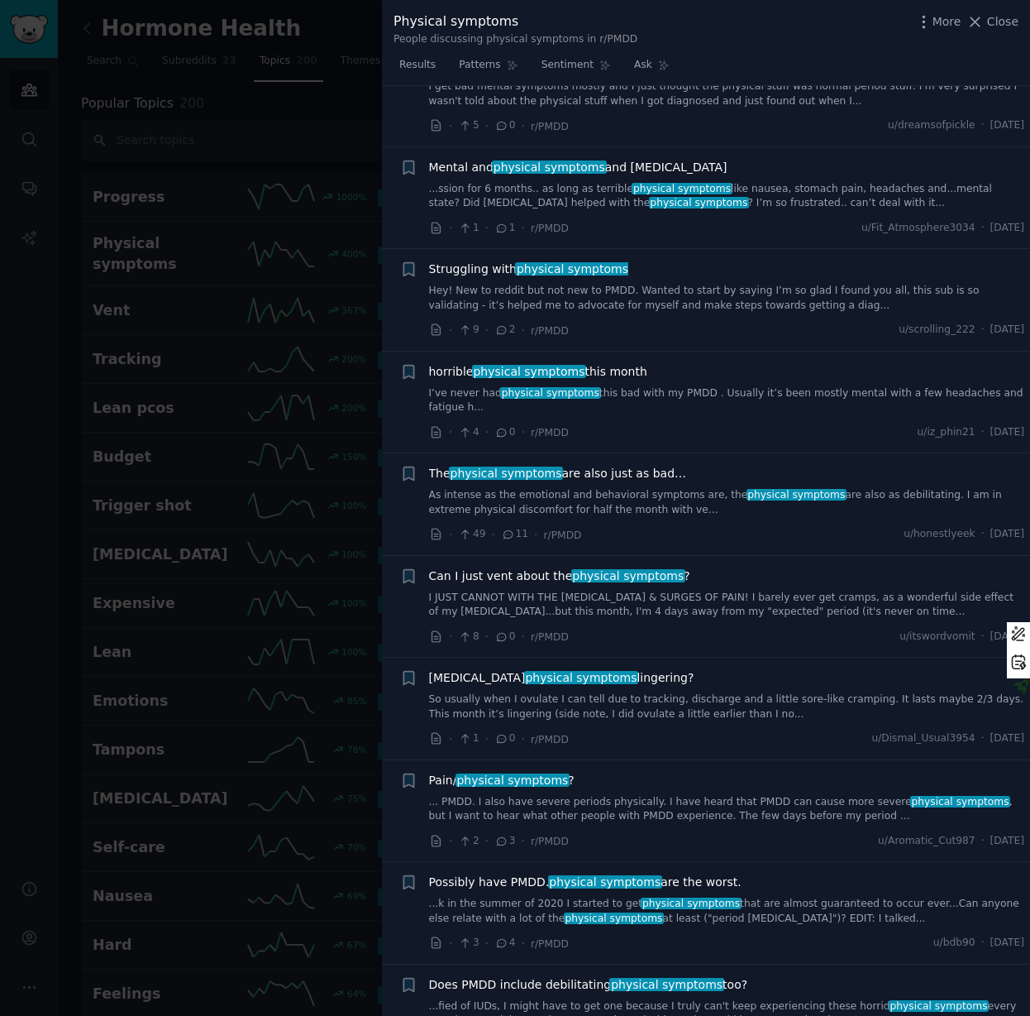
click at [604, 465] on div "The physical symptoms are also just as bad… As intense as the emotional and beh…" at bounding box center [727, 504] width 596 height 79
click at [530, 488] on link "As intense as the emotional and behavioral symptoms are, the physical symptoms …" at bounding box center [727, 502] width 596 height 29
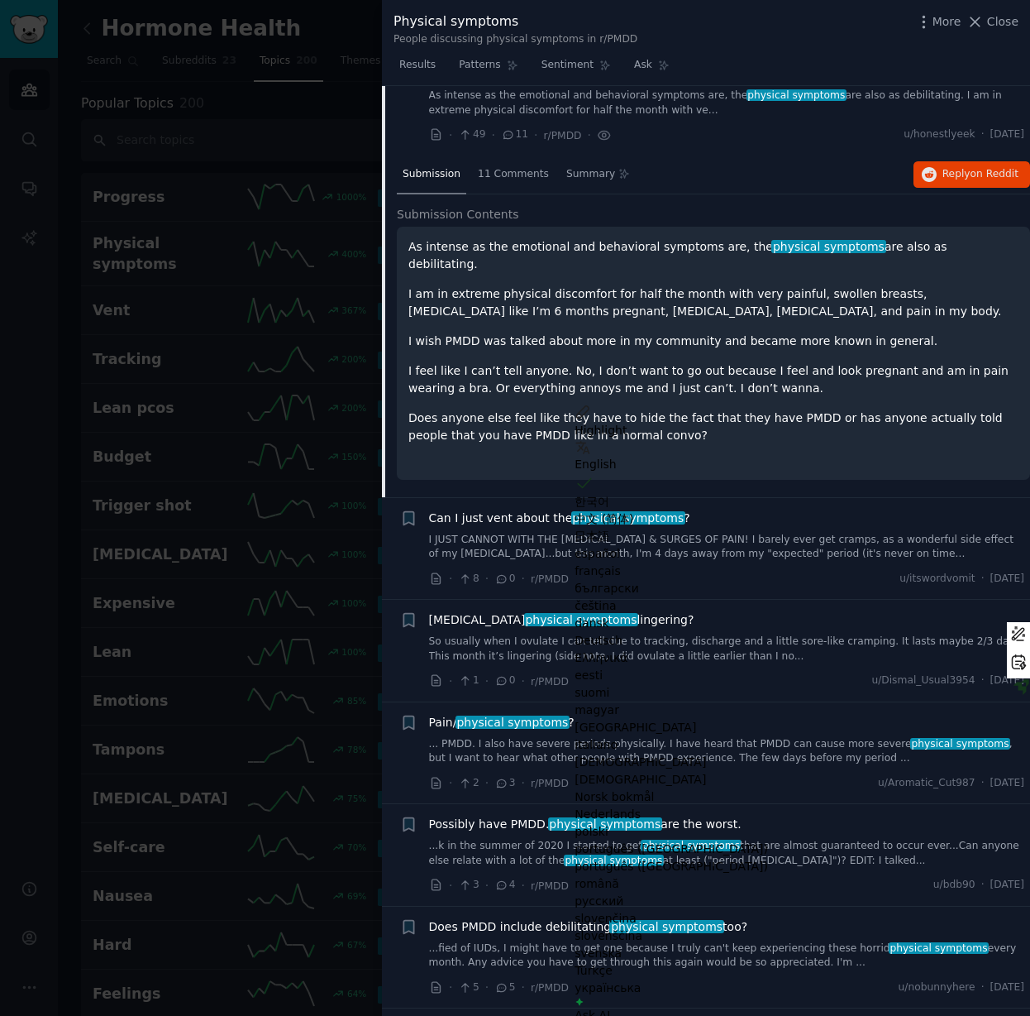
scroll to position [6109, 0]
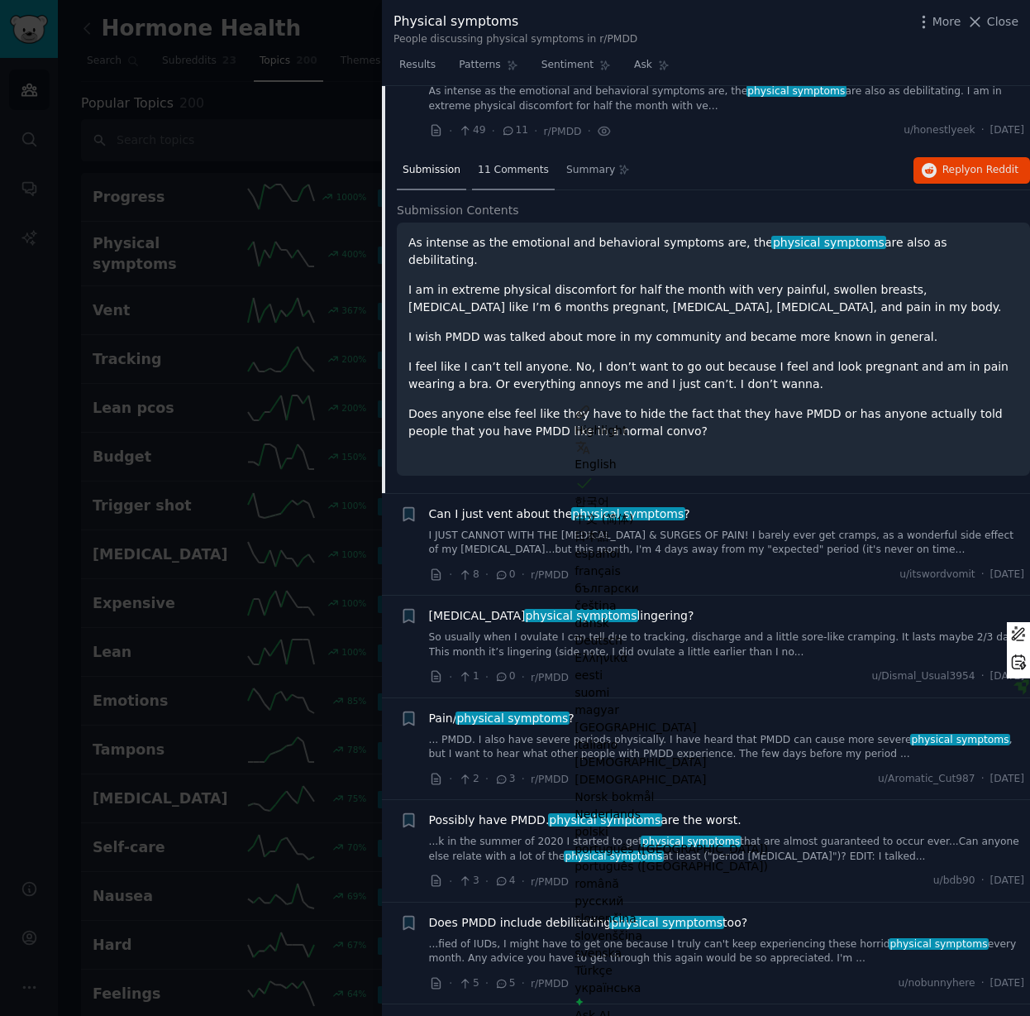
click at [509, 151] on div "11 Comments" at bounding box center [513, 171] width 83 height 40
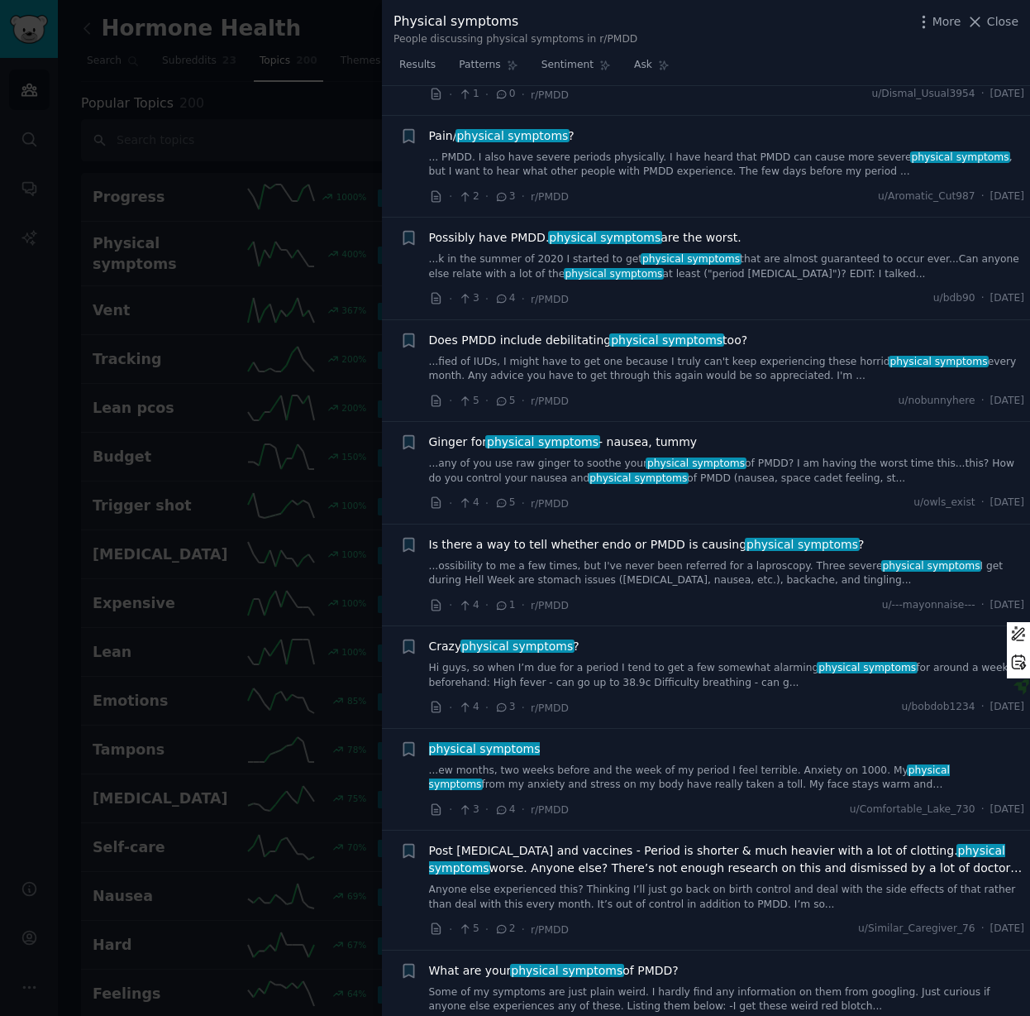
scroll to position [7162, 0]
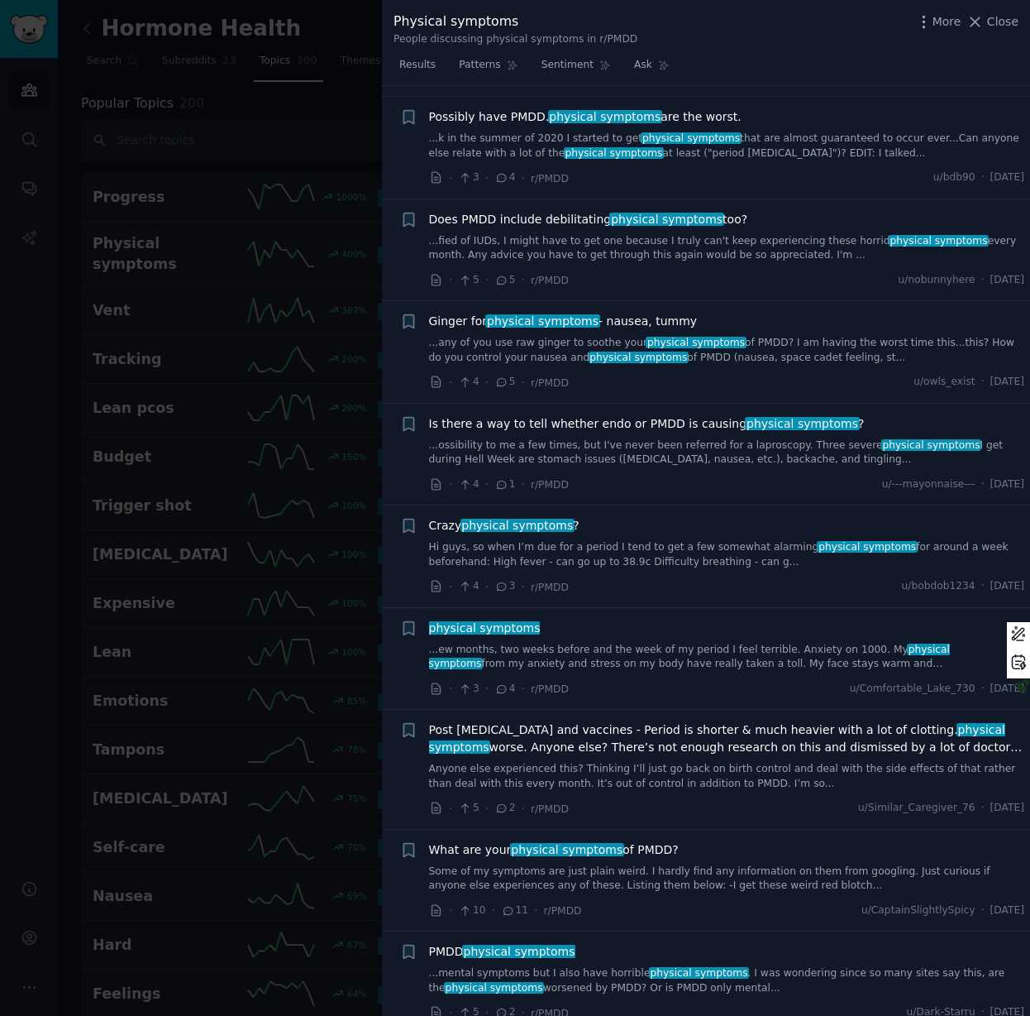
click at [547, 843] on span "physical symptoms" at bounding box center [567, 849] width 114 height 13
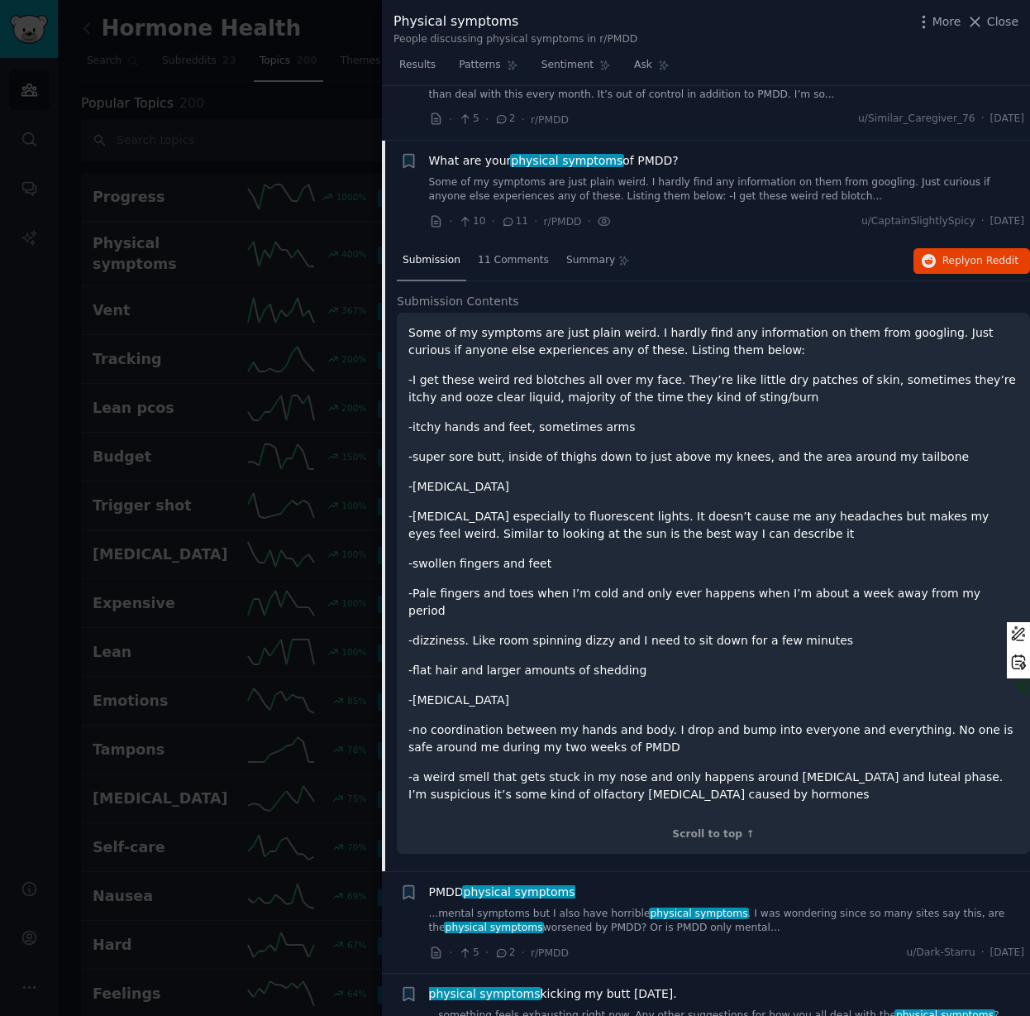
scroll to position [7161, 0]
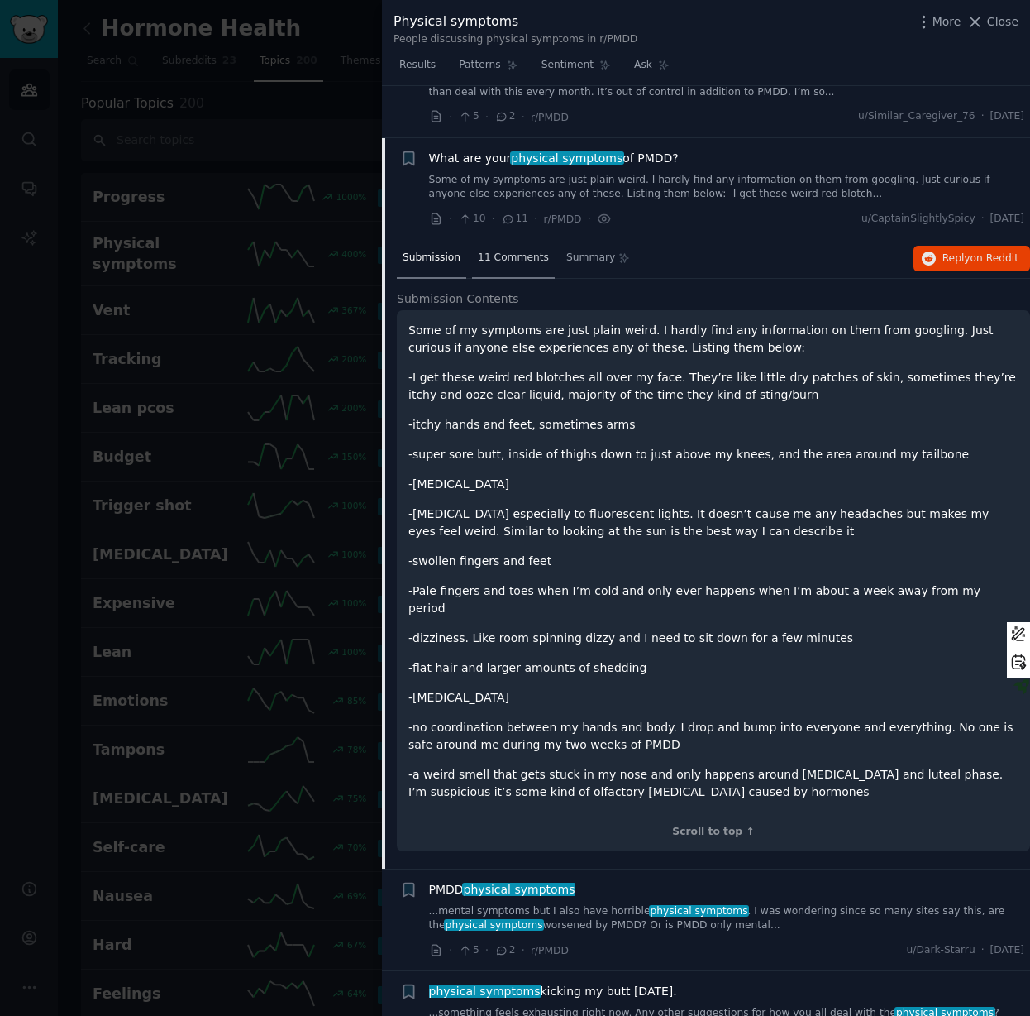
click at [501, 251] on span "11 Comments" at bounding box center [513, 258] width 71 height 15
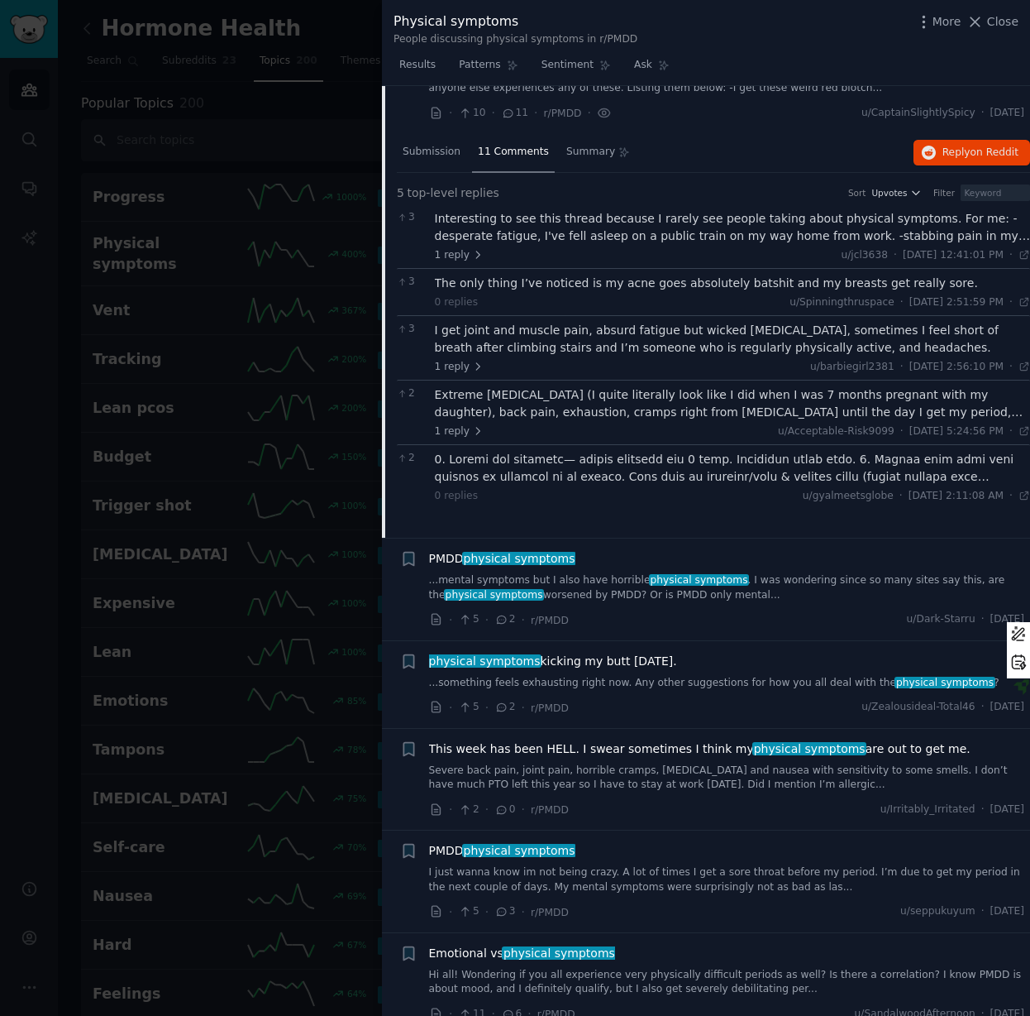
scroll to position [7277, 0]
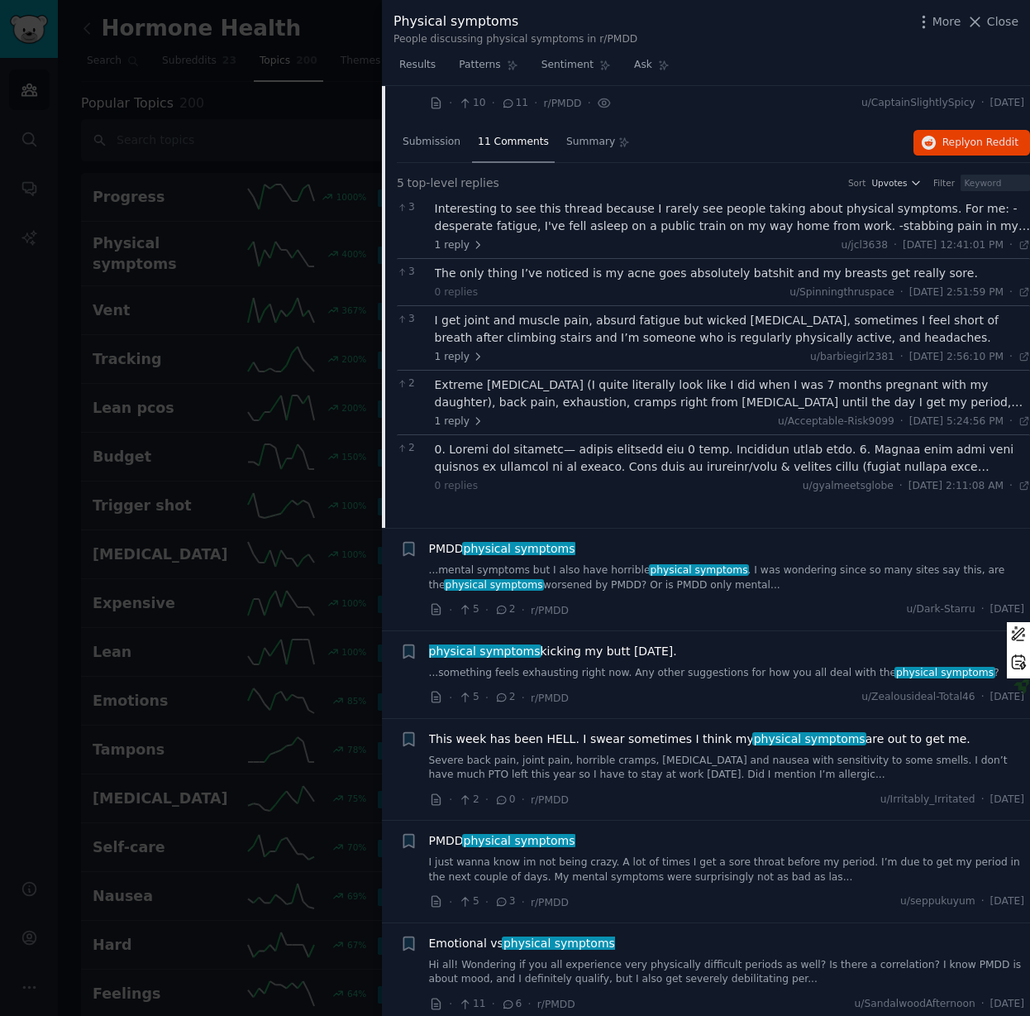
click at [665, 441] on div at bounding box center [733, 458] width 596 height 35
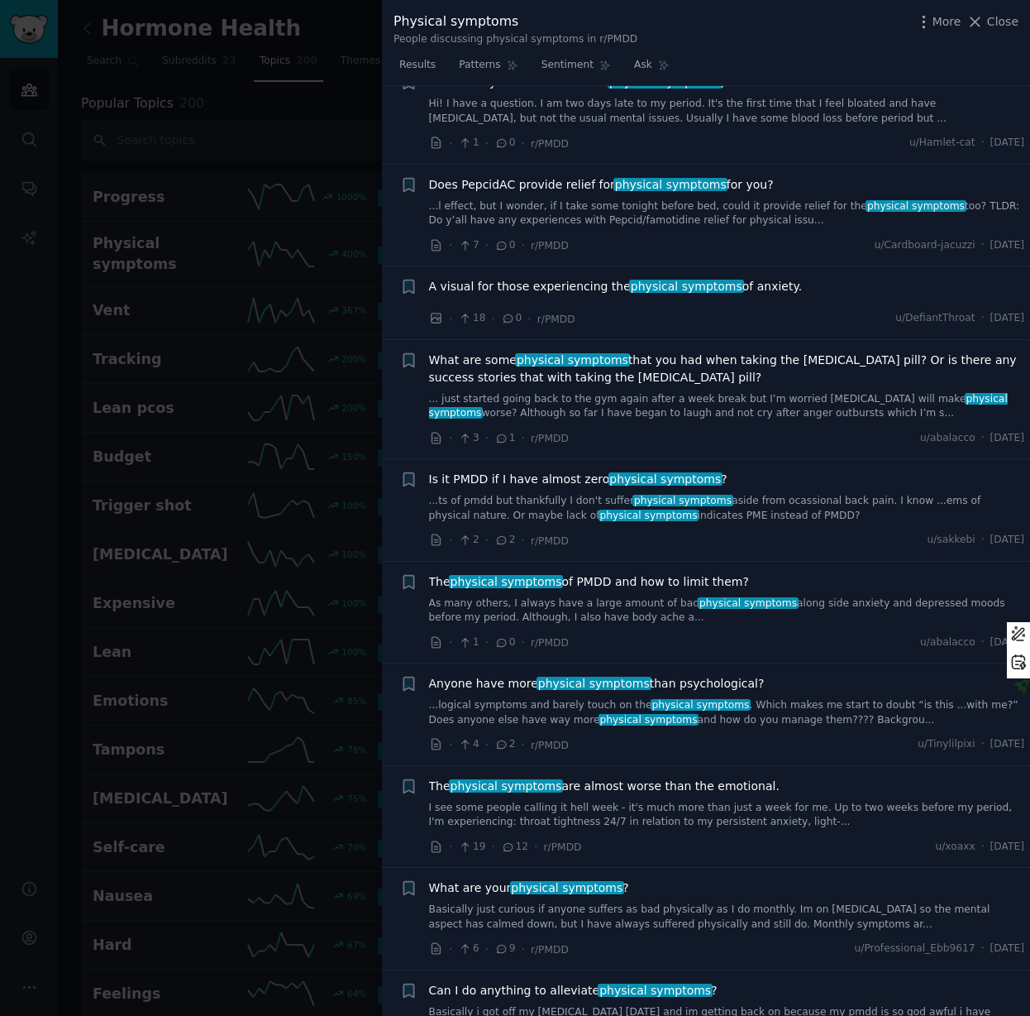
scroll to position [8707, 0]
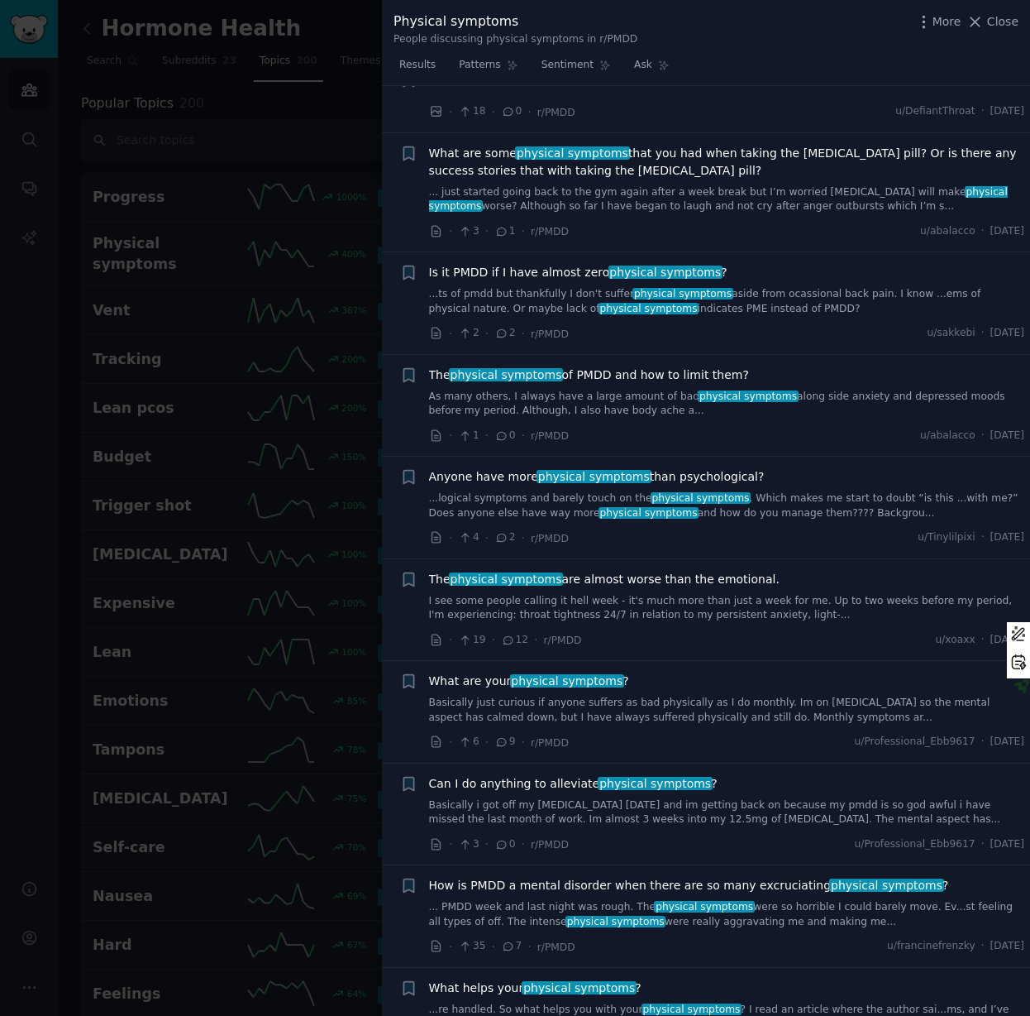
click at [719, 672] on div "What are your physical symptoms ? Basically just curious if anyone suffers as b…" at bounding box center [727, 698] width 596 height 52
click at [716, 696] on link "Basically just curious if anyone suffers as bad physically as I do monthly. Im …" at bounding box center [727, 710] width 596 height 29
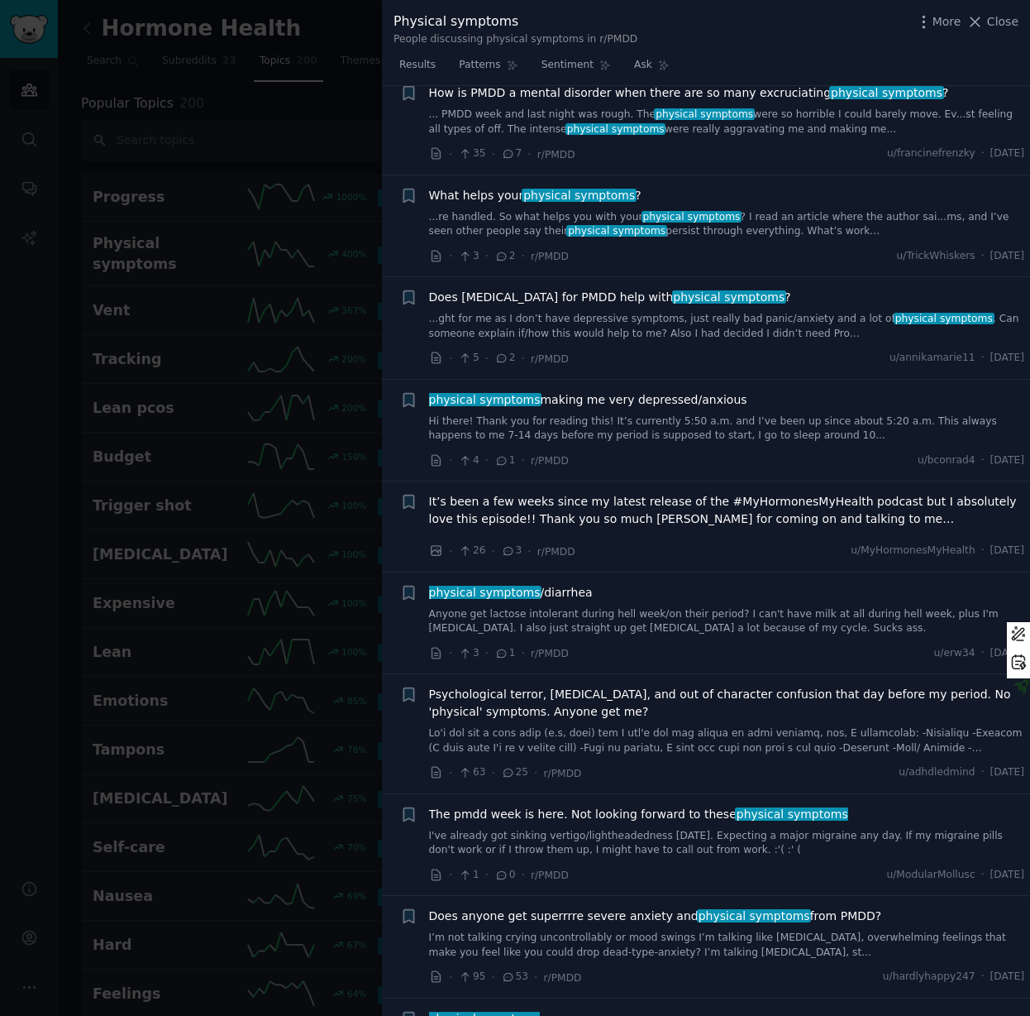
scroll to position [9164, 0]
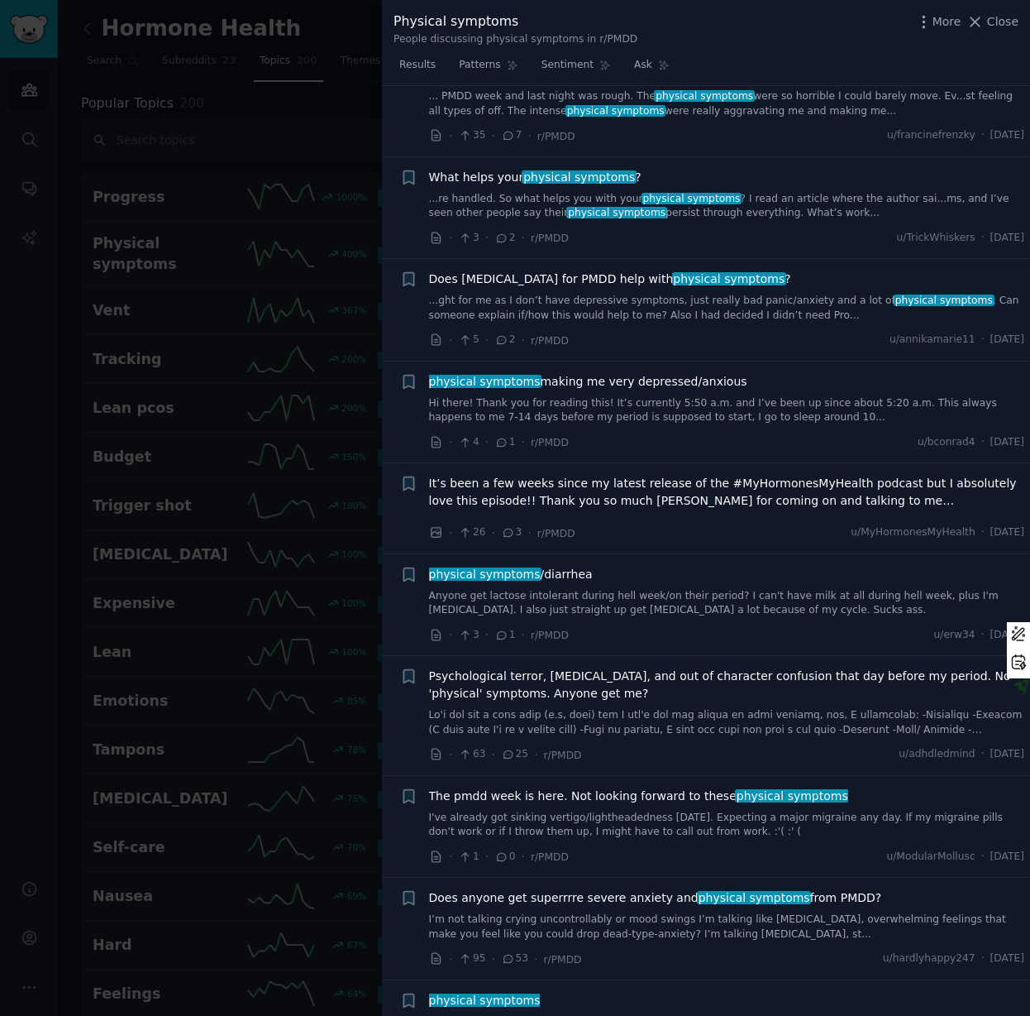
click at [654, 667] on span "Psychological terror, [MEDICAL_DATA], and out of character confusion that day b…" at bounding box center [727, 684] width 596 height 35
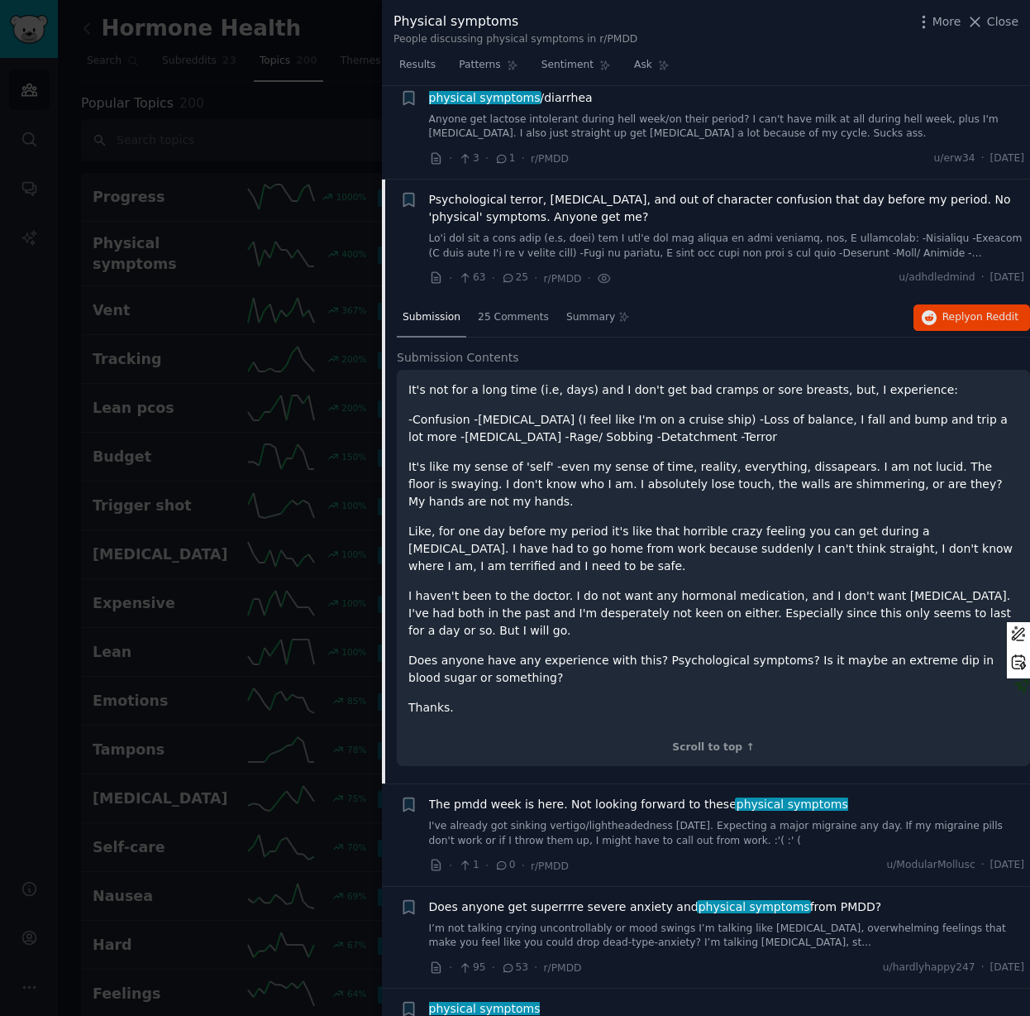
scroll to position [9370, 0]
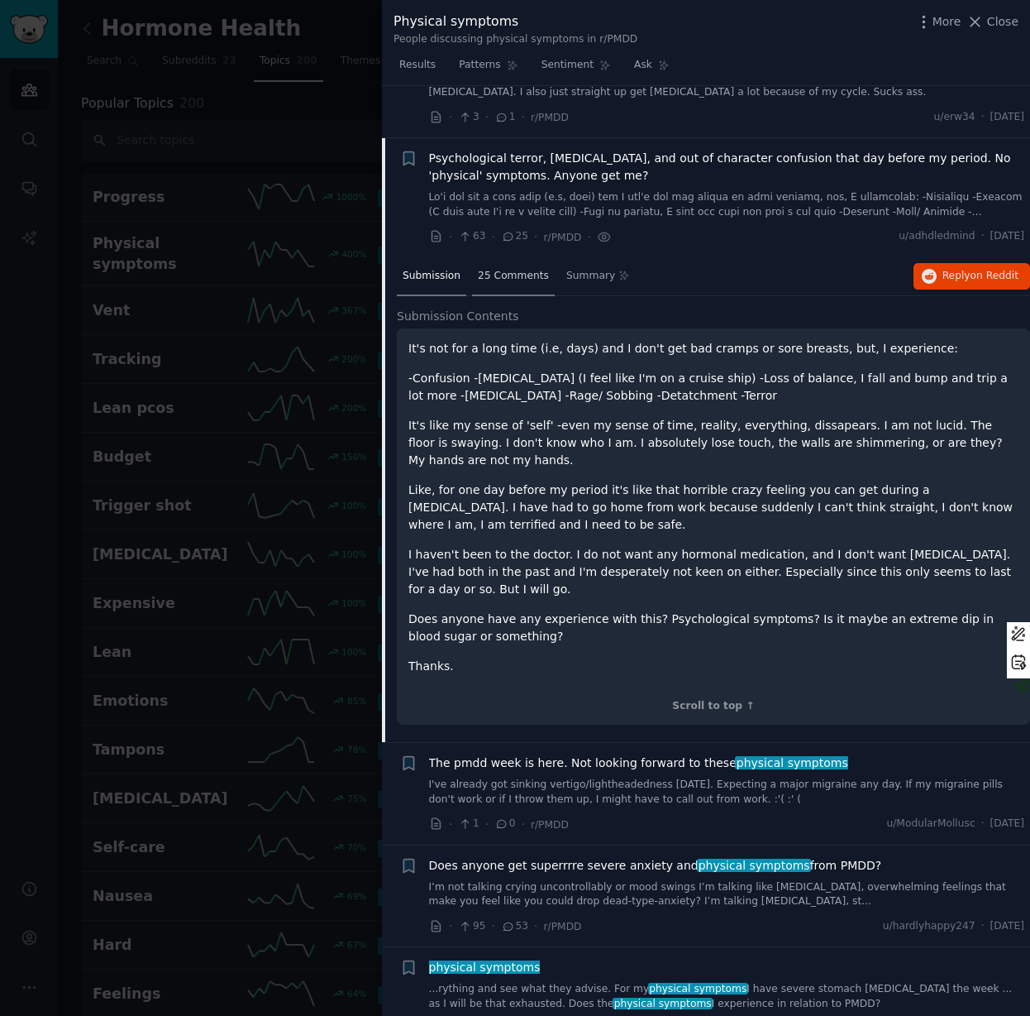
click at [509, 269] on span "25 Comments" at bounding box center [513, 276] width 71 height 15
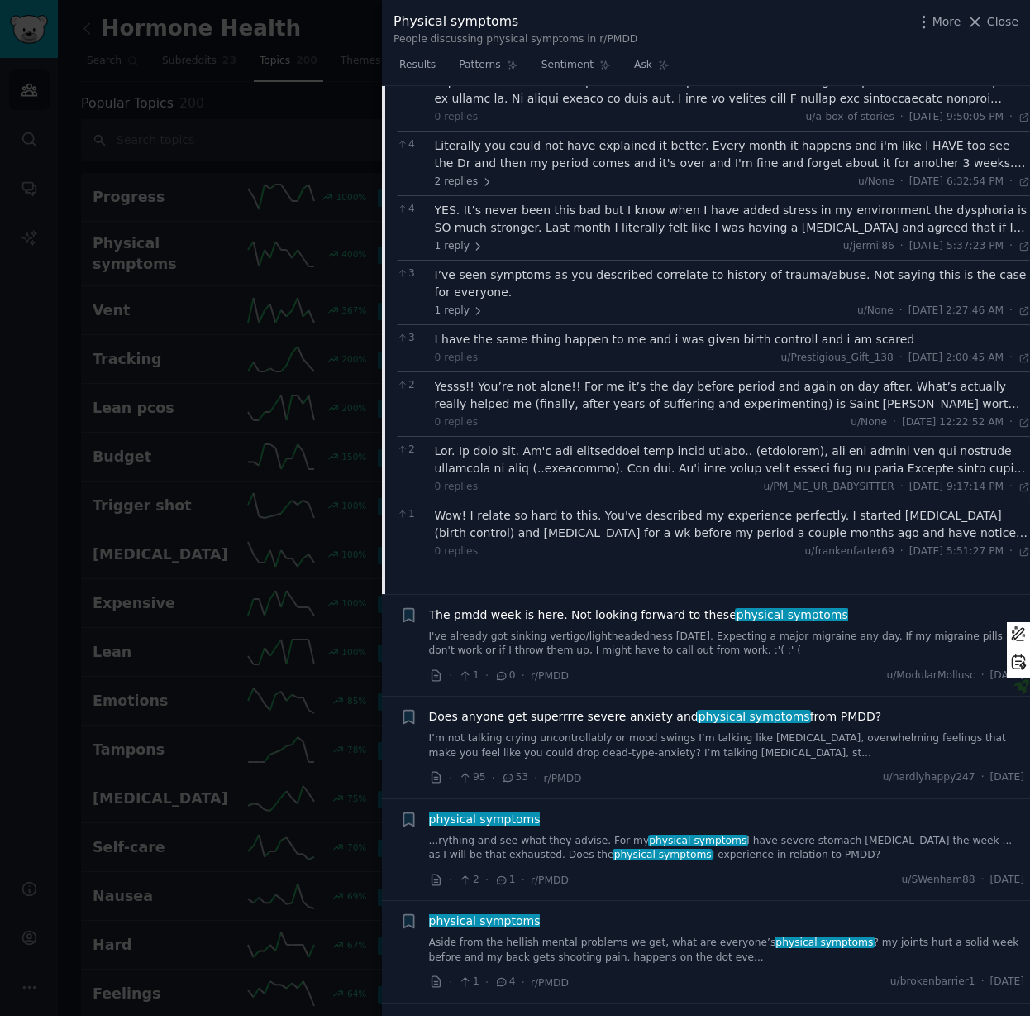
scroll to position [9701, 0]
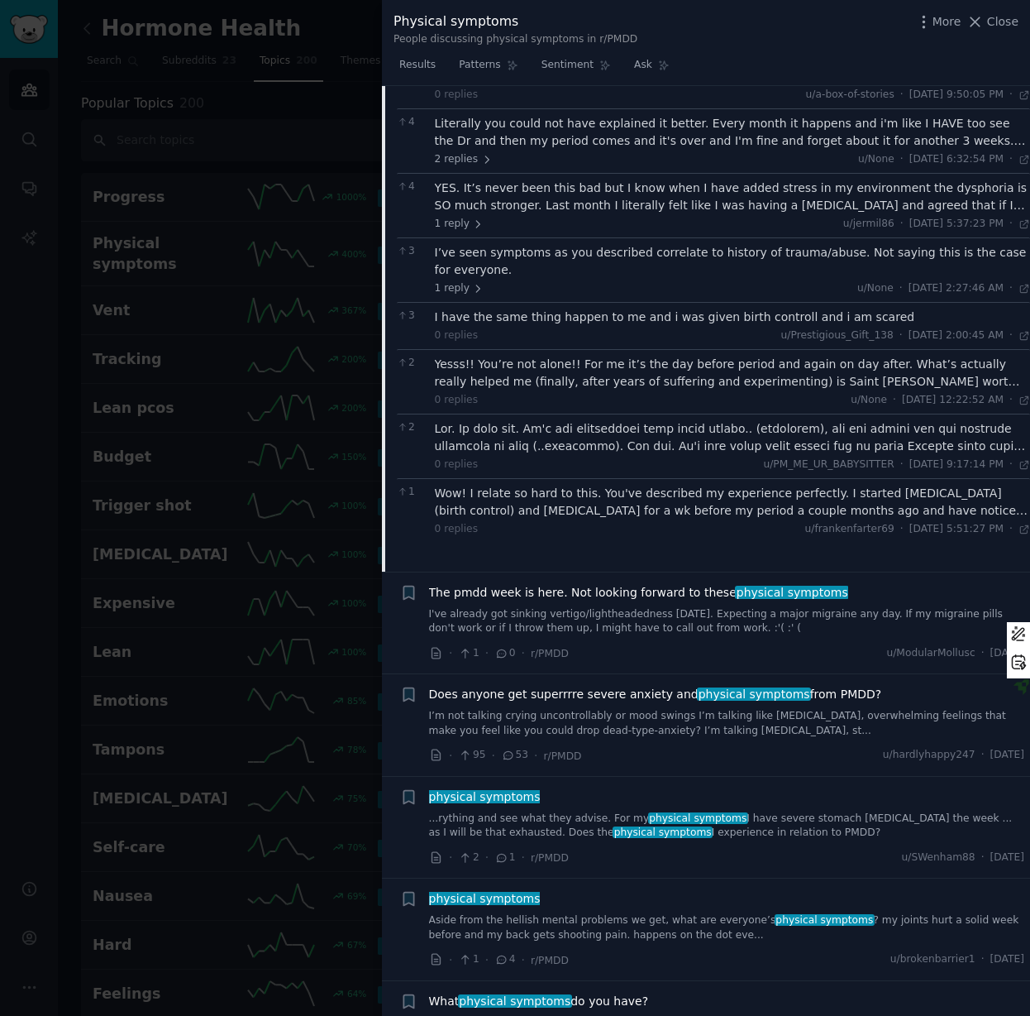
click at [543, 356] on div "Yesss!! You’re not alone!! For me it’s the day before period and again on day a…" at bounding box center [733, 373] width 596 height 35
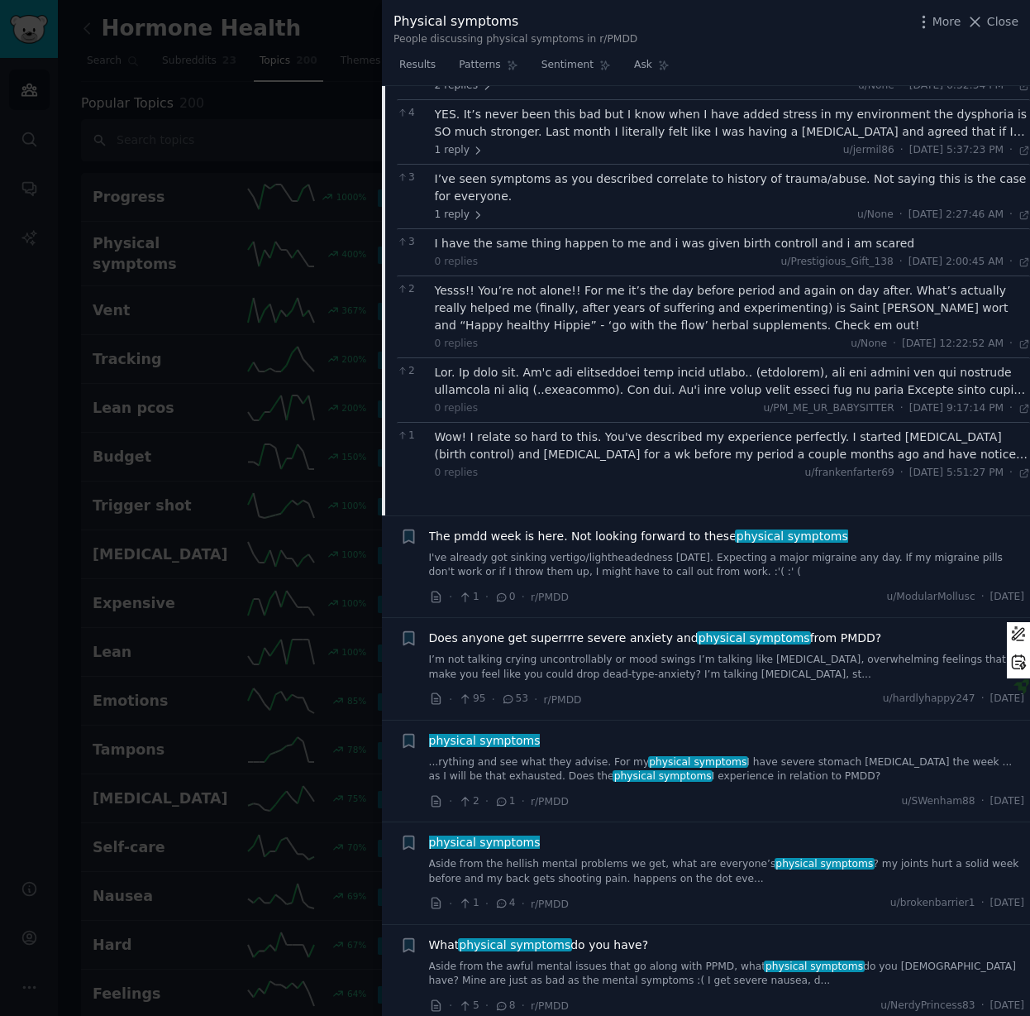
scroll to position [9938, 0]
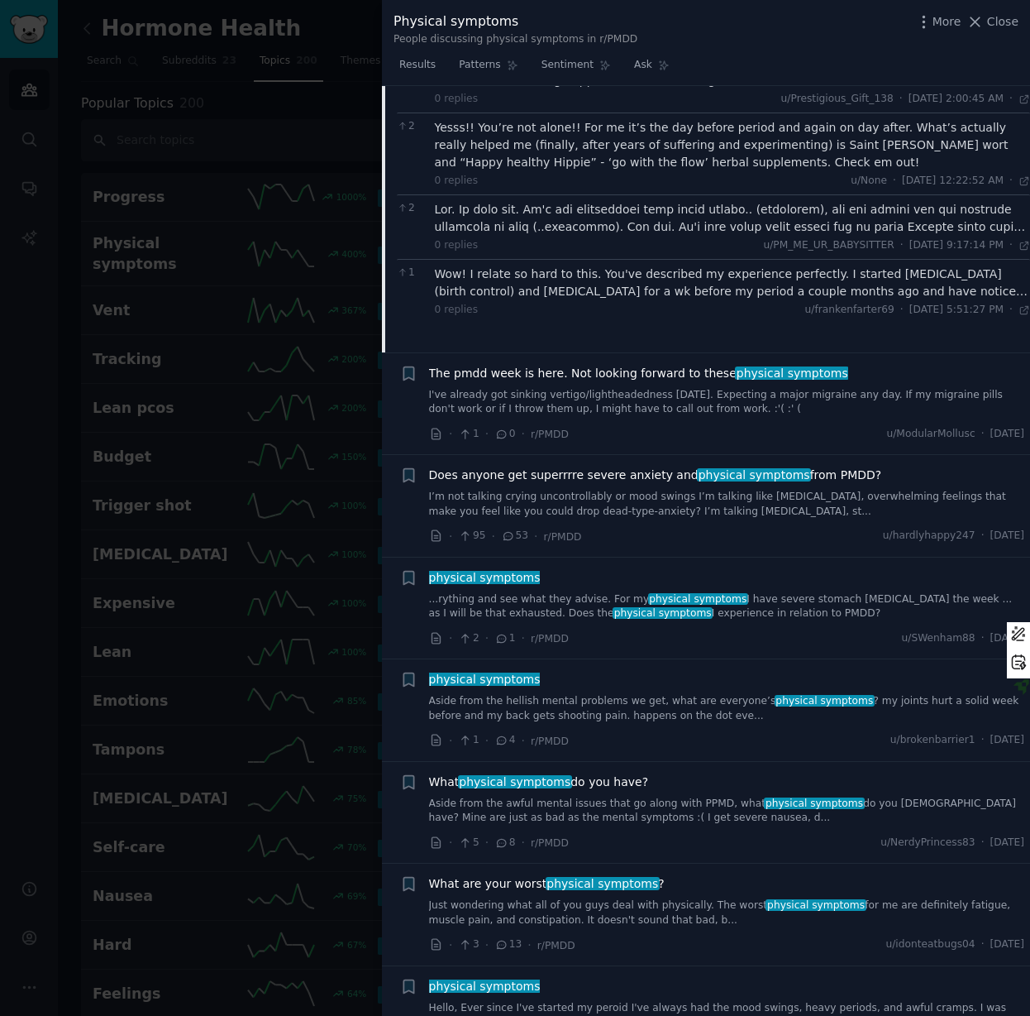
click at [663, 490] on link "I’m not talking crying uncontrollably or mood swings I’m talking like [MEDICAL_…" at bounding box center [727, 504] width 596 height 29
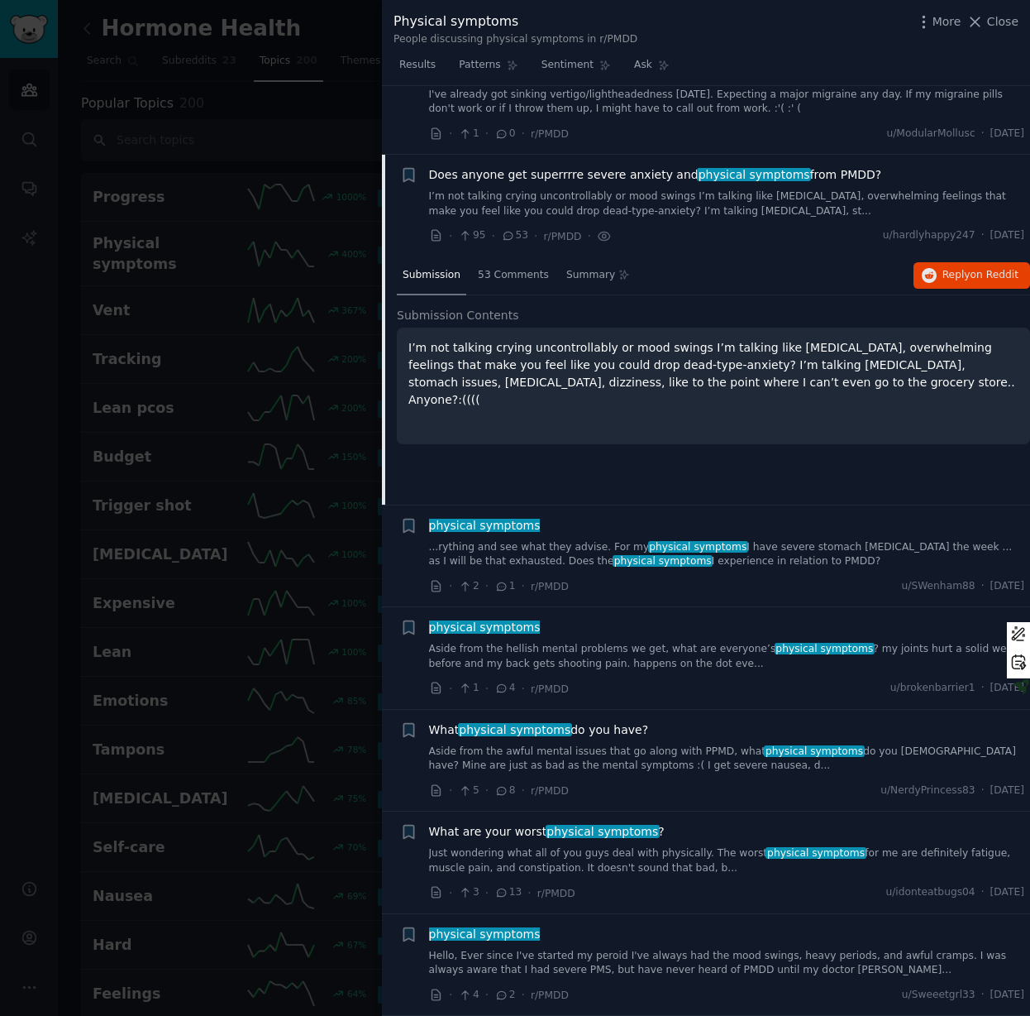
scroll to position [9523, 0]
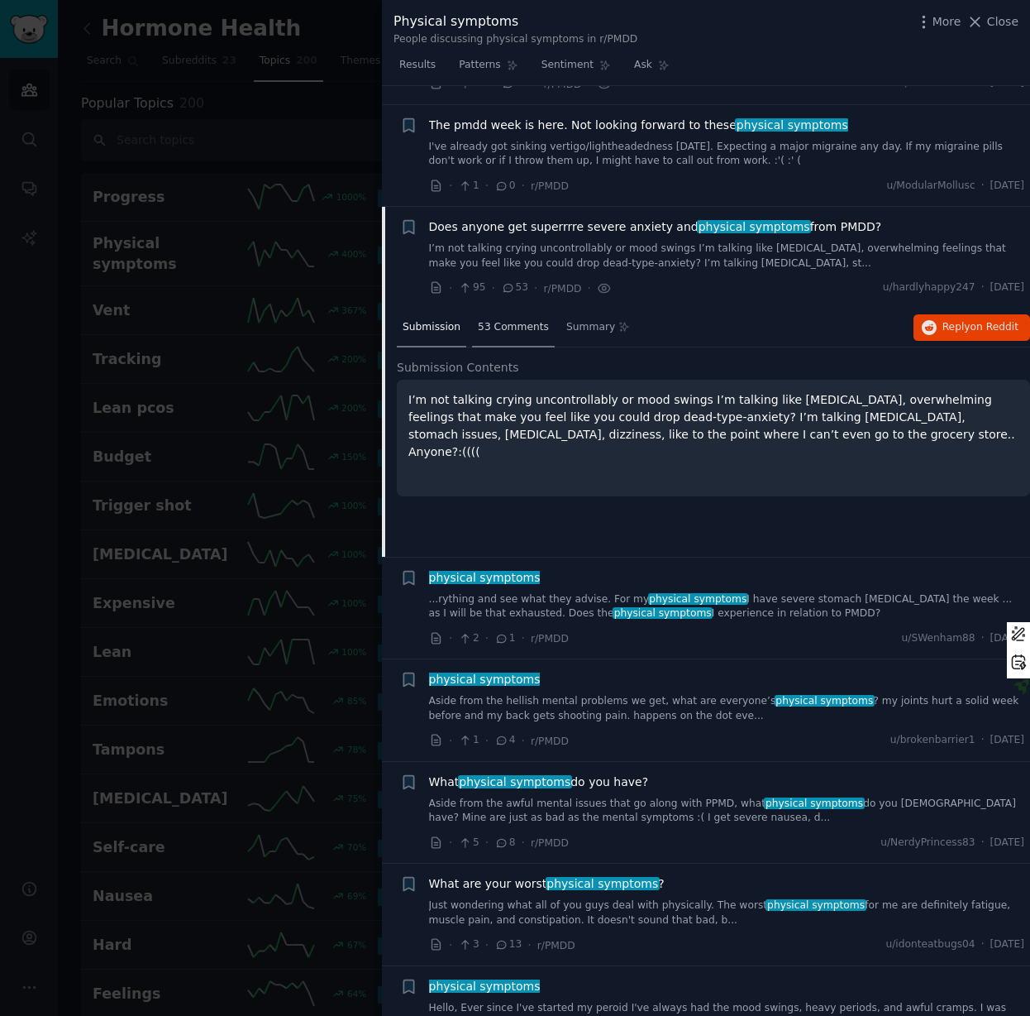
click at [515, 320] on span "53 Comments" at bounding box center [513, 327] width 71 height 15
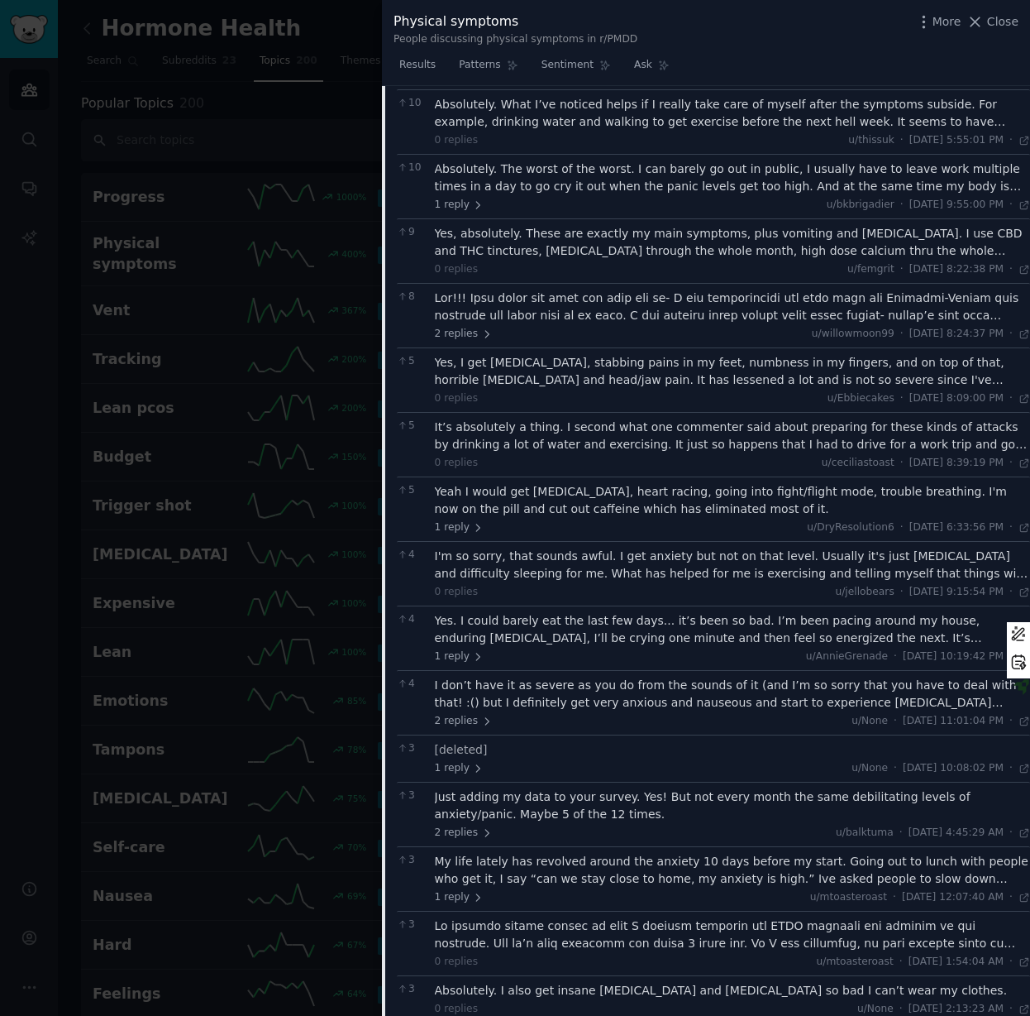
scroll to position [9849, 0]
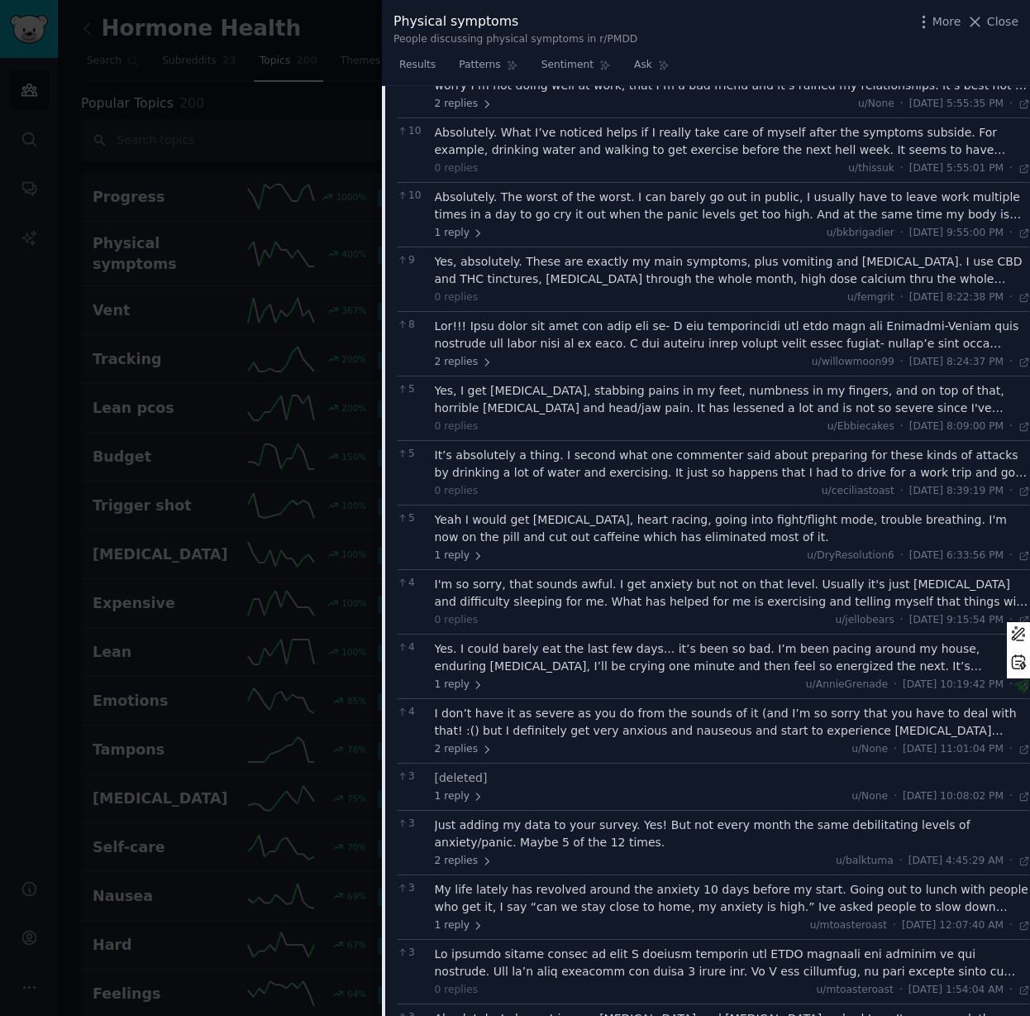
click at [528, 318] on div at bounding box center [733, 335] width 596 height 35
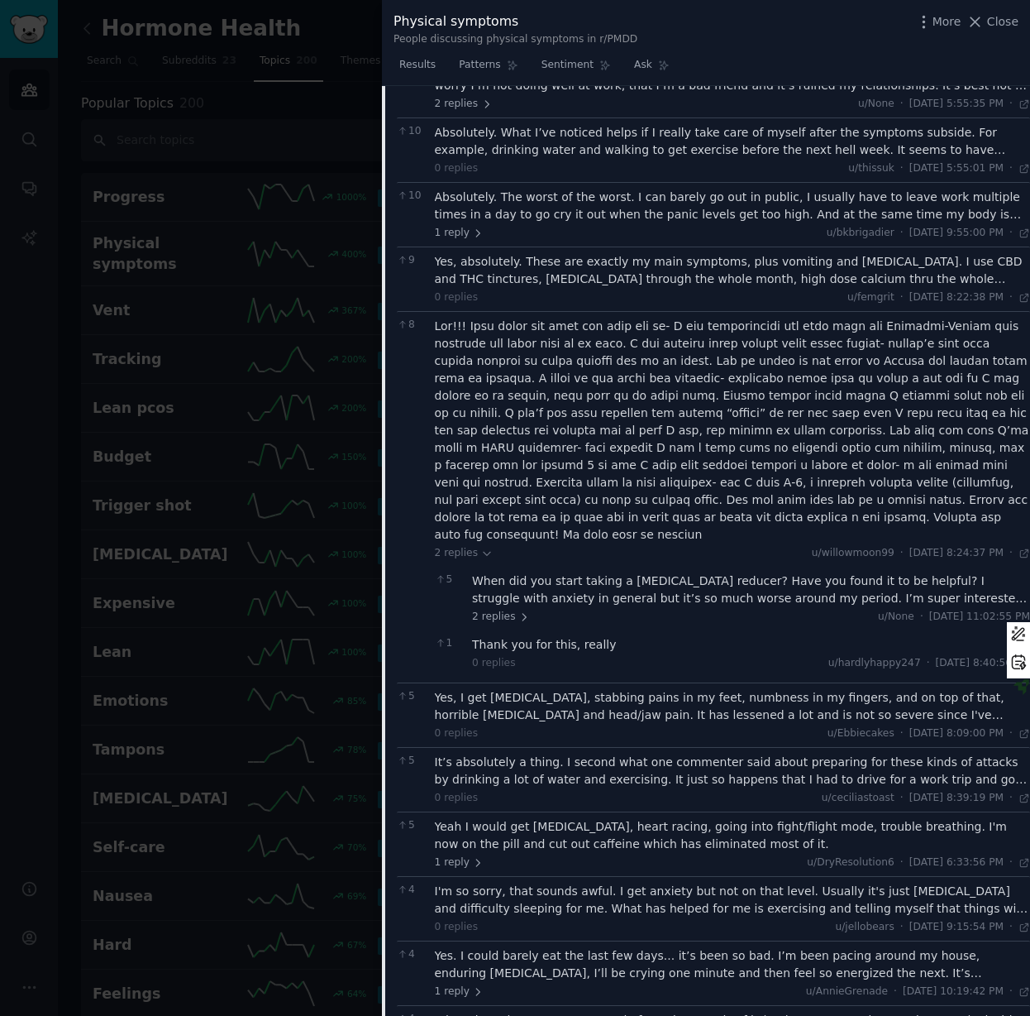
click at [624, 572] on div "When did you start taking a [MEDICAL_DATA] reducer? Have you found it to be hel…" at bounding box center [751, 589] width 558 height 35
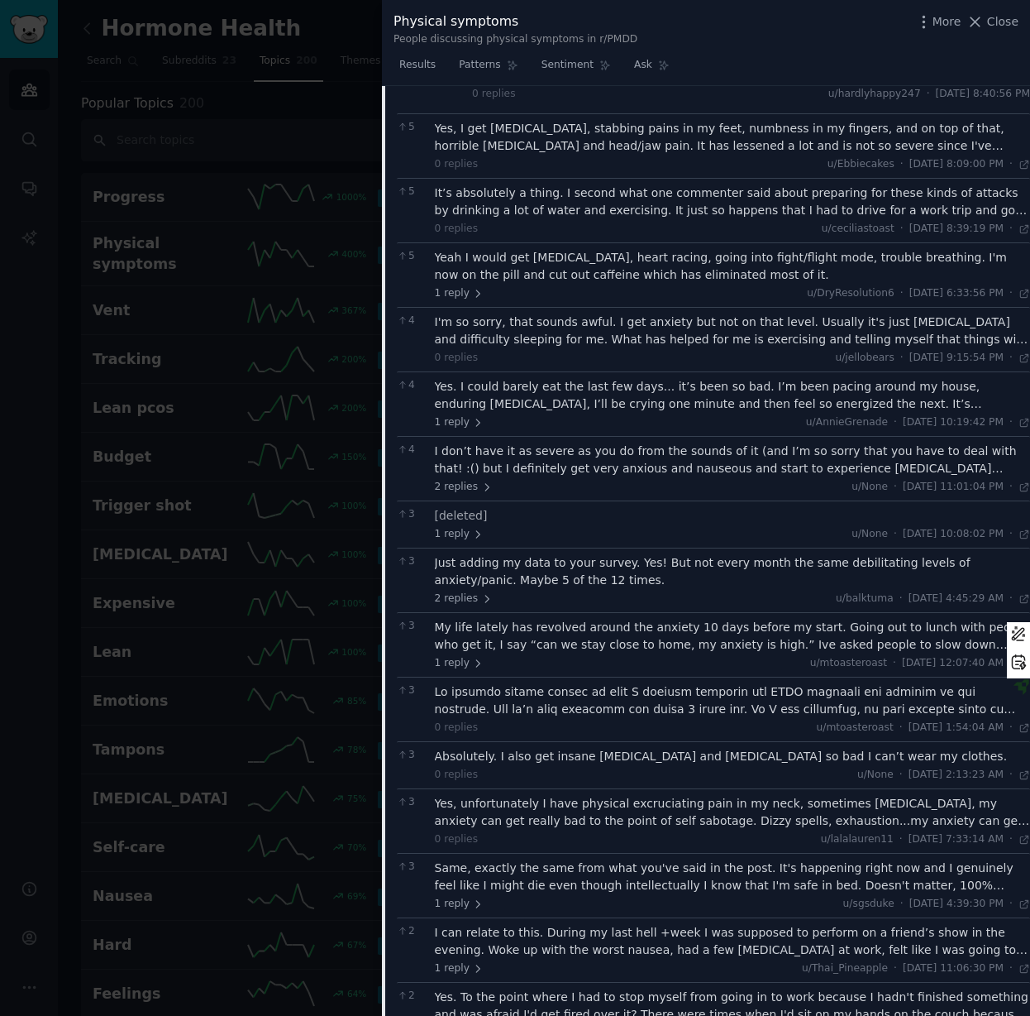
scroll to position [10568, 0]
click at [305, 627] on div at bounding box center [515, 508] width 1030 height 1016
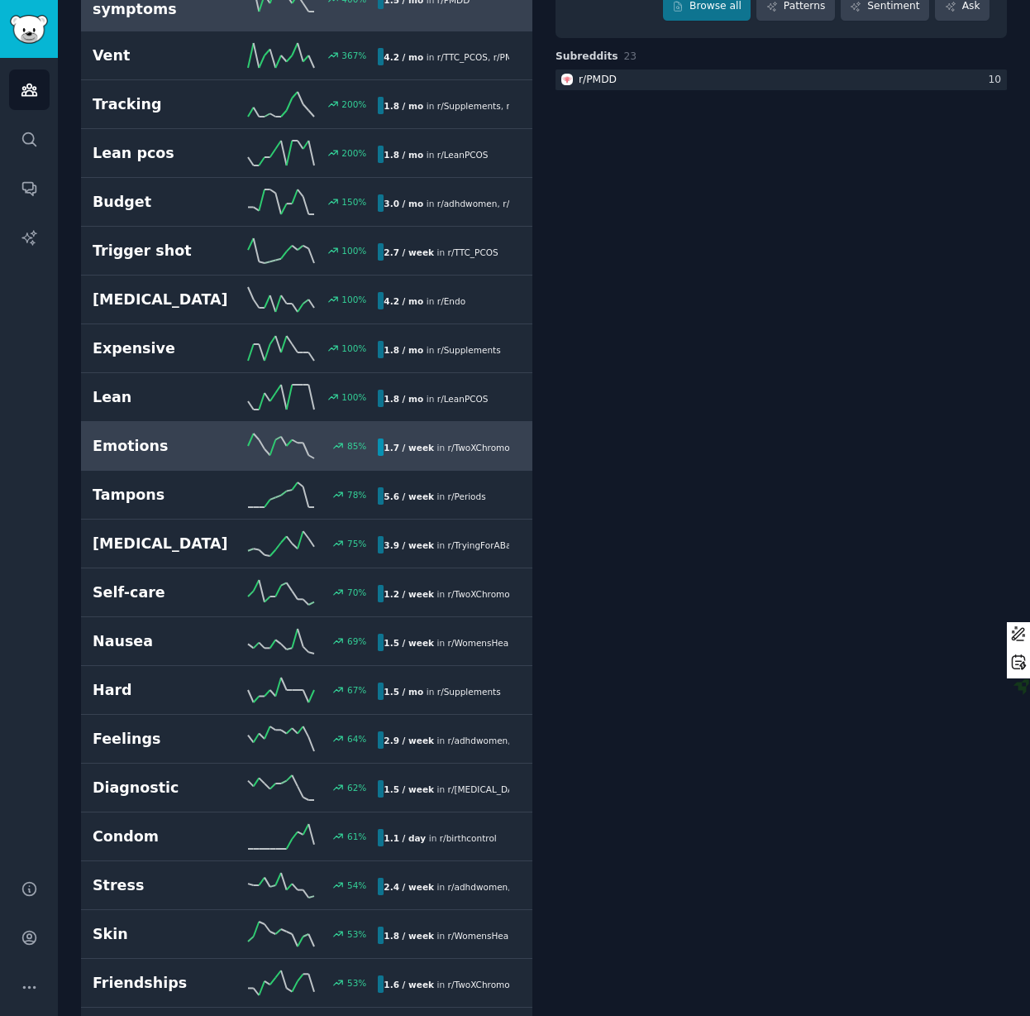
scroll to position [303, 0]
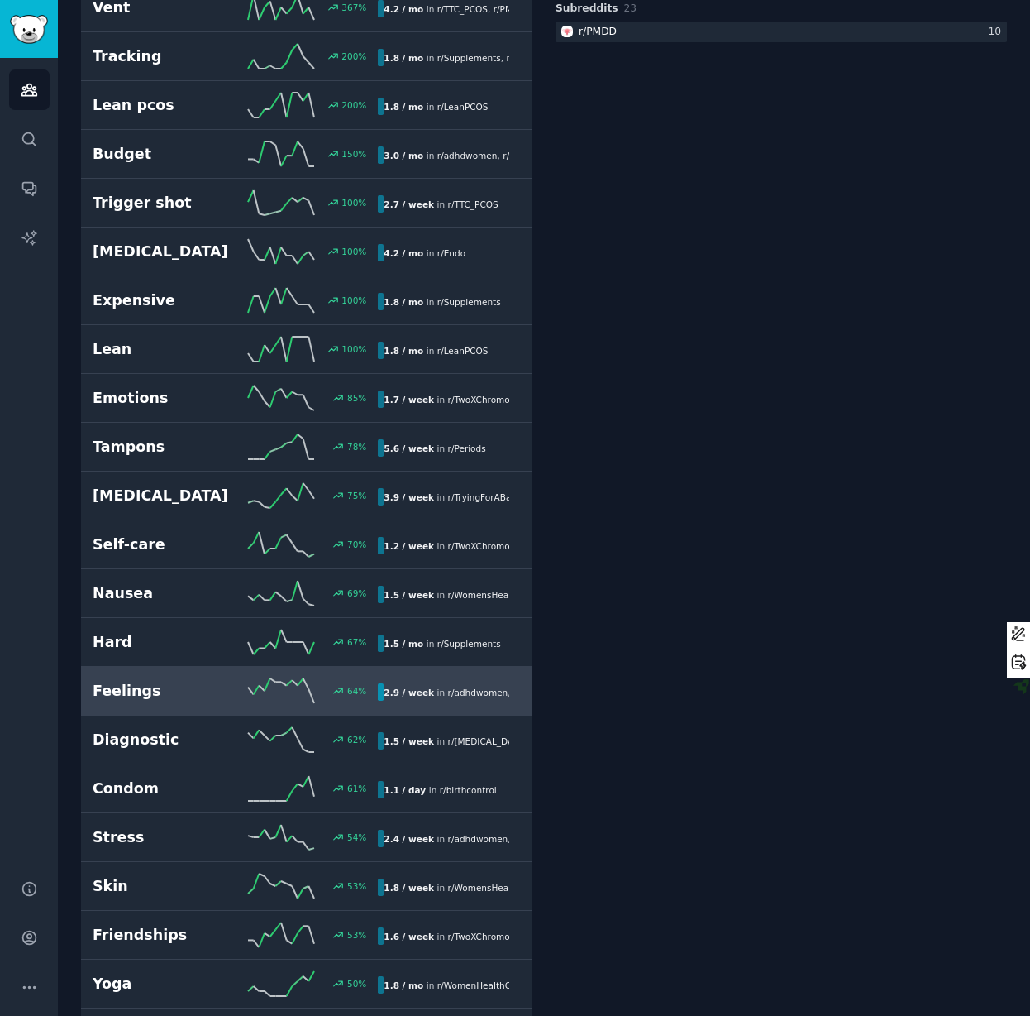
click at [282, 687] on link "Feelings 64 % 2.9 / week in r/ adhdwomen , r/ IVF" at bounding box center [307, 691] width 452 height 49
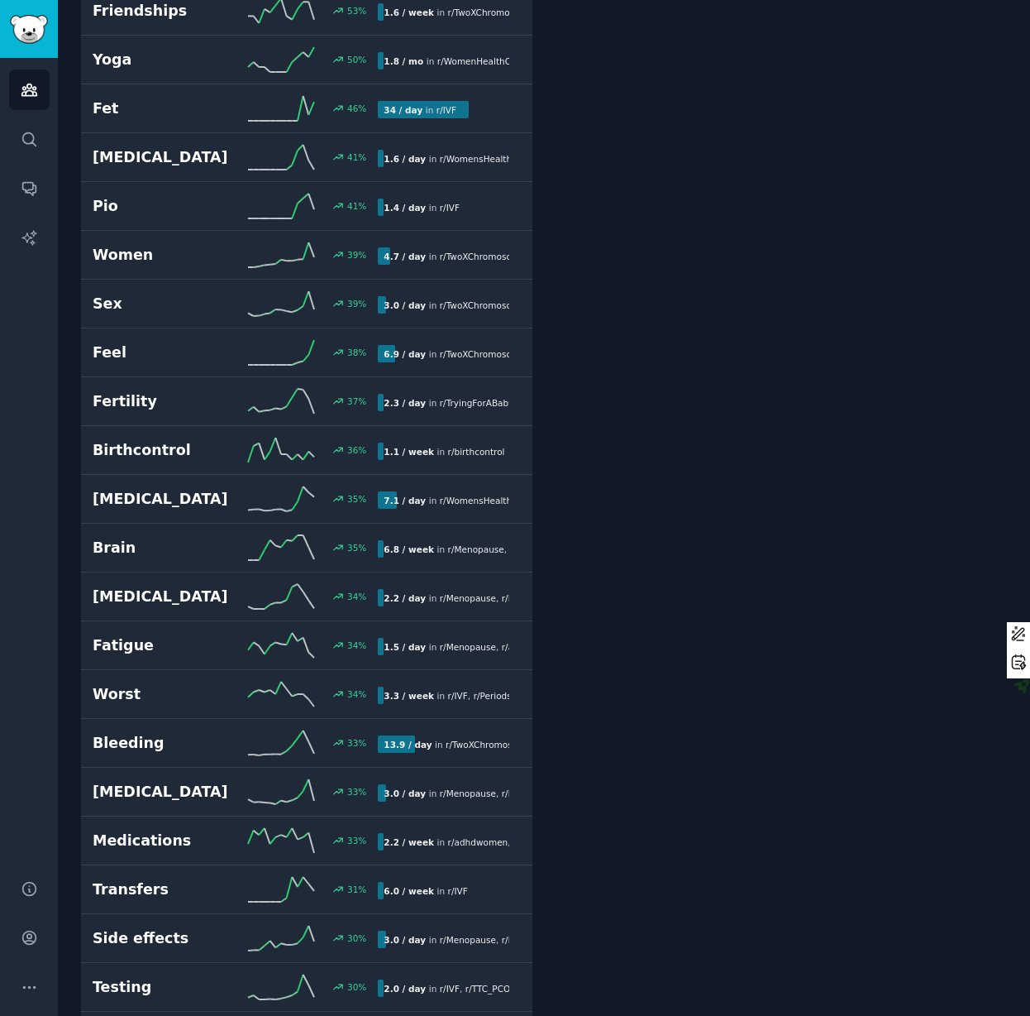
scroll to position [1227, 0]
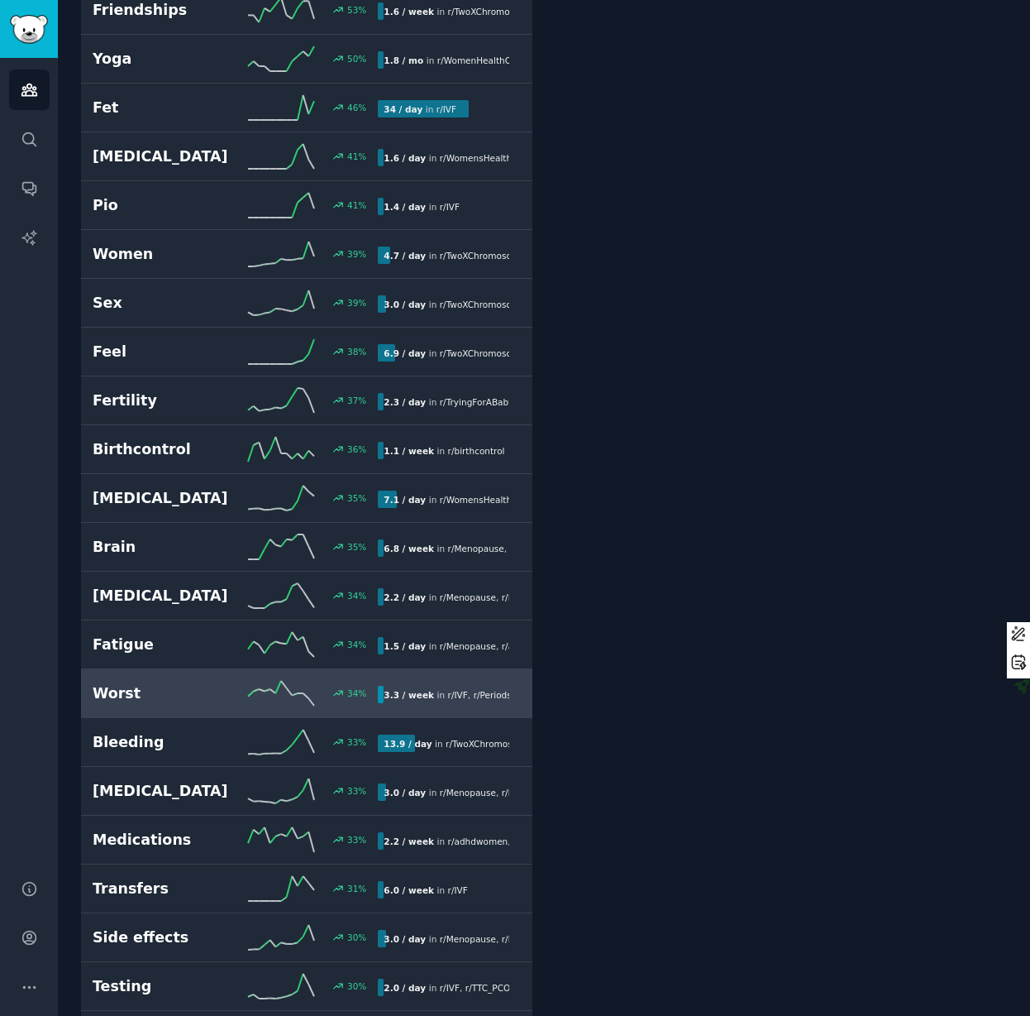
click at [222, 686] on h2 "Worst" at bounding box center [164, 693] width 143 height 21
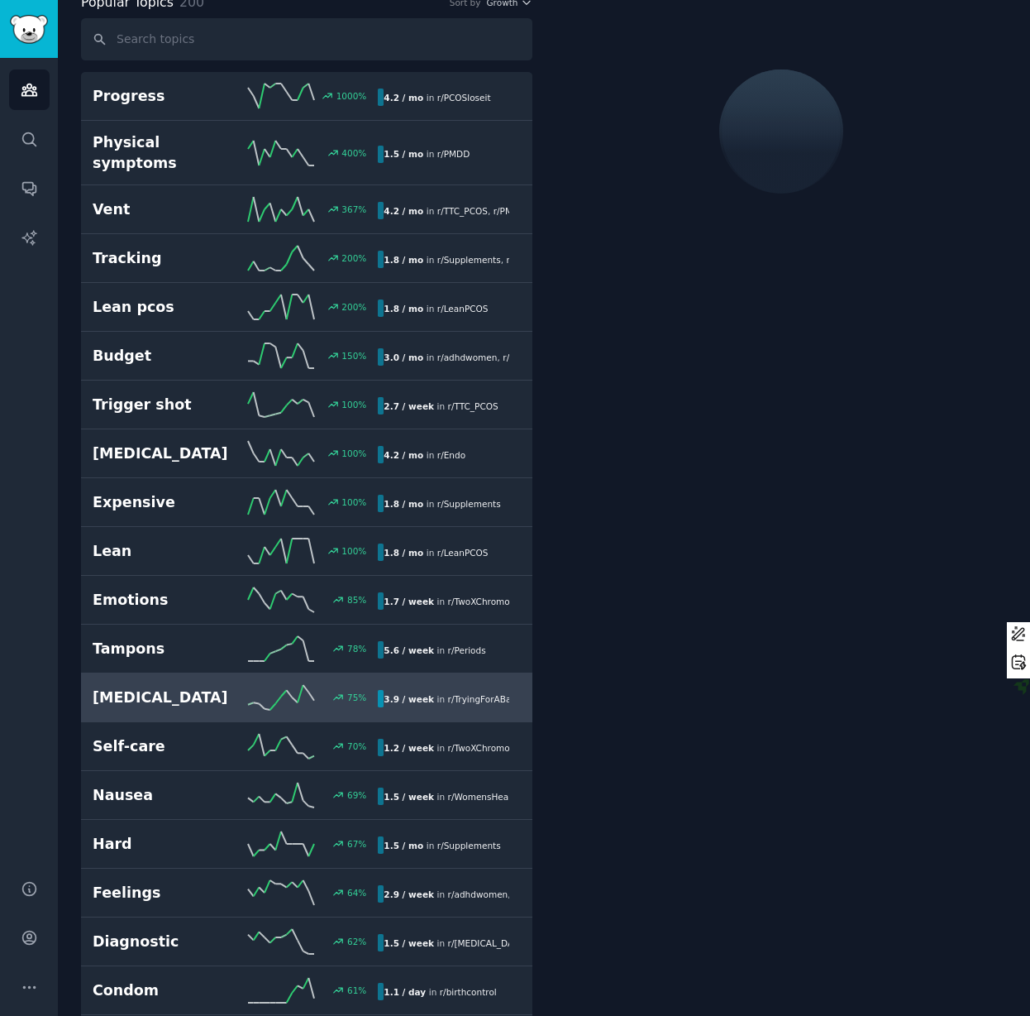
scroll to position [93, 0]
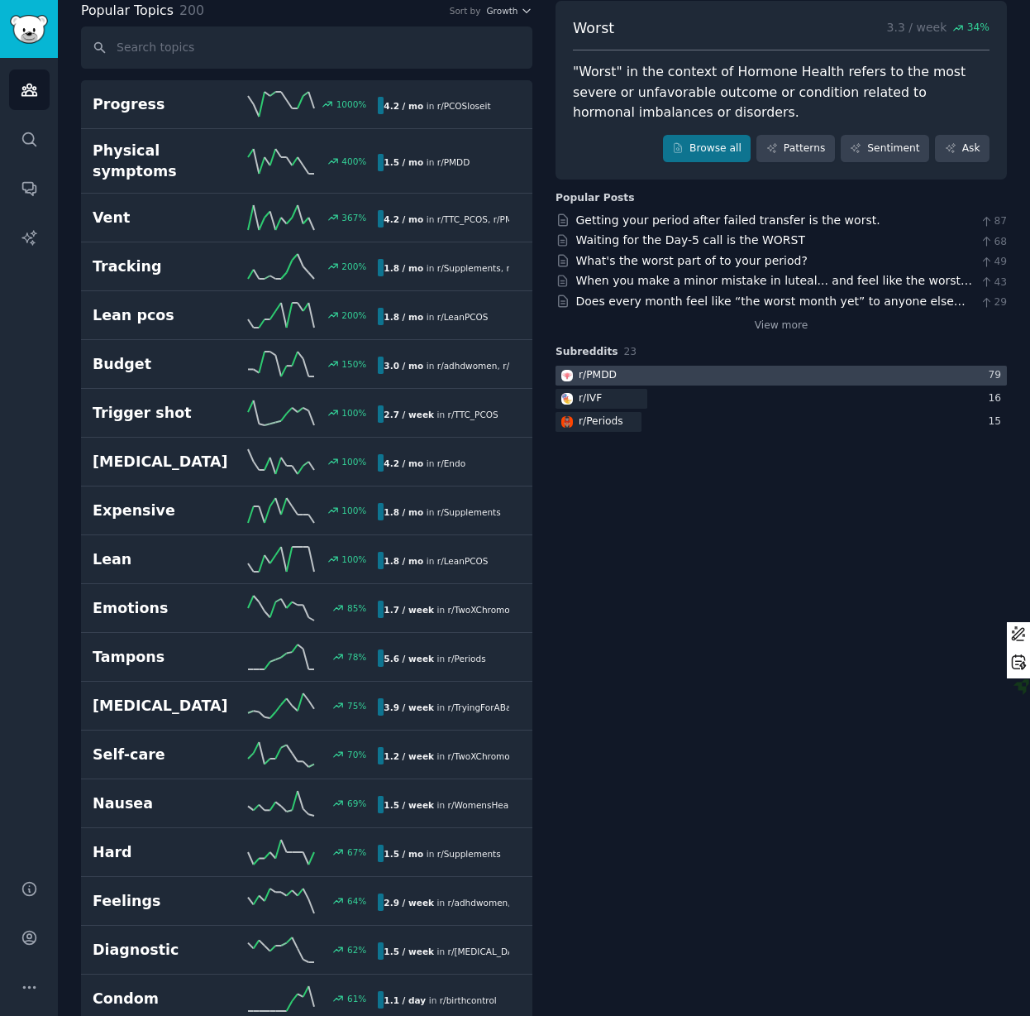
click at [689, 374] on div at bounding box center [782, 376] width 452 height 21
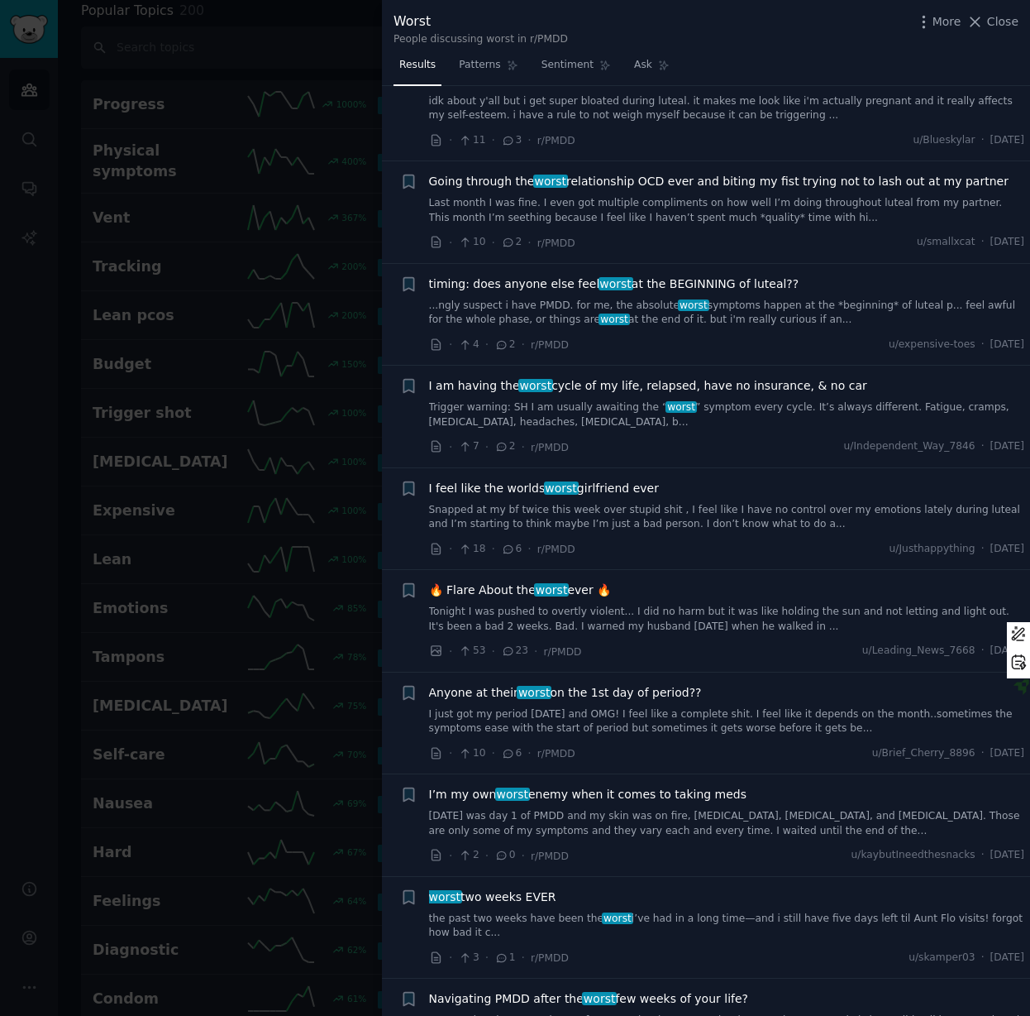
scroll to position [470, 0]
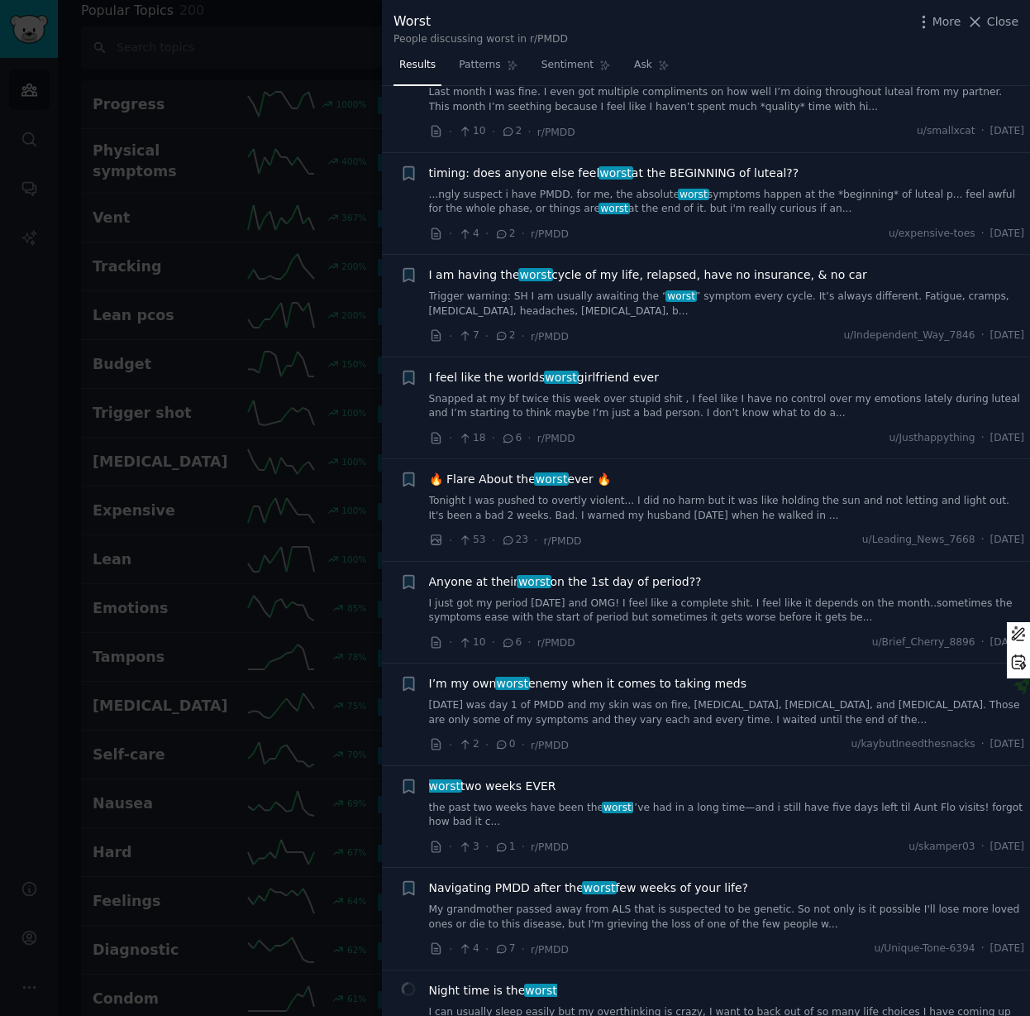
click at [745, 604] on link "I just got my period [DATE] and OMG! I feel like a complete shit. I feel like i…" at bounding box center [727, 610] width 596 height 29
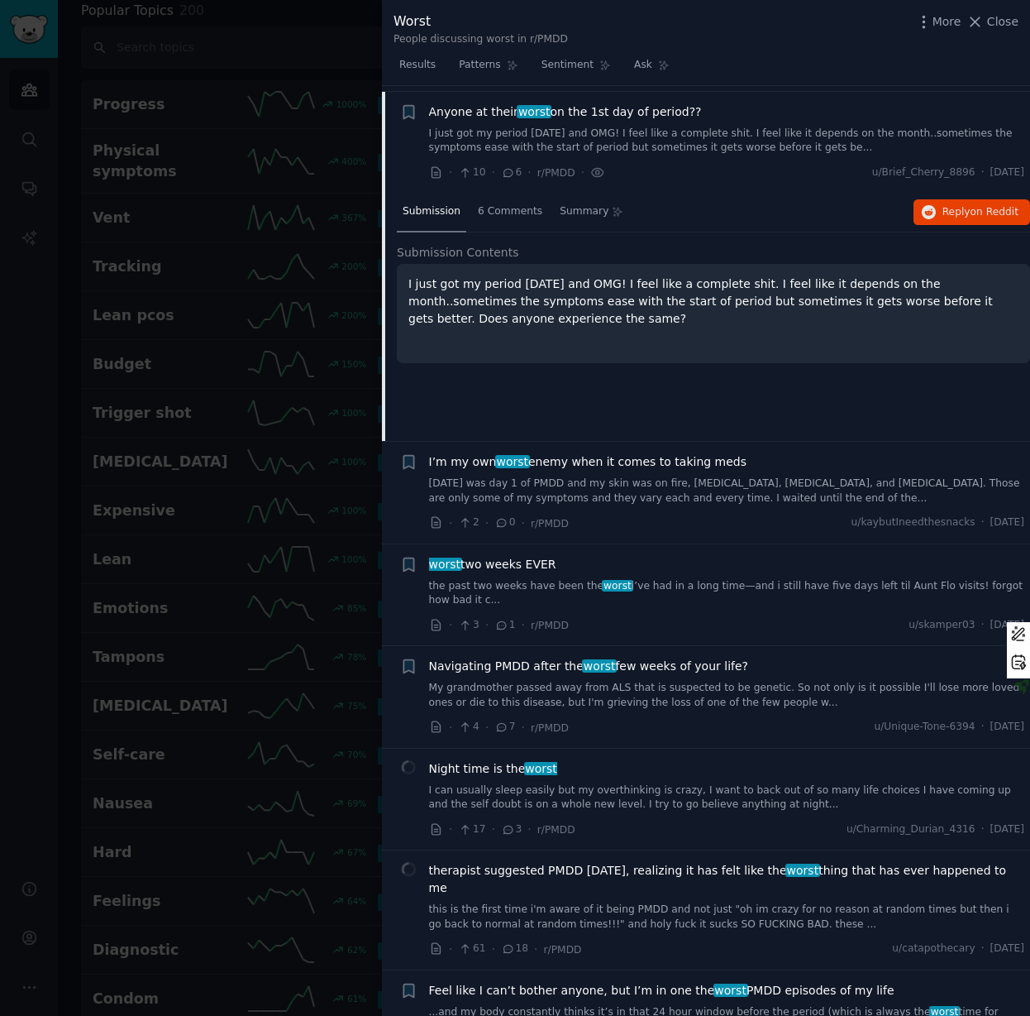
scroll to position [945, 0]
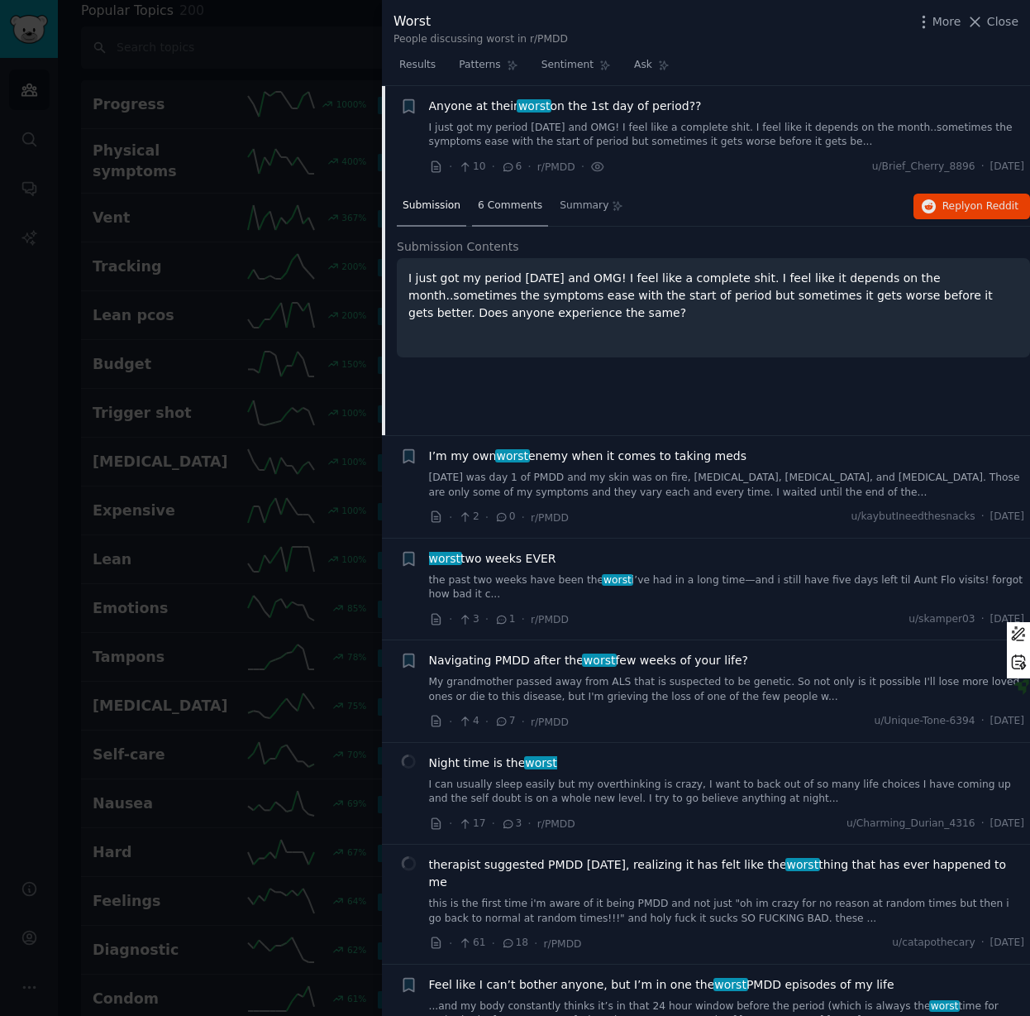
click at [508, 203] on span "6 Comments" at bounding box center [510, 205] width 65 height 15
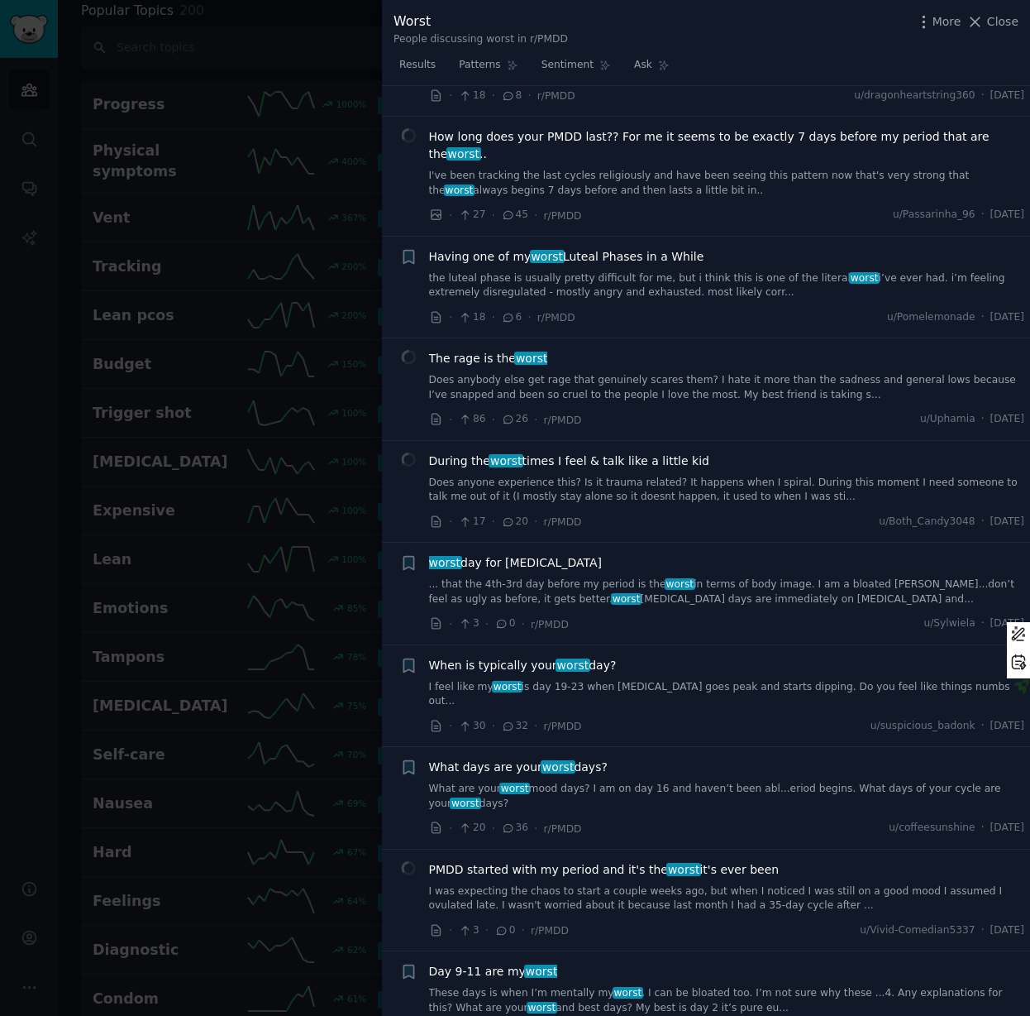
scroll to position [2050, 0]
click at [584, 272] on link "the luteal phase is usually pretty difficult for me, but i think this is one of…" at bounding box center [727, 286] width 596 height 29
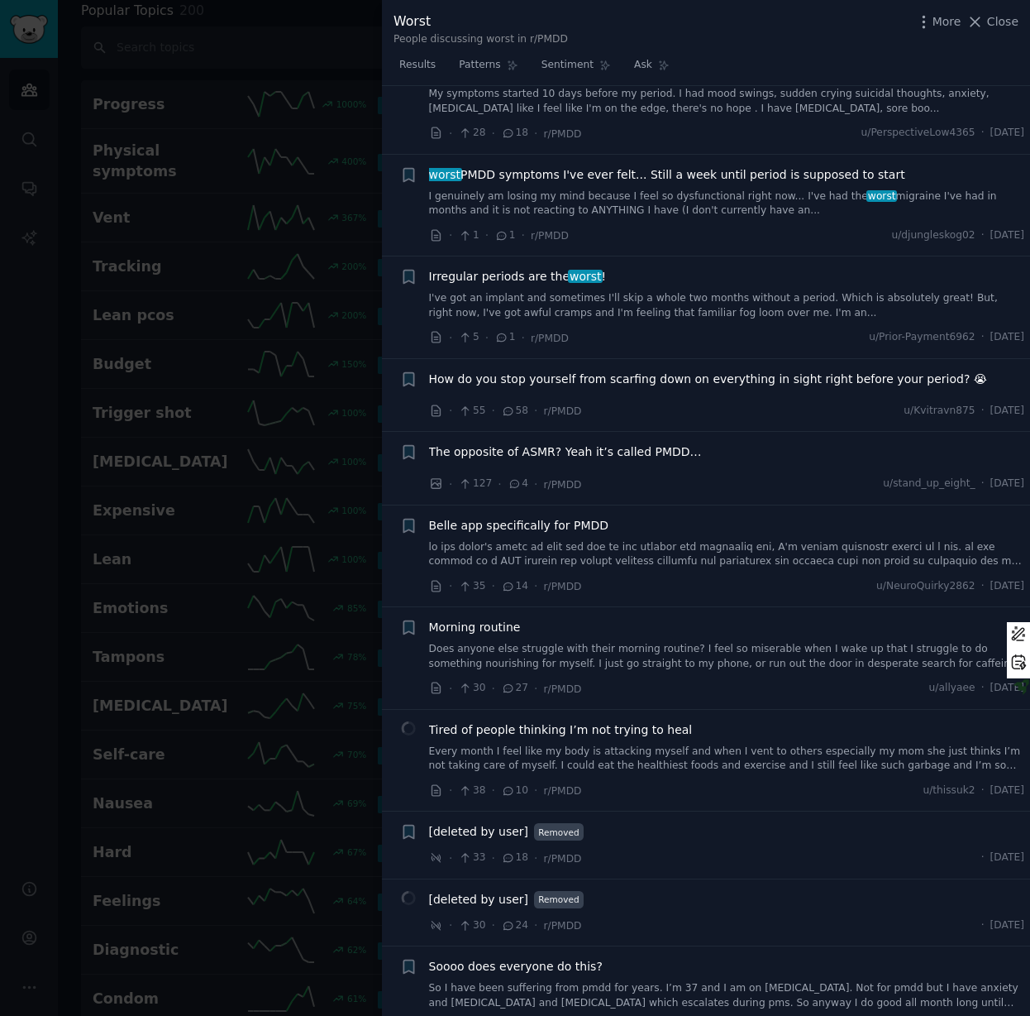
scroll to position [3837, 0]
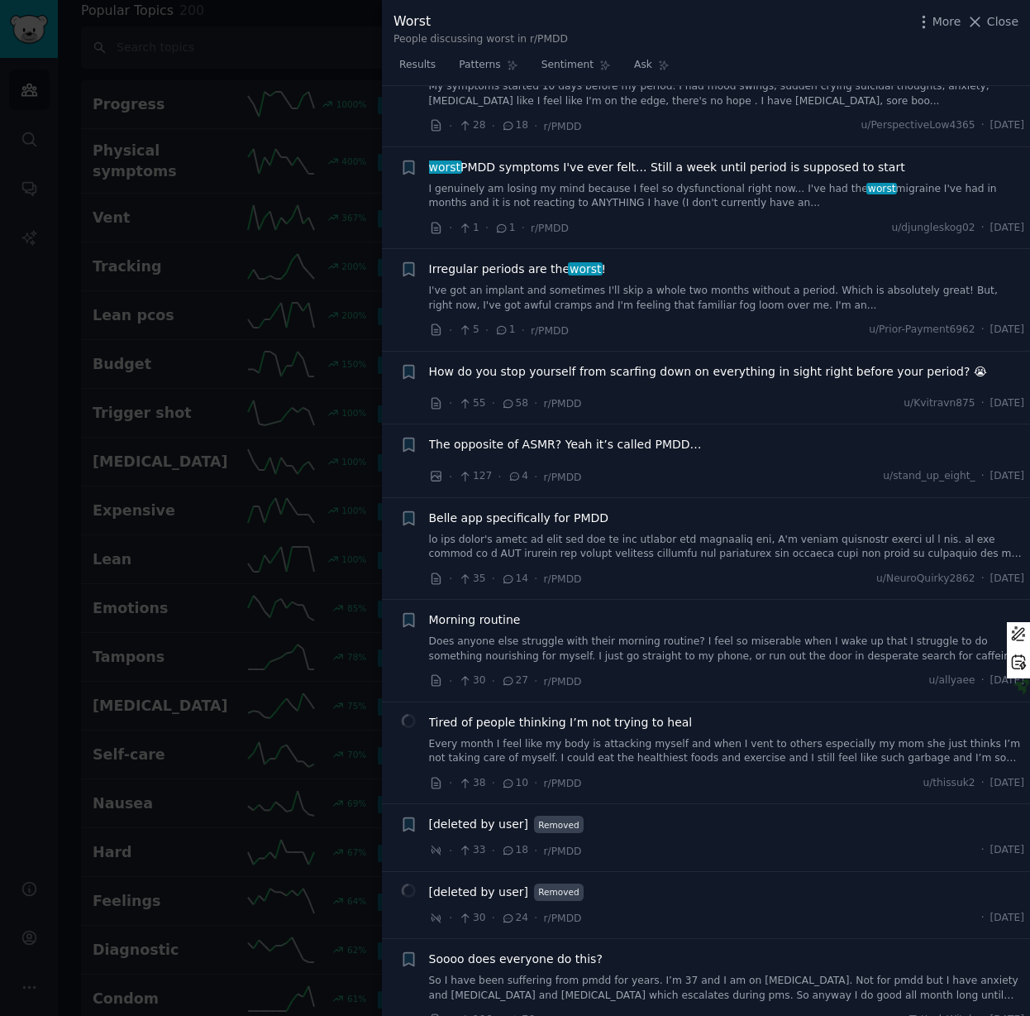
click at [758, 737] on link "Every month I feel like my body is attacking myself and when I vent to others e…" at bounding box center [727, 751] width 596 height 29
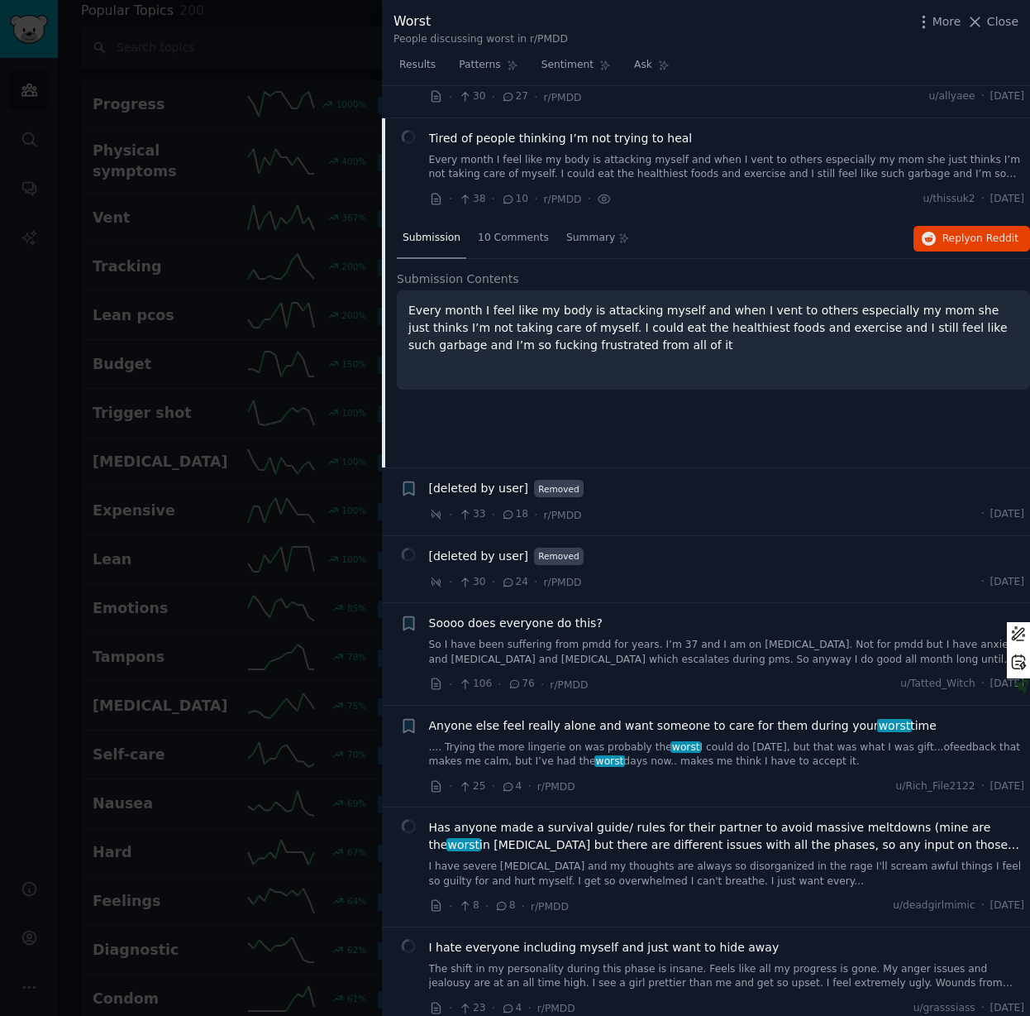
scroll to position [4129, 0]
click at [498, 231] on span "10 Comments" at bounding box center [513, 238] width 71 height 15
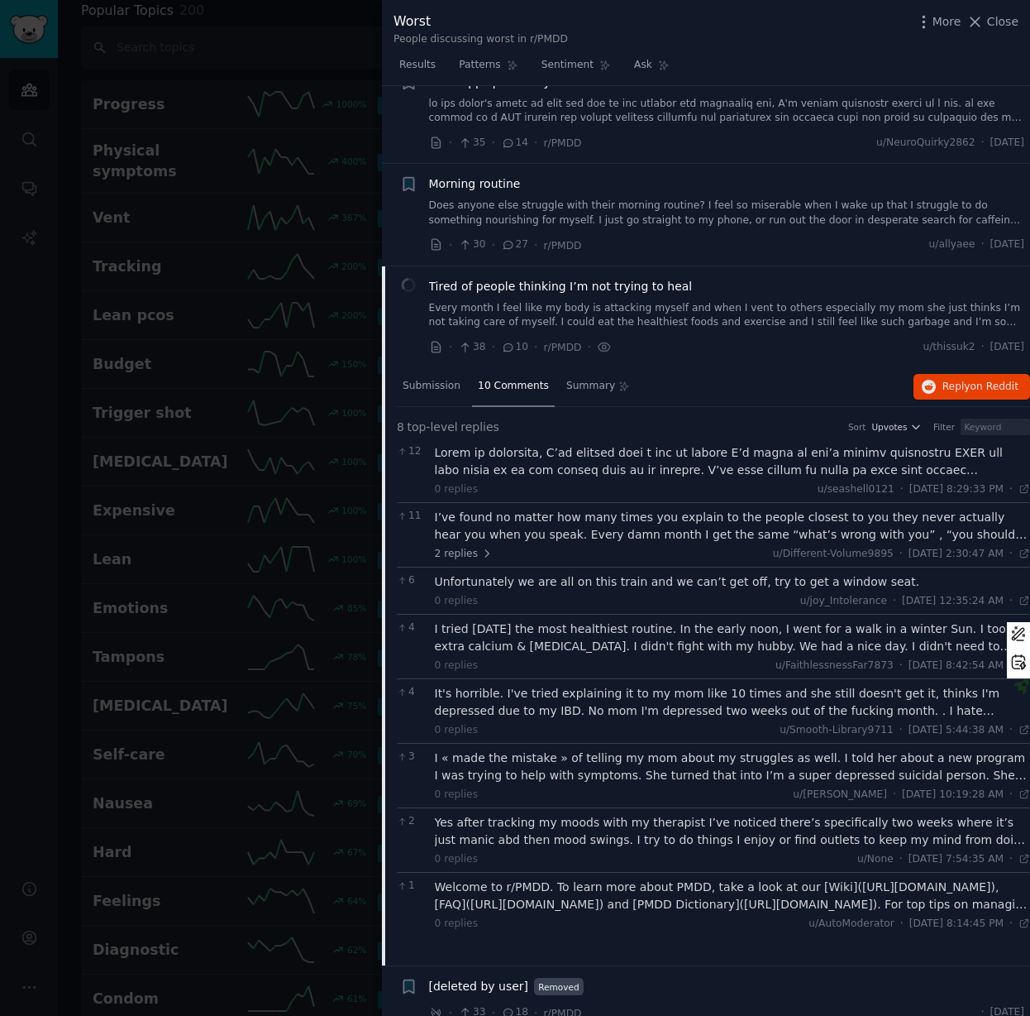
scroll to position [3910, 0]
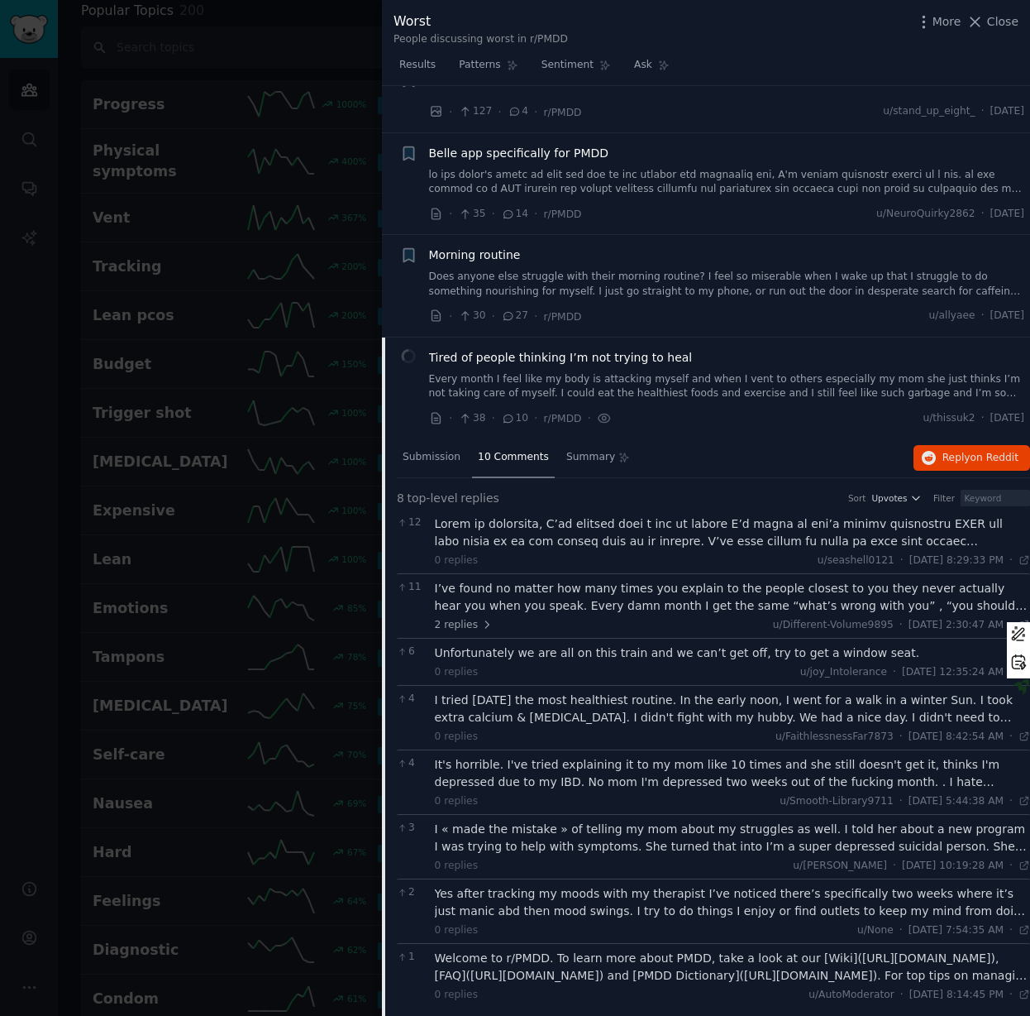
click at [532, 168] on link at bounding box center [727, 182] width 596 height 29
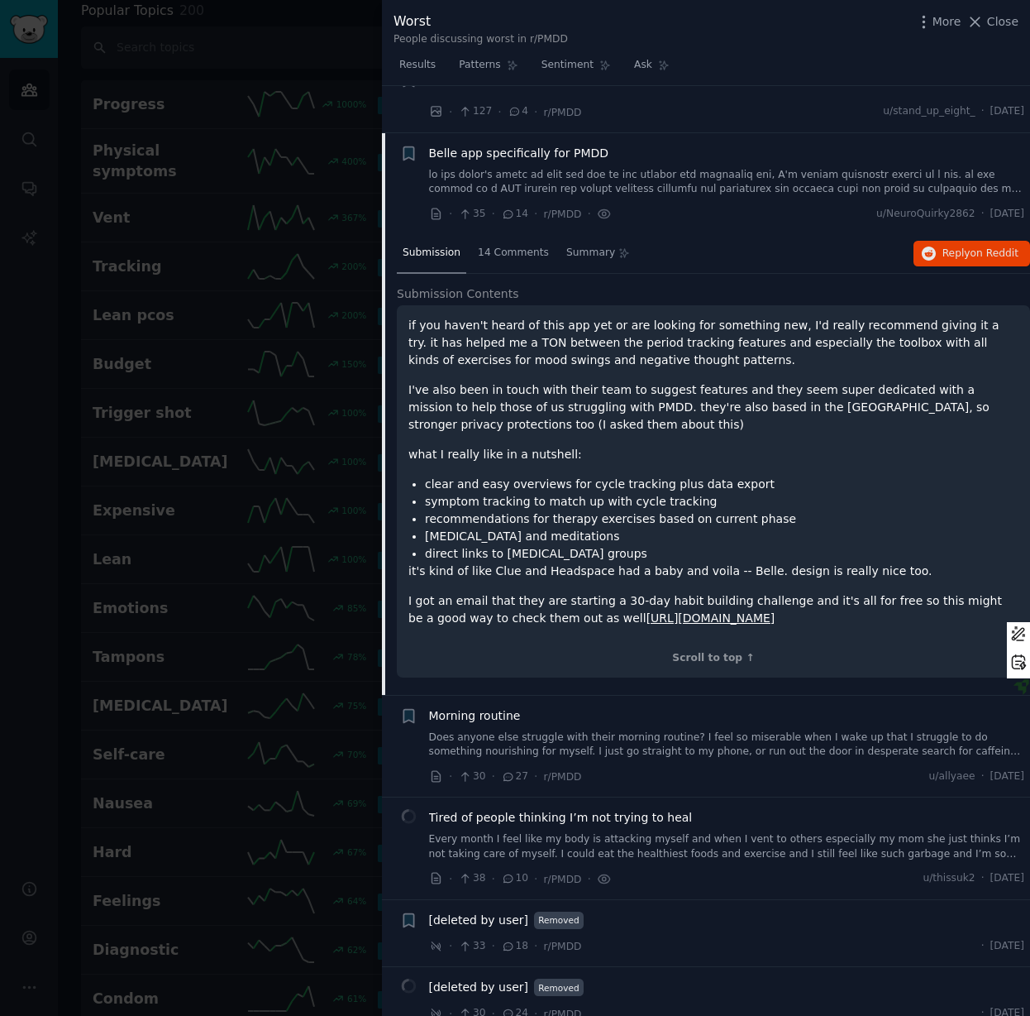
scroll to position [3925, 0]
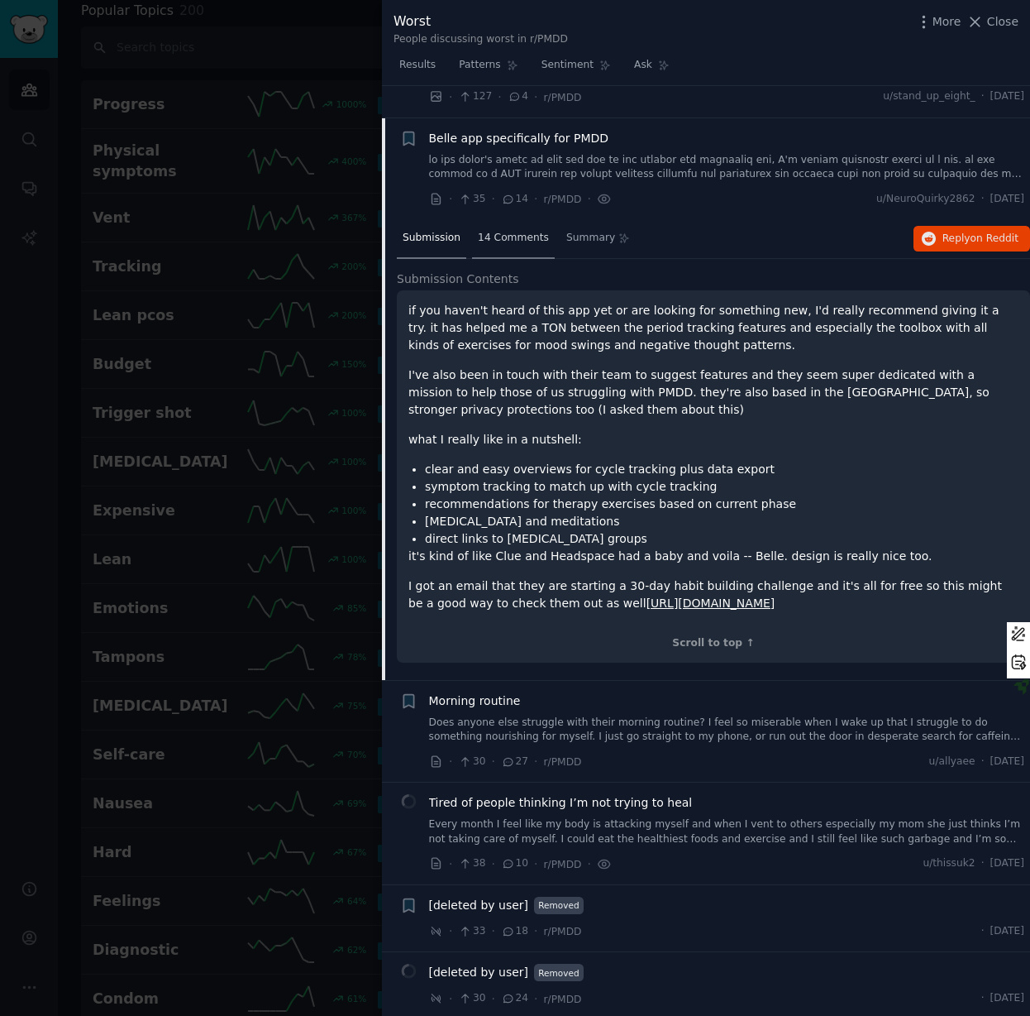
click at [505, 231] on span "14 Comments" at bounding box center [513, 238] width 71 height 15
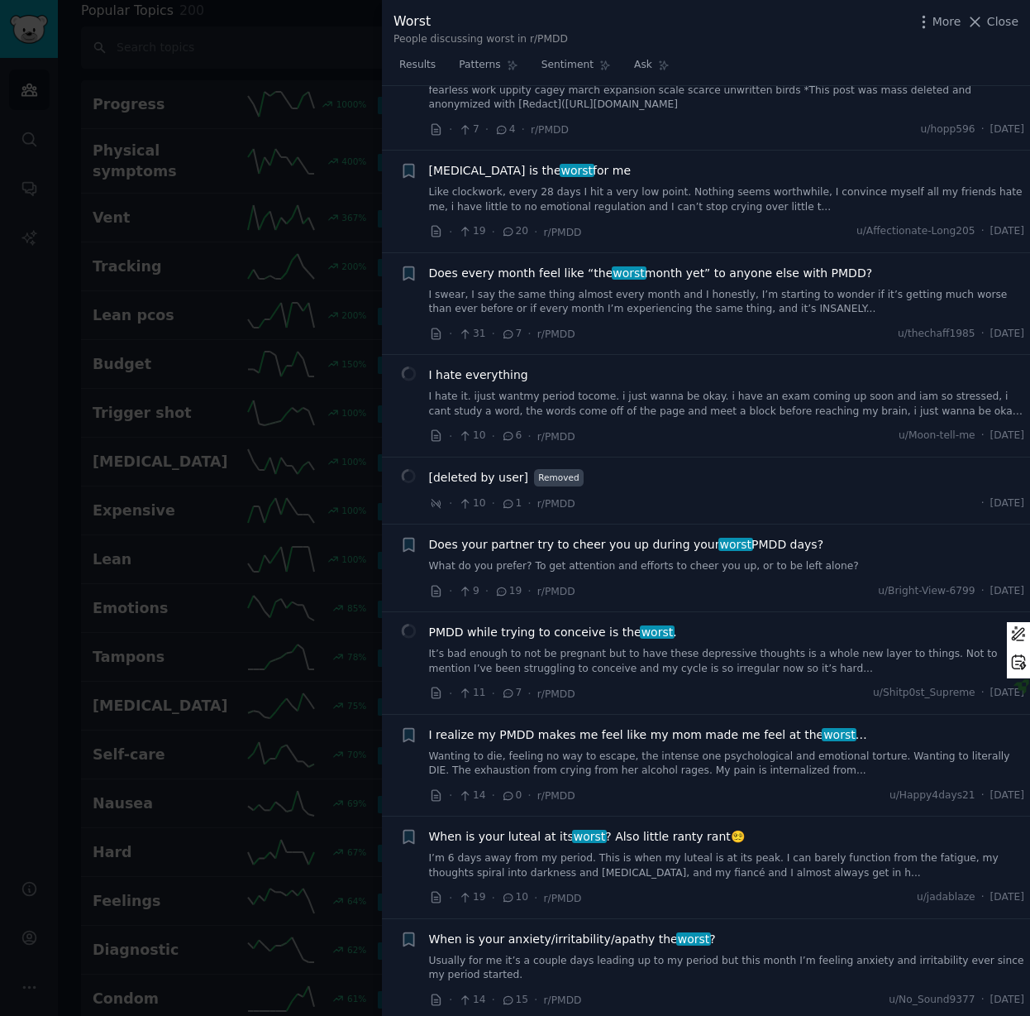
scroll to position [9590, 0]
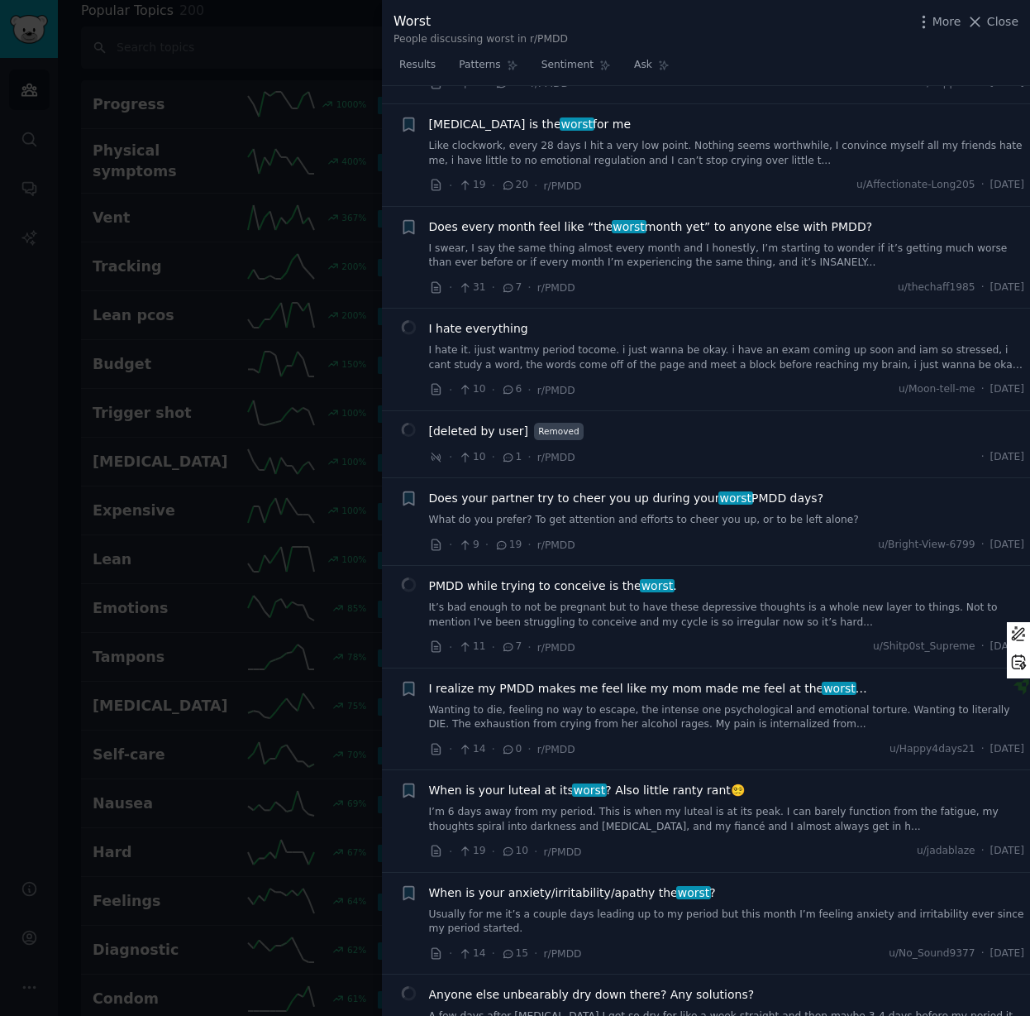
click at [504, 805] on link "I’m 6 days away from my period. This is when my luteal is at its peak. I can ba…" at bounding box center [727, 819] width 596 height 29
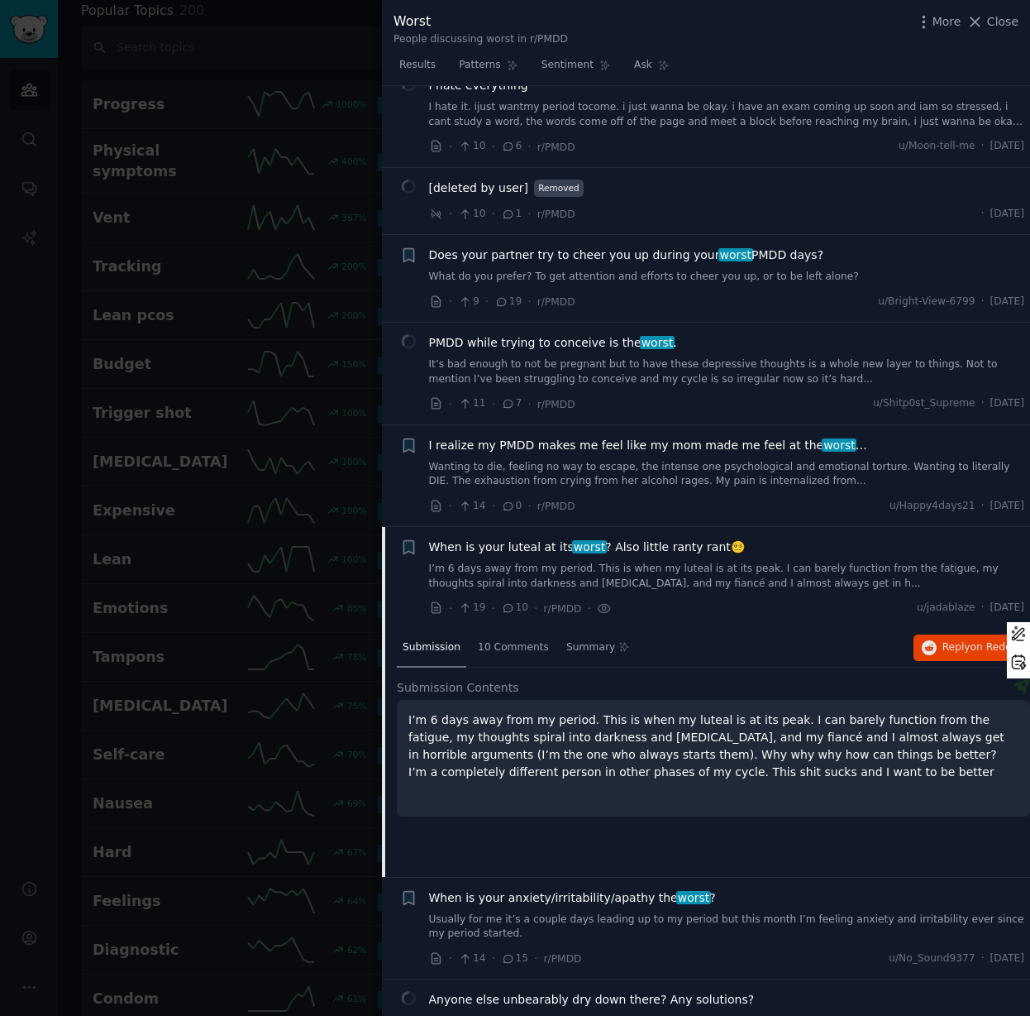
scroll to position [9263, 0]
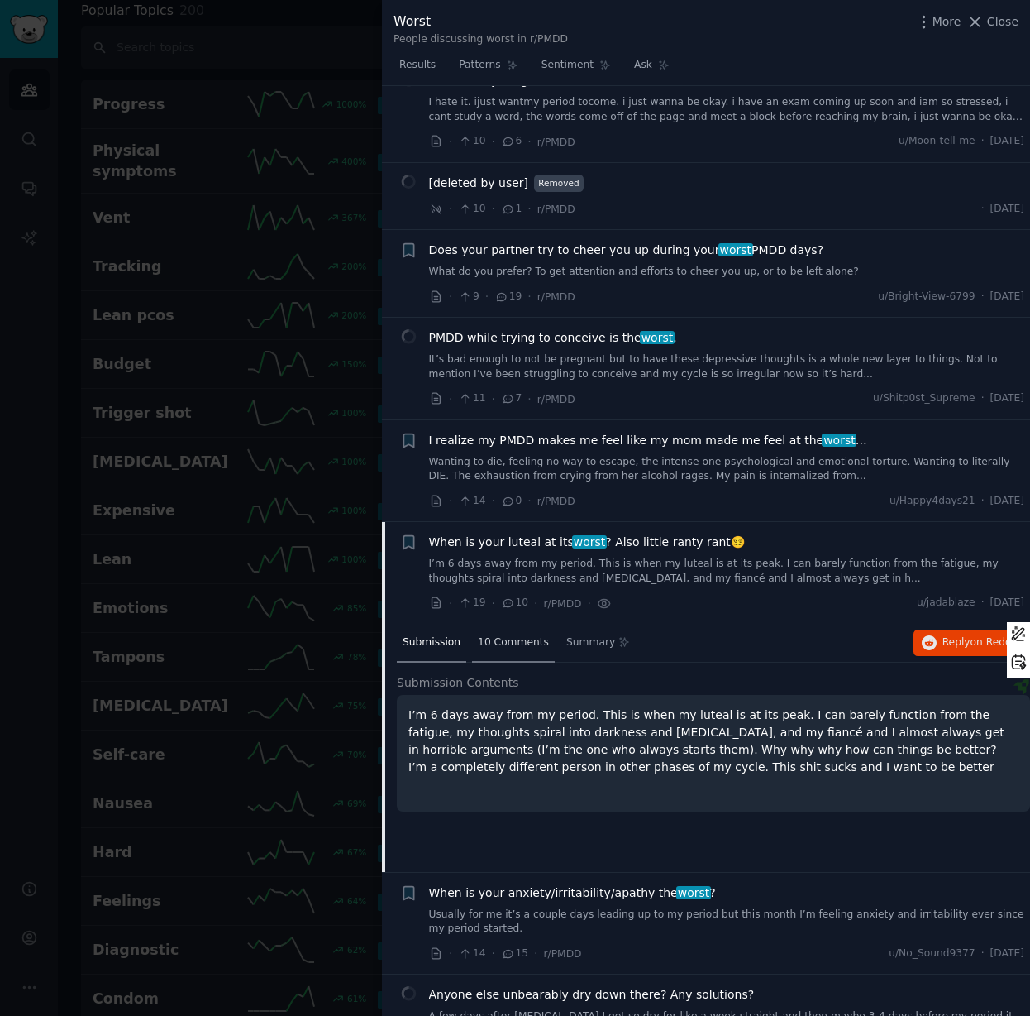
click at [516, 635] on span "10 Comments" at bounding box center [513, 642] width 71 height 15
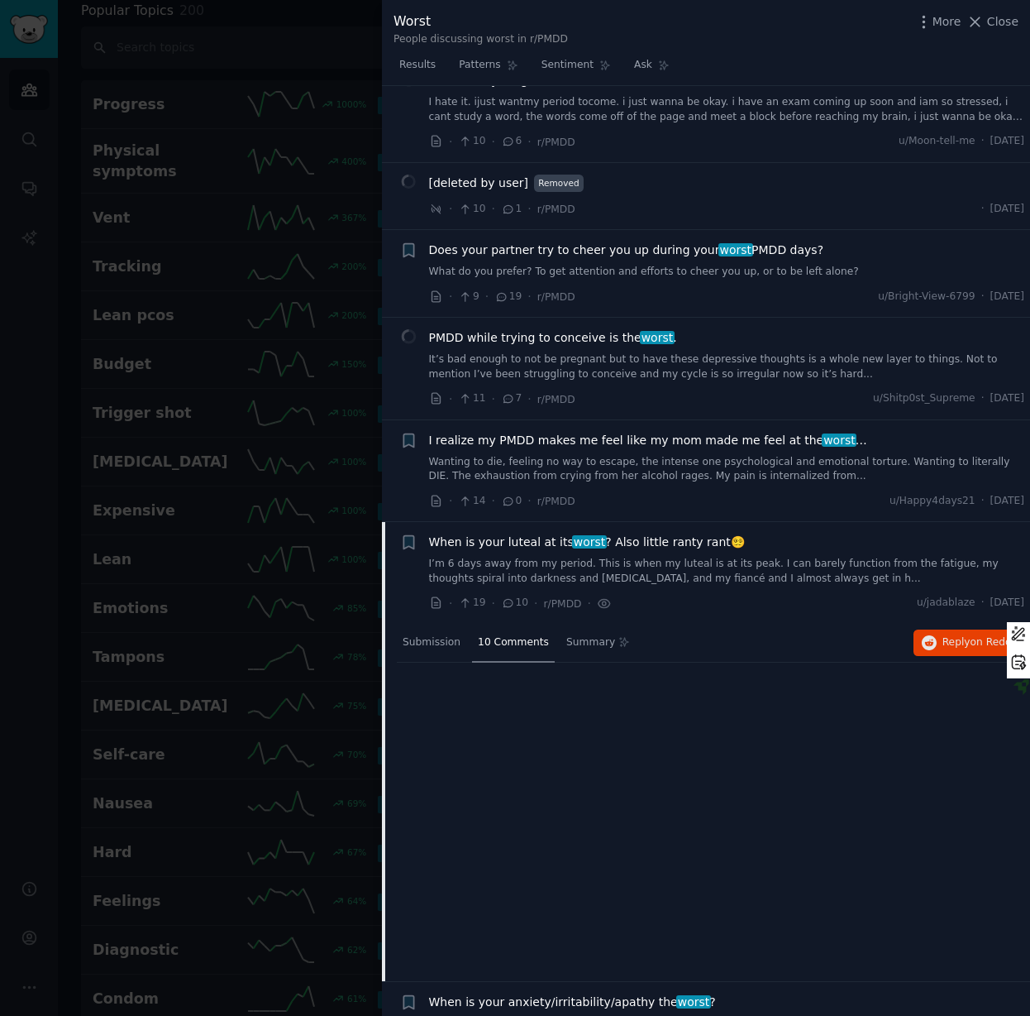
click at [504, 635] on span "10 Comments" at bounding box center [513, 642] width 71 height 15
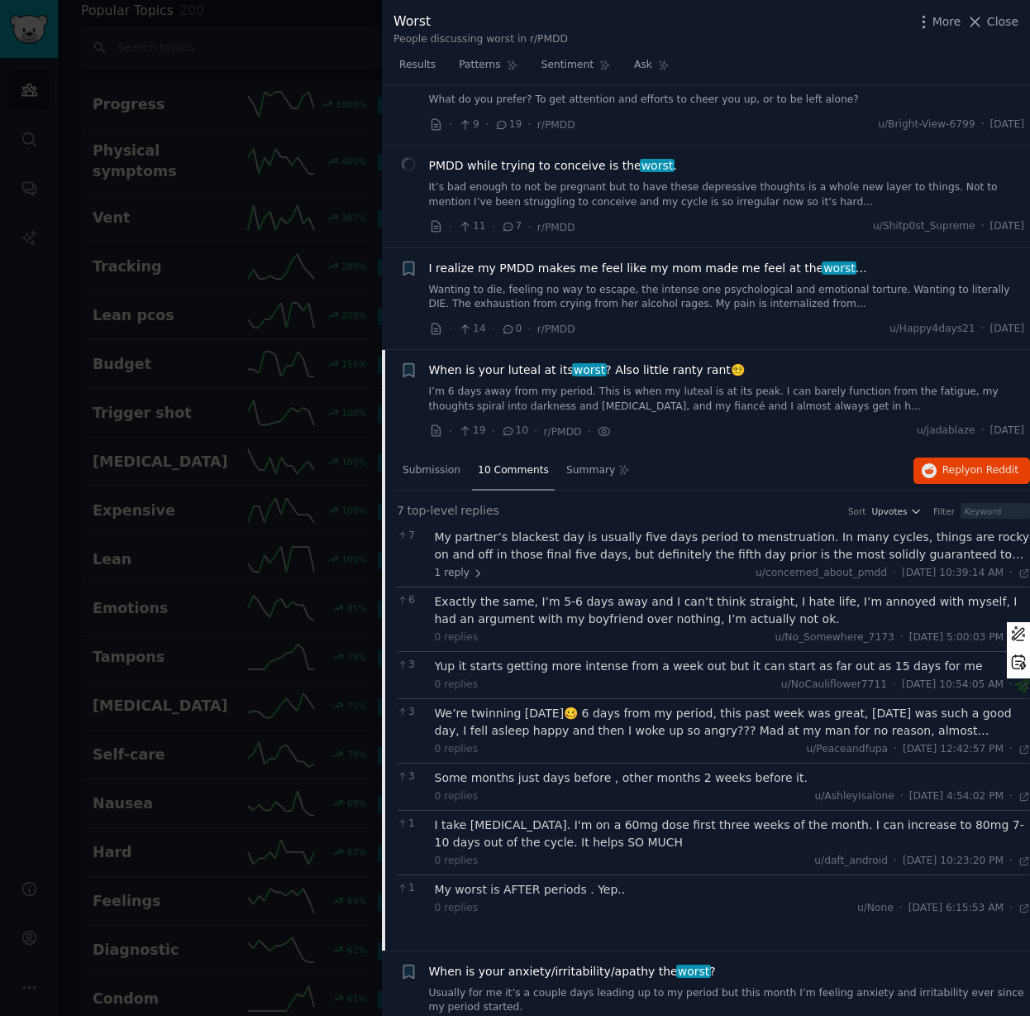
scroll to position [9513, 0]
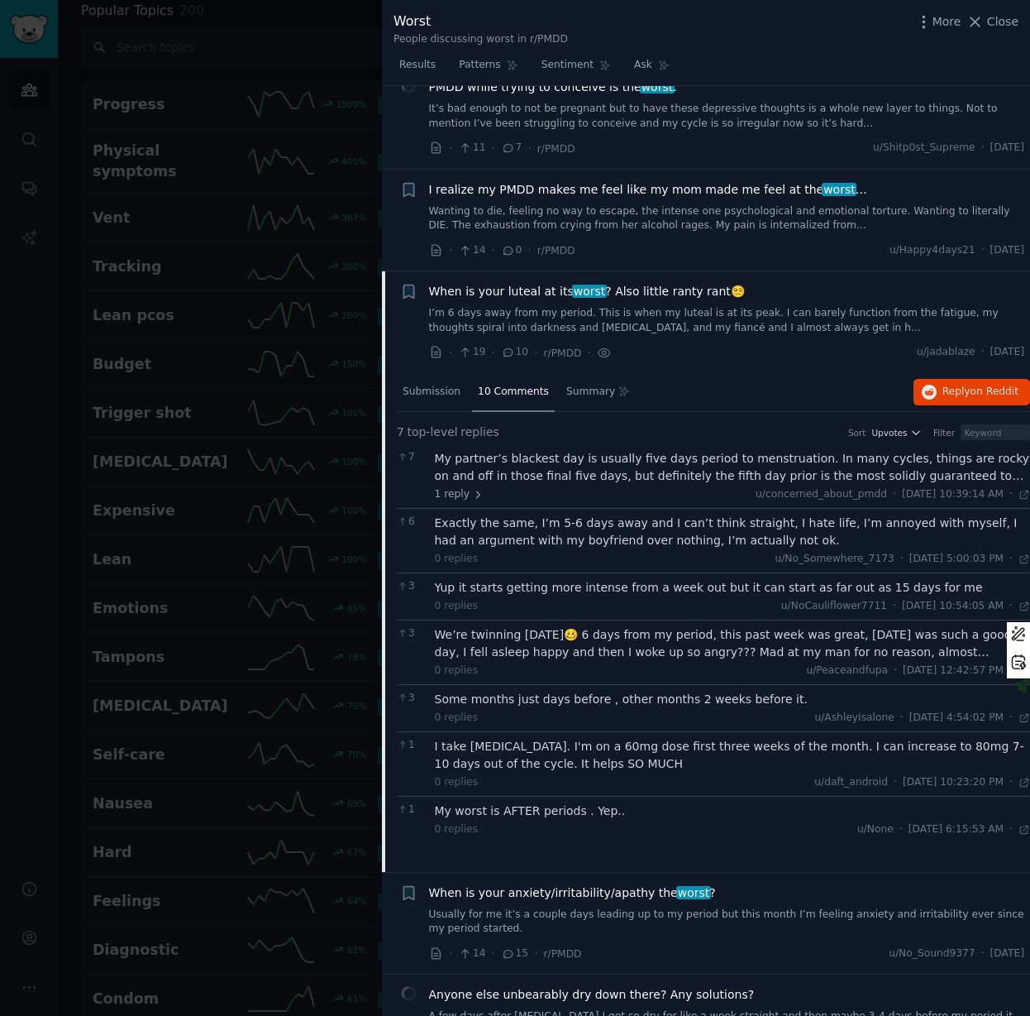
click at [196, 528] on div at bounding box center [515, 508] width 1030 height 1016
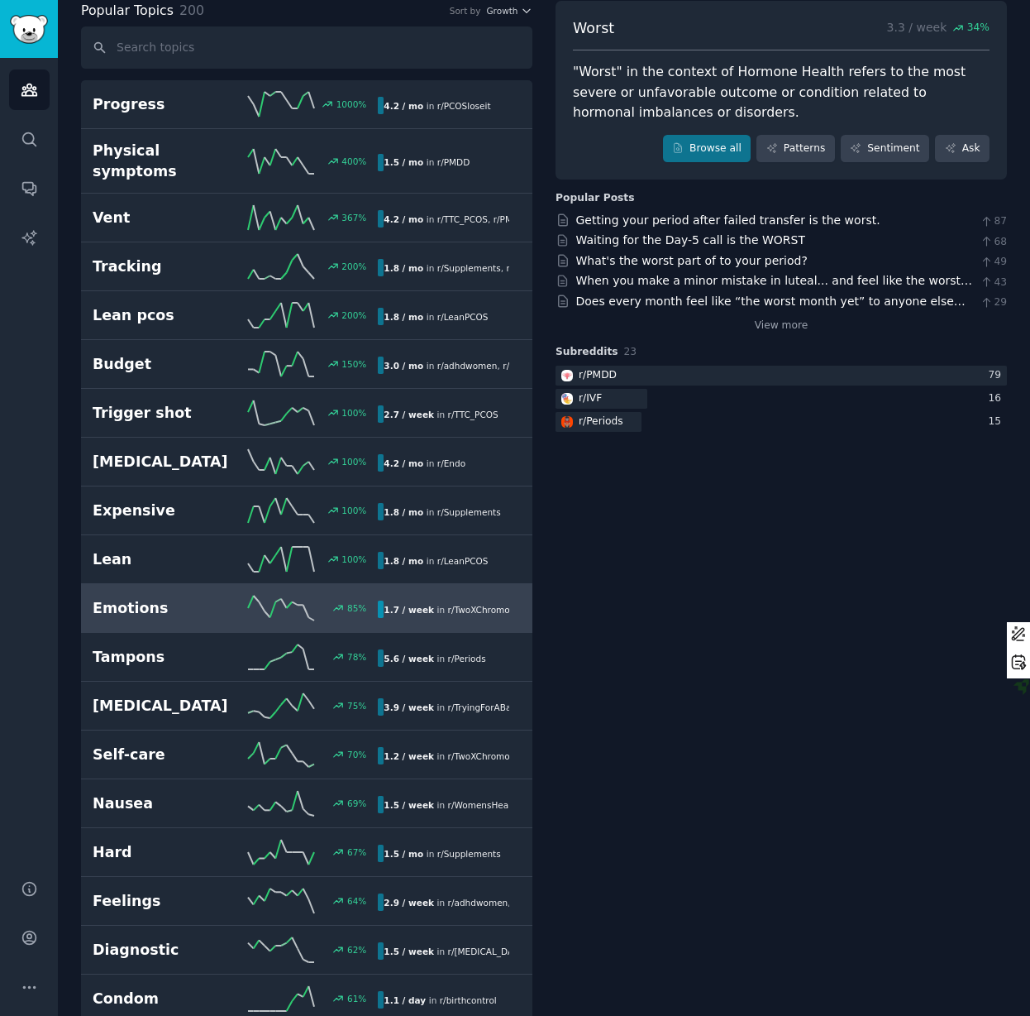
scroll to position [97, 0]
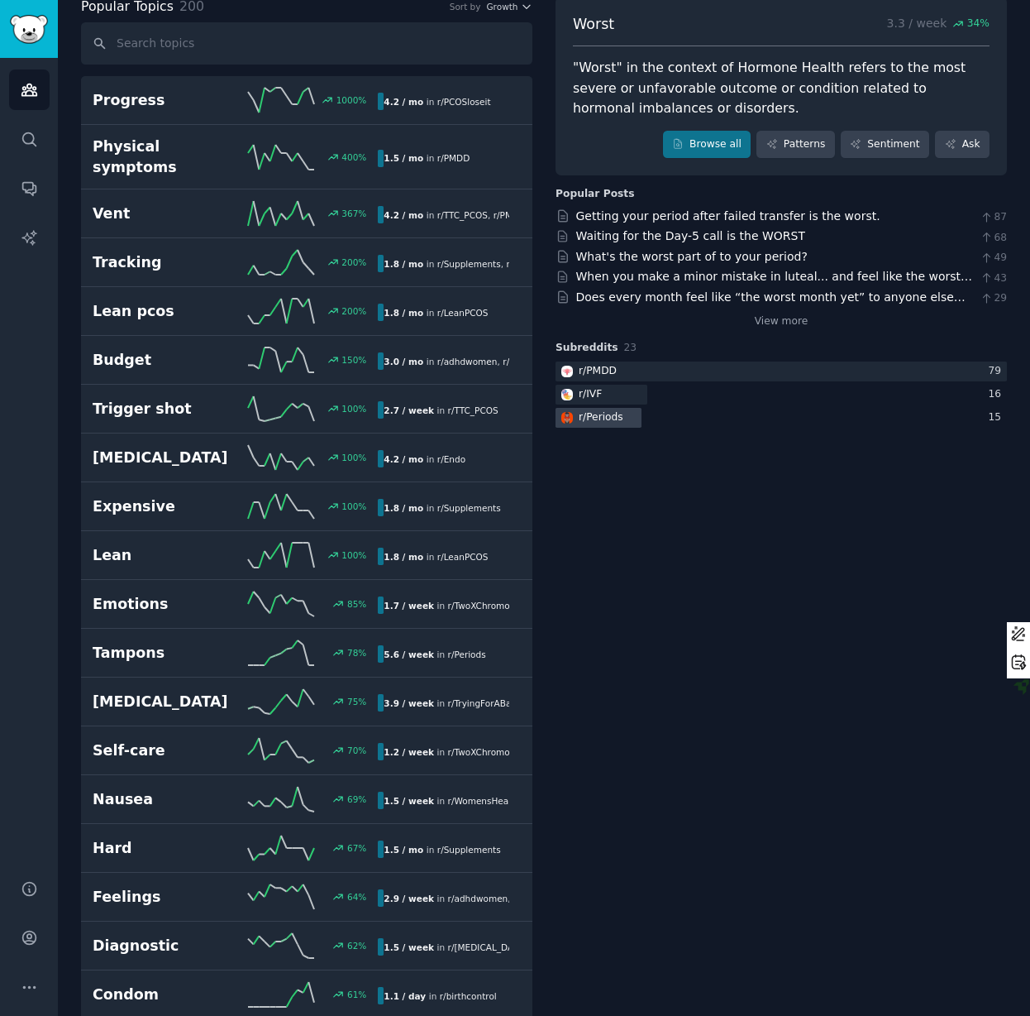
click at [820, 416] on div "r/ Periods" at bounding box center [782, 418] width 452 height 21
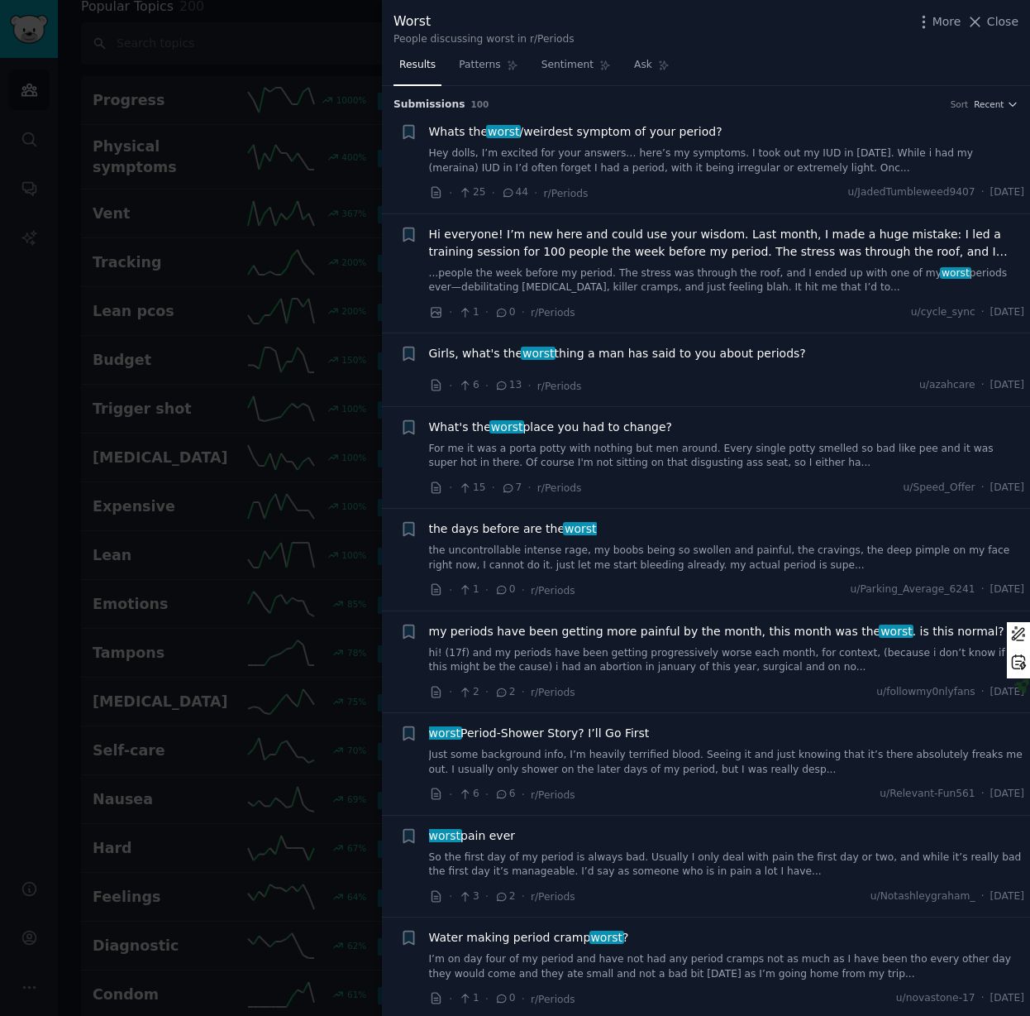
scroll to position [3, 0]
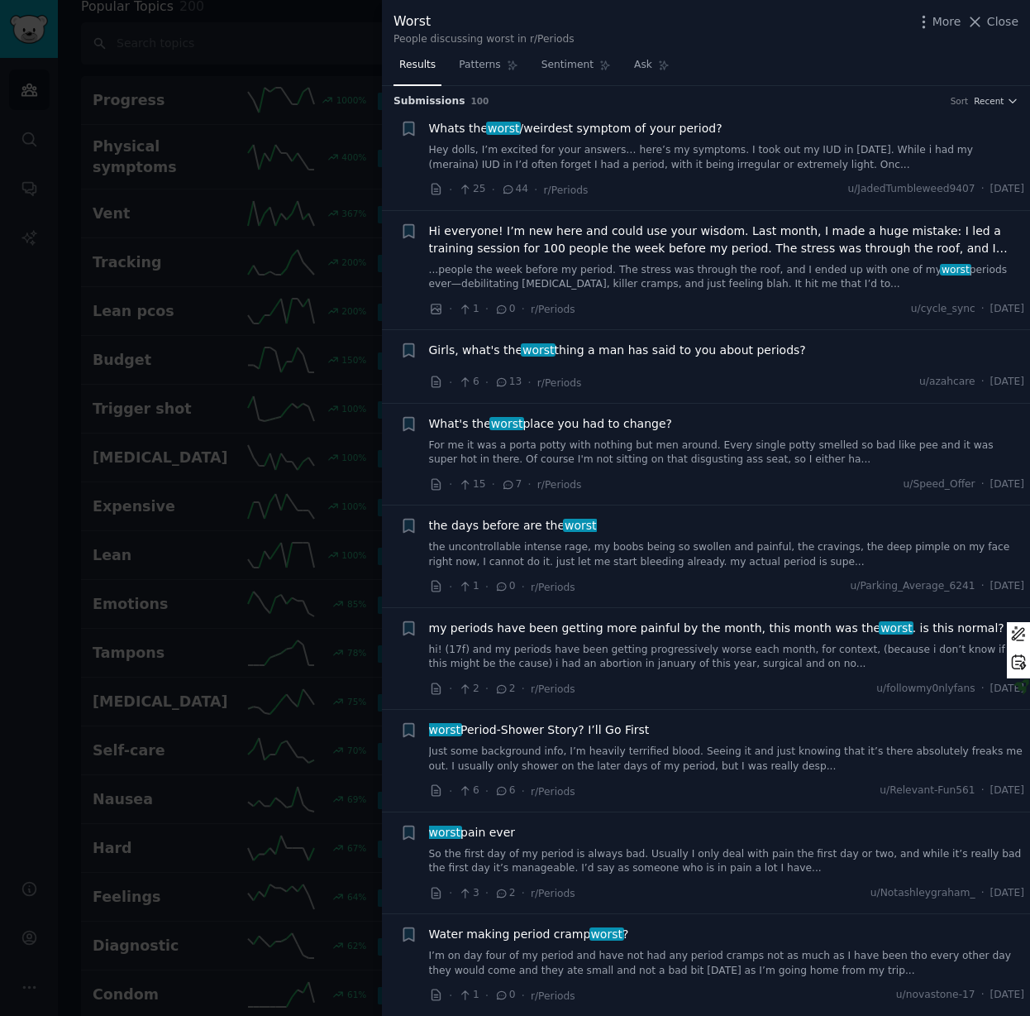
click at [605, 165] on link "Hey dolls, I’m excited for your answers… here’s my symptoms. I took out my IUD …" at bounding box center [727, 157] width 596 height 29
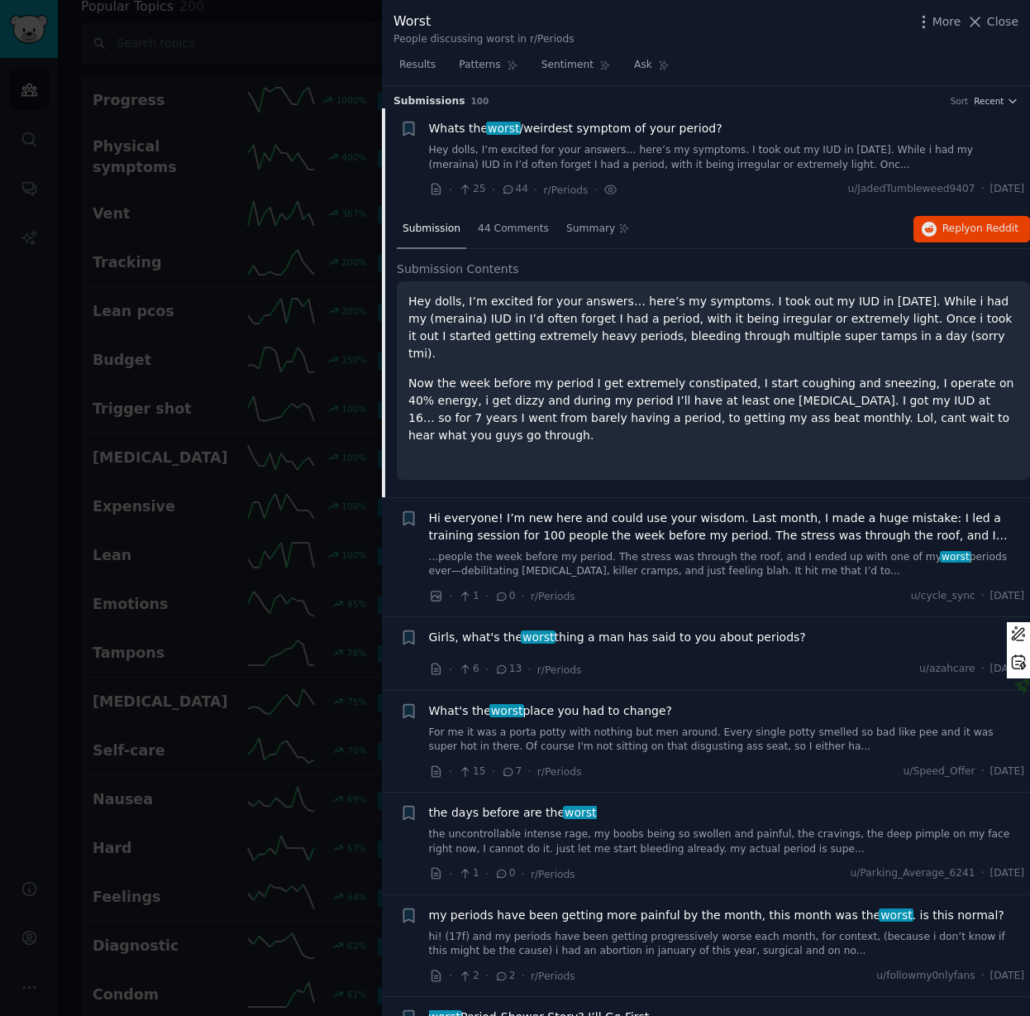
scroll to position [26, 0]
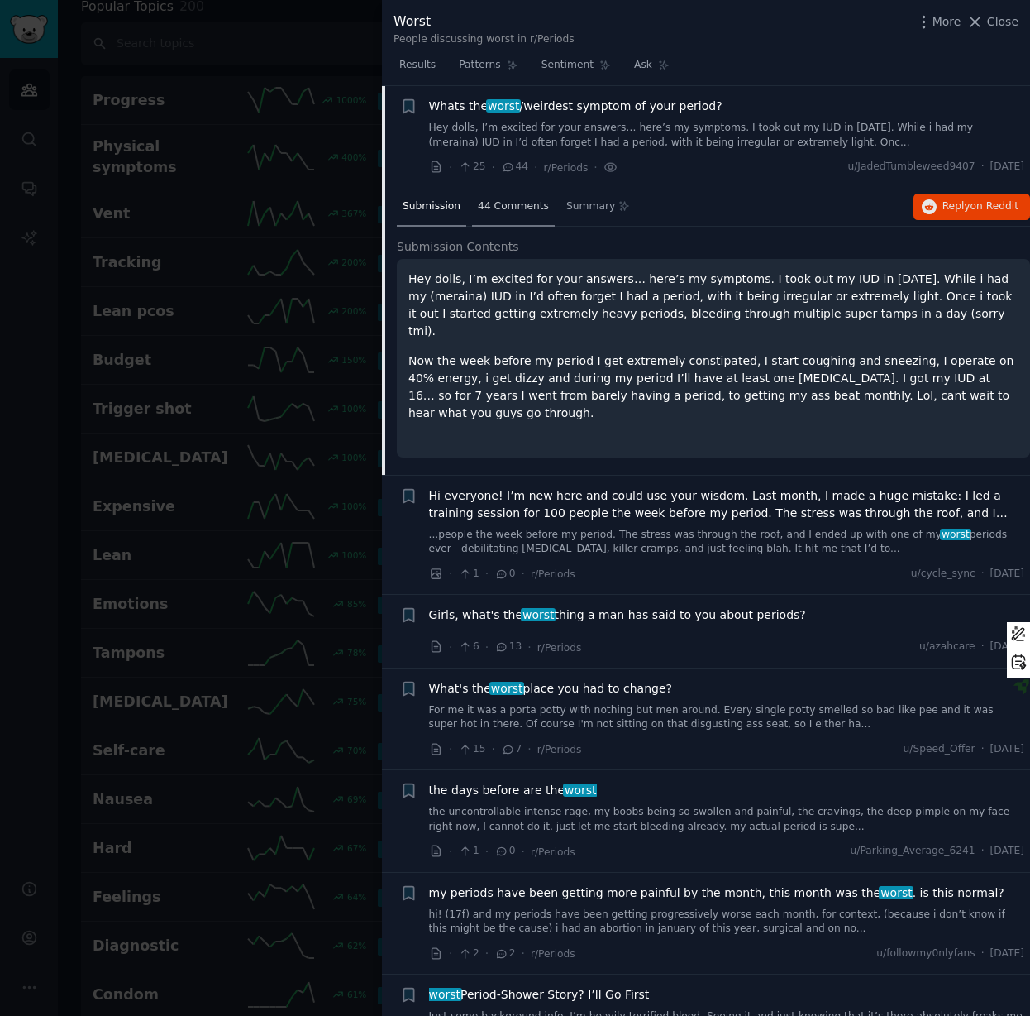
click at [519, 207] on span "44 Comments" at bounding box center [513, 206] width 71 height 15
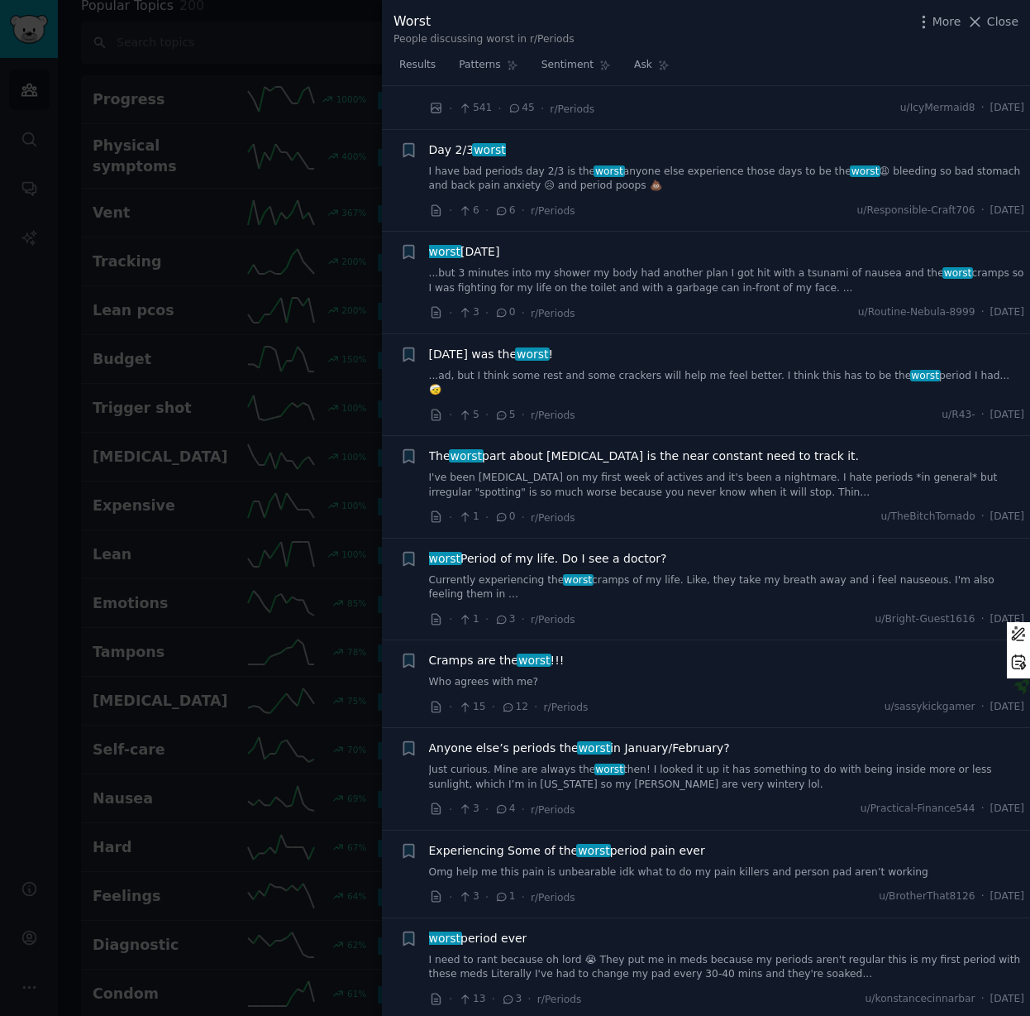
scroll to position [2434, 0]
